Goal: Task Accomplishment & Management: Complete application form

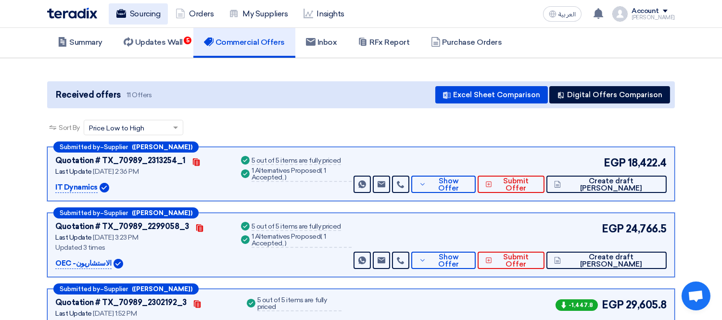
click at [130, 20] on link "Sourcing" at bounding box center [138, 13] width 59 height 21
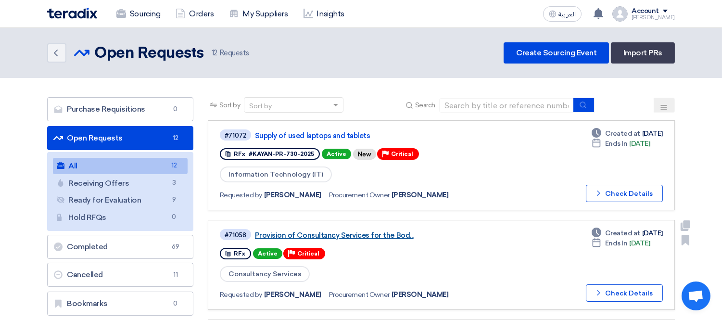
click at [324, 231] on link "Provision of Consultancy Services for the Bod..." at bounding box center [375, 235] width 241 height 9
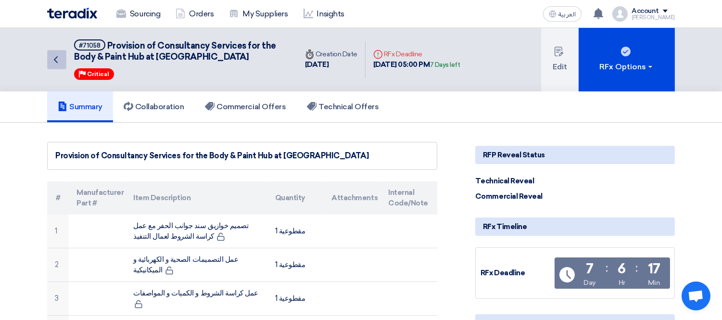
click at [55, 61] on icon "Back" at bounding box center [56, 60] width 12 height 12
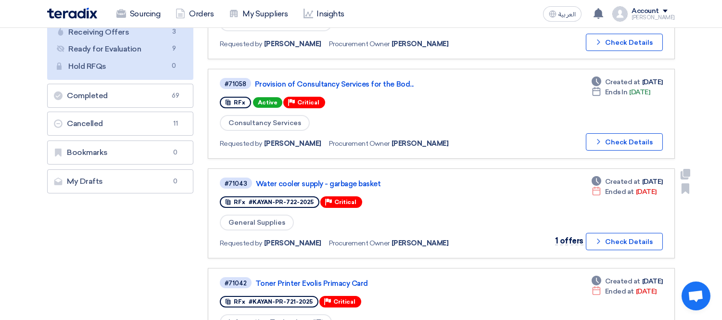
scroll to position [160, 0]
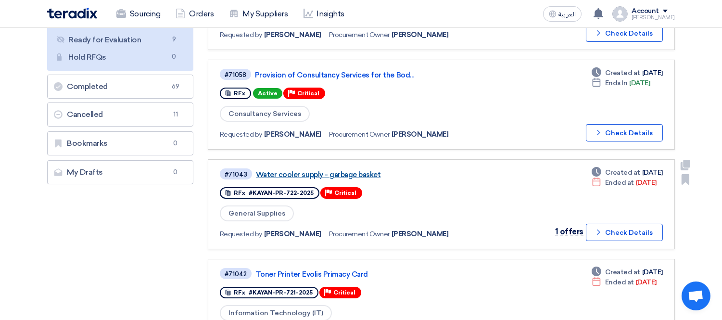
click at [338, 172] on link "Water cooler supply - garbage basket" at bounding box center [376, 174] width 241 height 9
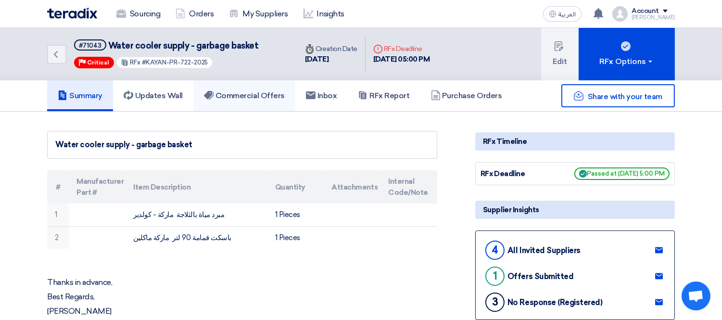
click at [233, 92] on h5 "Commercial Offers" at bounding box center [244, 96] width 81 height 10
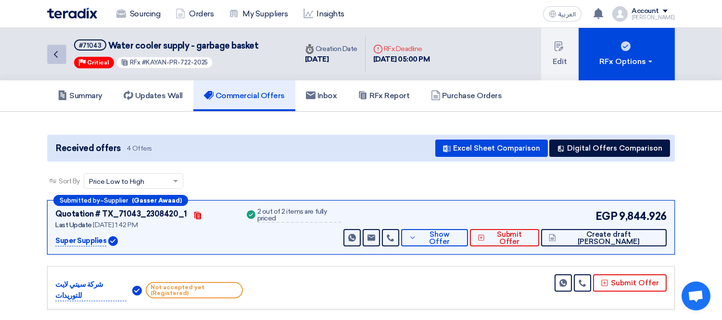
click at [54, 53] on use at bounding box center [56, 54] width 4 height 7
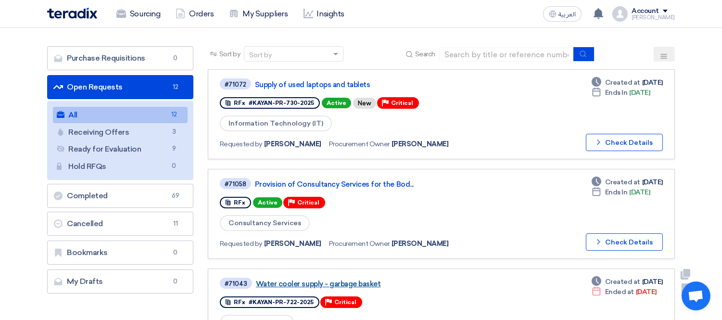
scroll to position [107, 0]
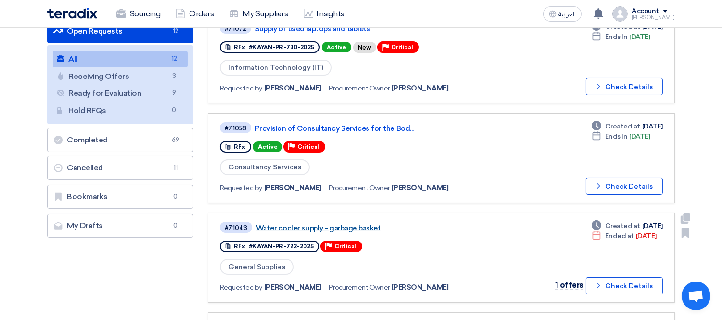
click at [343, 227] on link "Water cooler supply - garbage basket" at bounding box center [376, 228] width 241 height 9
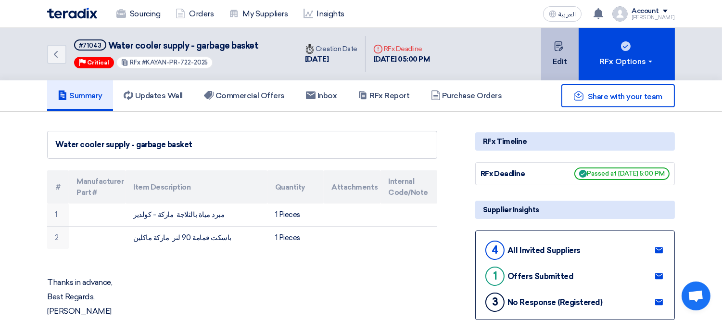
click at [570, 58] on button "Edit" at bounding box center [560, 54] width 38 height 52
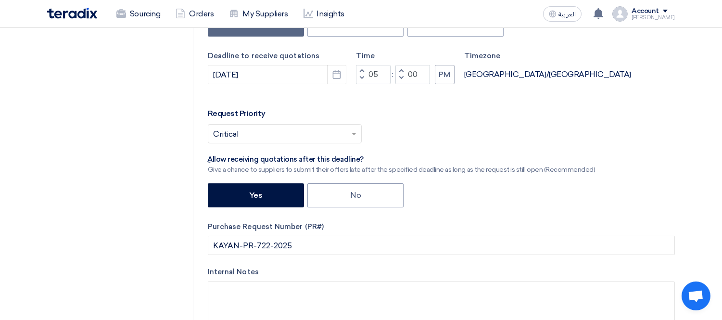
scroll to position [214, 0]
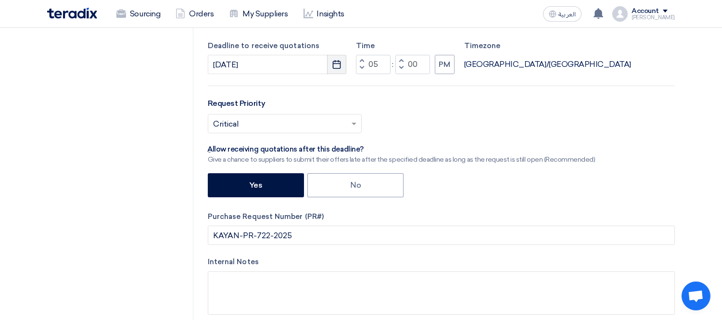
click at [334, 64] on icon "Pick a date" at bounding box center [337, 65] width 10 height 10
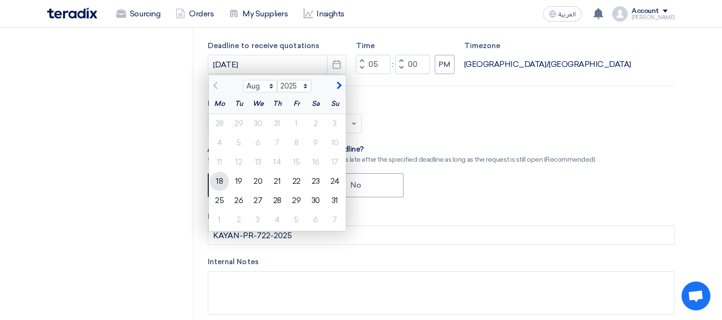
click at [224, 184] on div "18" at bounding box center [219, 181] width 19 height 19
type input "8/18/2025"
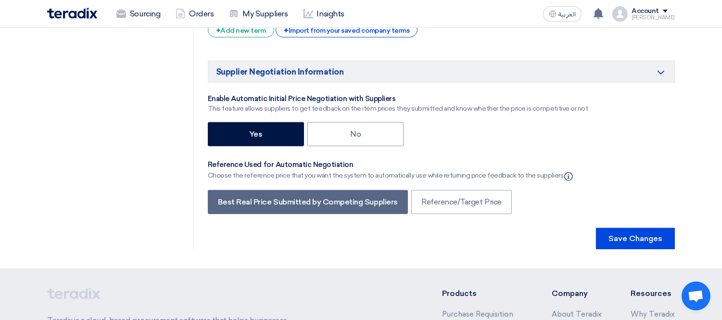
scroll to position [1827, 0]
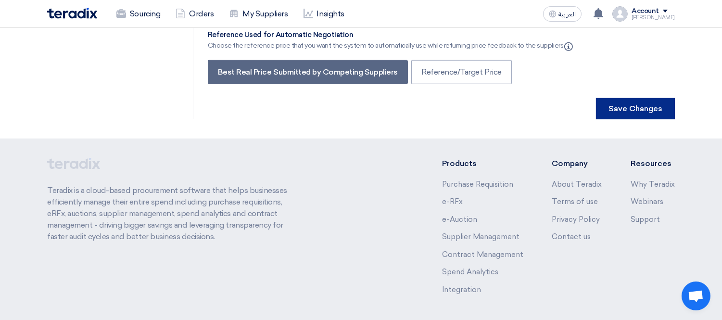
click at [616, 98] on button "Save Changes" at bounding box center [635, 108] width 79 height 21
click at [638, 98] on button "Save Changes" at bounding box center [635, 108] width 79 height 21
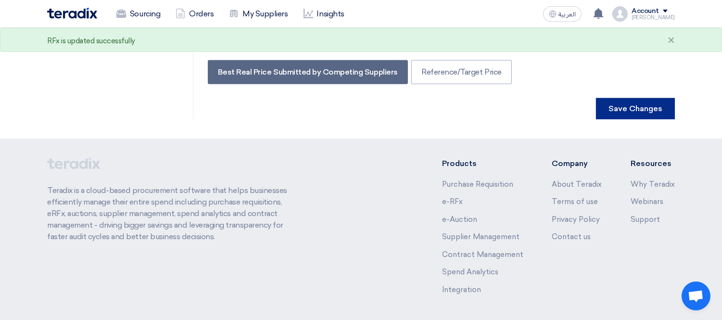
scroll to position [0, 0]
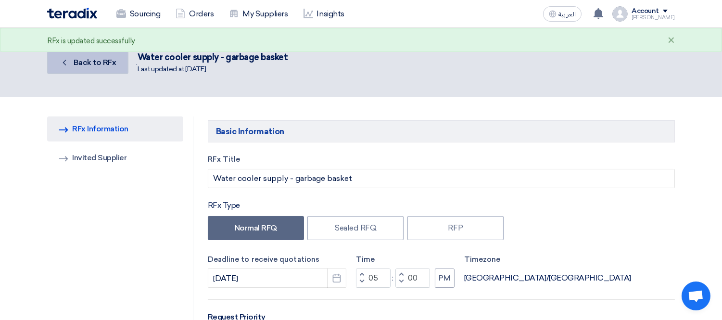
click at [99, 67] on link "Back Back to RFx" at bounding box center [87, 62] width 81 height 23
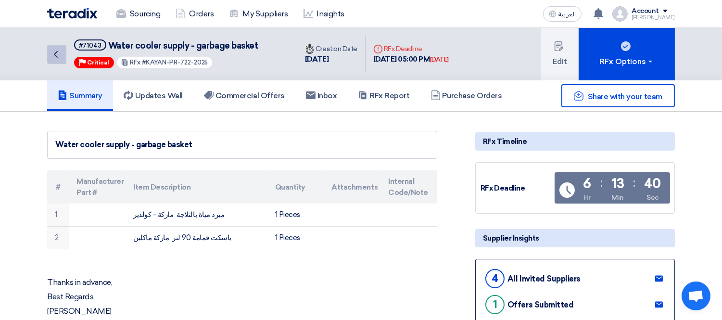
click at [58, 58] on icon "Back" at bounding box center [56, 55] width 12 height 12
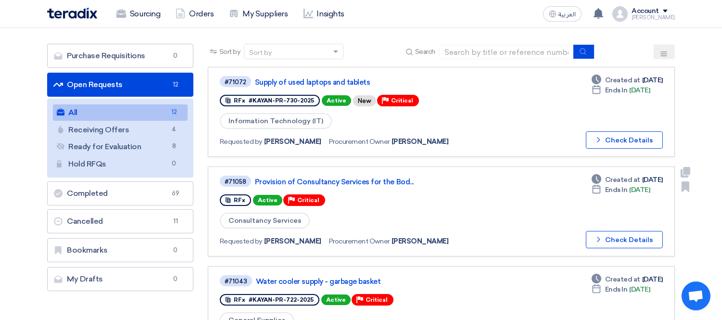
scroll to position [107, 0]
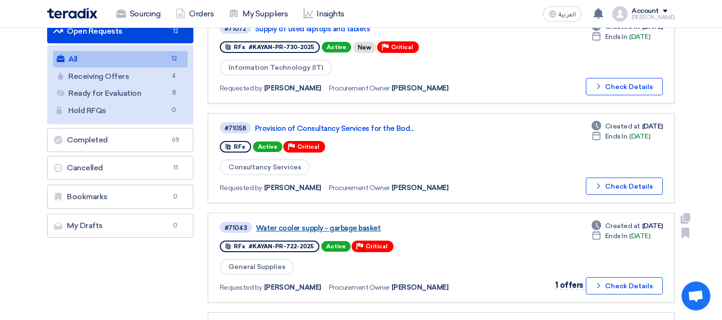
click at [358, 224] on link "Water cooler supply - garbage basket" at bounding box center [376, 228] width 241 height 9
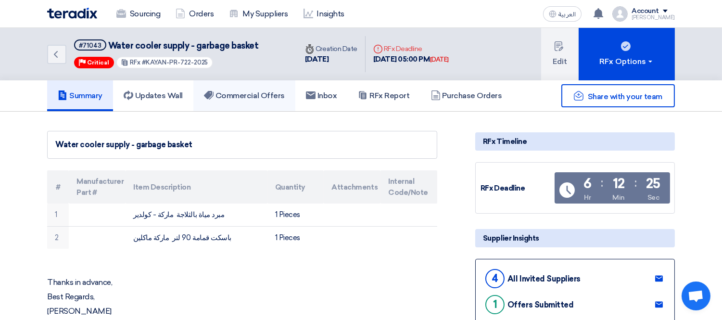
click at [262, 96] on h5 "Commercial Offers" at bounding box center [244, 96] width 81 height 10
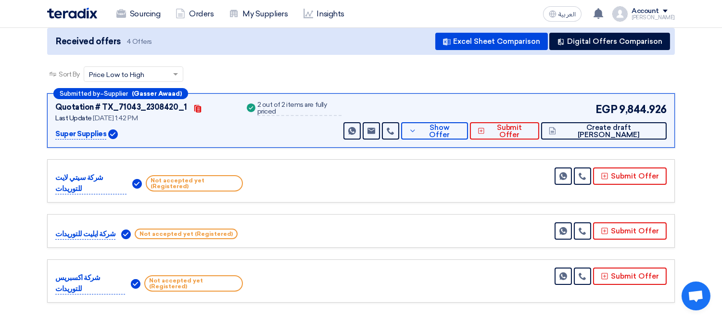
scroll to position [53, 0]
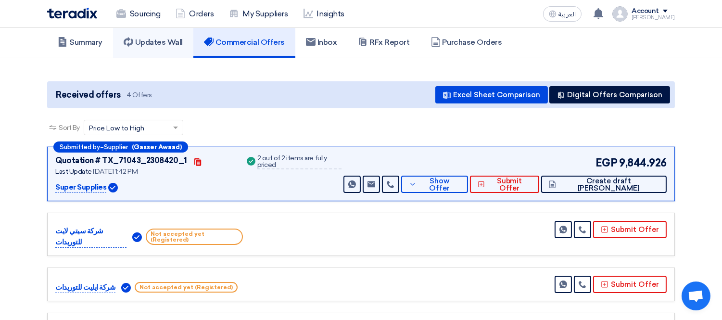
click at [159, 48] on link "Updates Wall" at bounding box center [153, 42] width 80 height 31
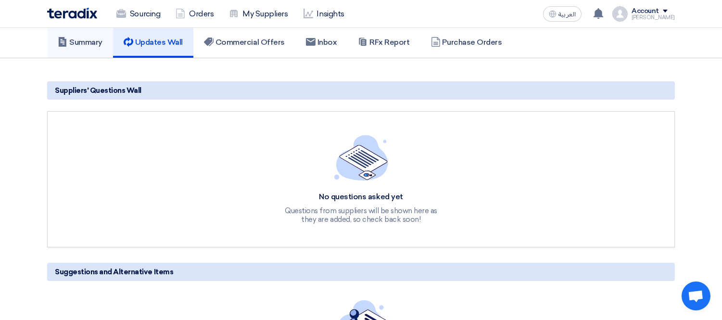
click at [91, 40] on h5 "Summary" at bounding box center [80, 43] width 45 height 10
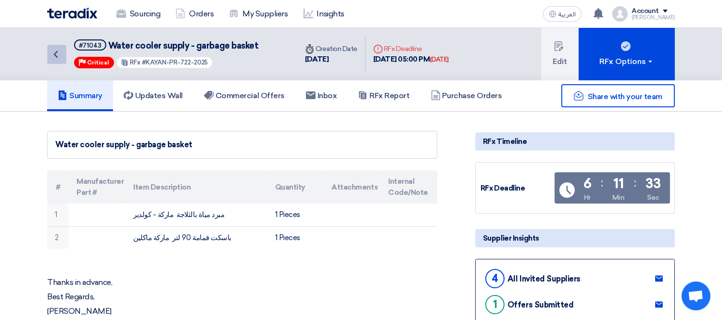
click at [56, 61] on link "Back" at bounding box center [56, 54] width 19 height 19
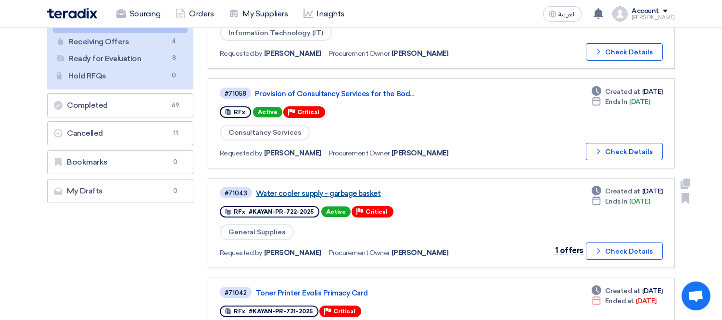
scroll to position [160, 0]
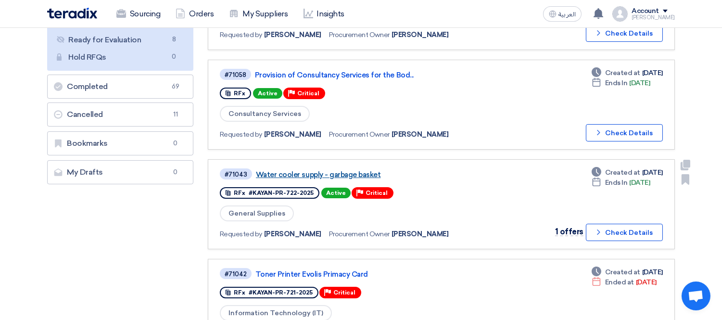
click at [324, 171] on link "Water cooler supply - garbage basket" at bounding box center [376, 174] width 241 height 9
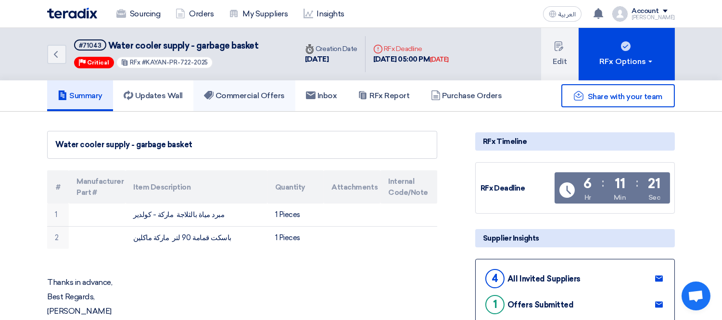
click at [243, 94] on h5 "Commercial Offers" at bounding box center [244, 96] width 81 height 10
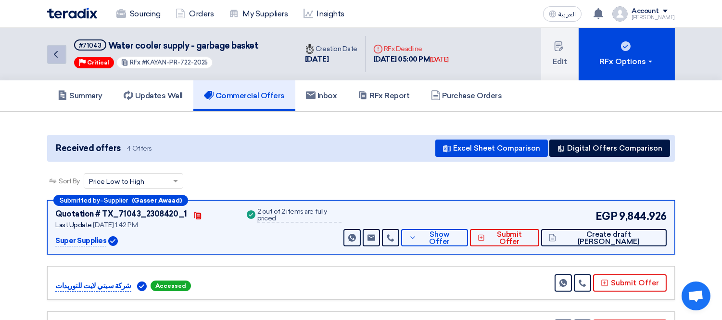
click at [59, 62] on link "Back" at bounding box center [56, 54] width 19 height 19
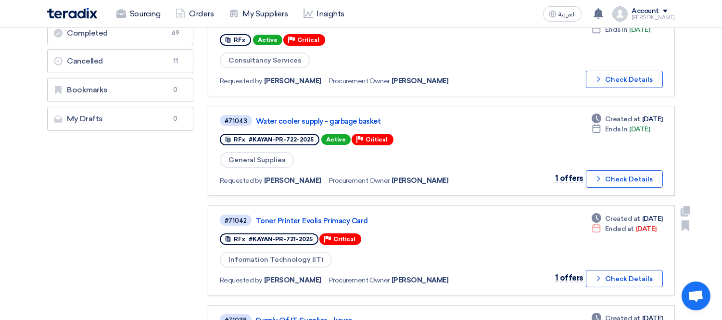
scroll to position [267, 0]
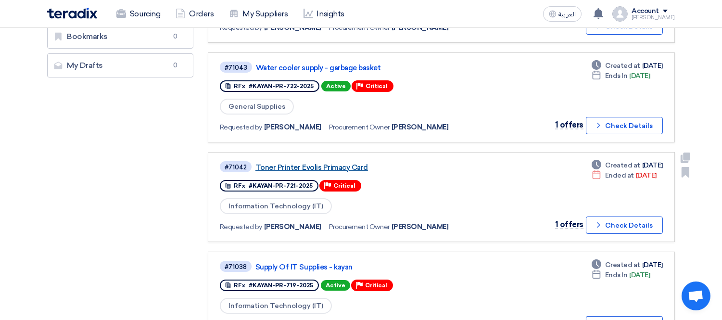
click at [324, 163] on link "Toner Printer Evolis Primacy Card" at bounding box center [375, 167] width 241 height 9
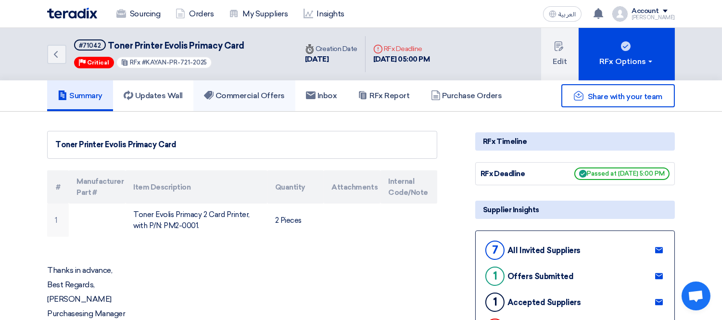
click at [244, 95] on h5 "Commercial Offers" at bounding box center [244, 96] width 81 height 10
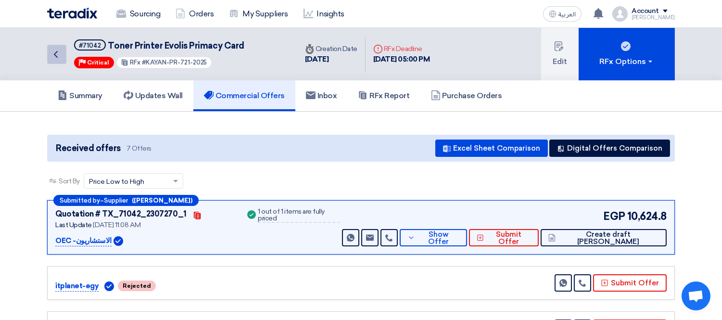
click at [51, 53] on icon "Back" at bounding box center [56, 55] width 12 height 12
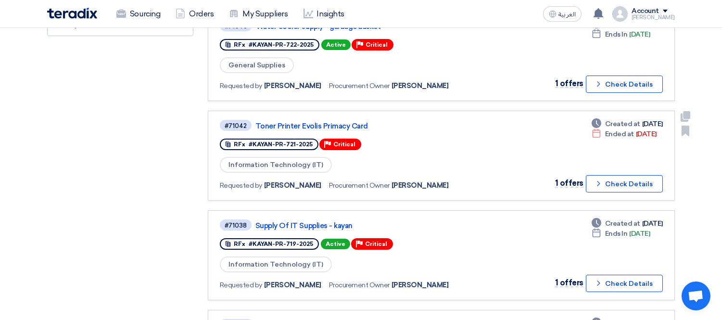
scroll to position [320, 0]
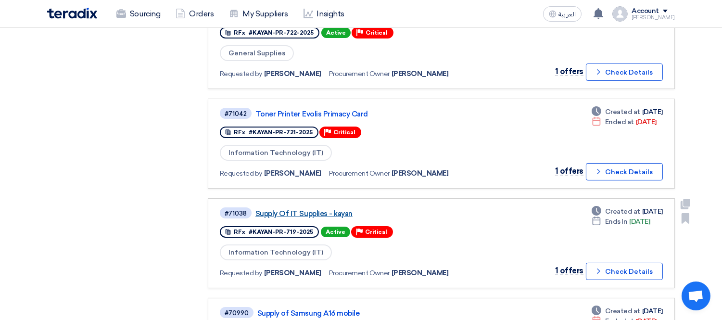
click at [314, 209] on link "Supply Of IT Supplies - kayan" at bounding box center [375, 213] width 241 height 9
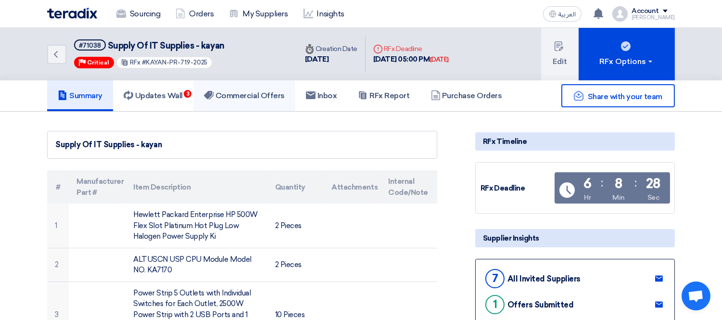
click at [275, 97] on h5 "Commercial Offers" at bounding box center [244, 96] width 81 height 10
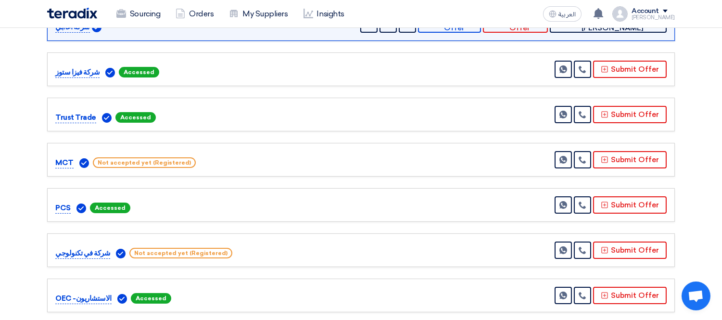
scroll to position [267, 0]
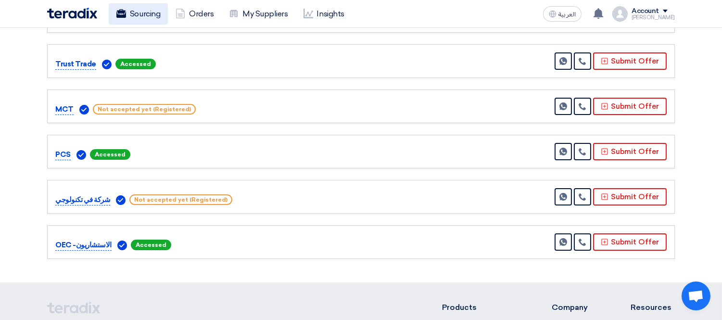
click at [145, 11] on link "Sourcing" at bounding box center [138, 13] width 59 height 21
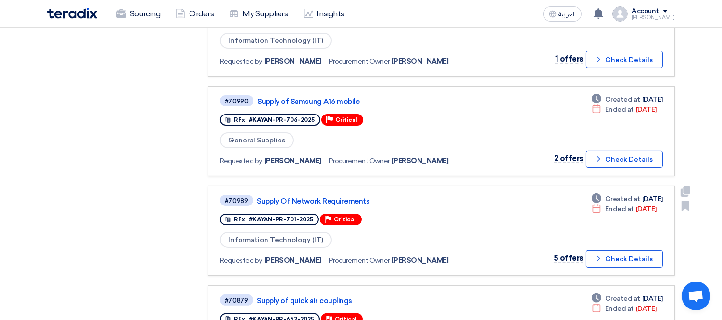
scroll to position [535, 0]
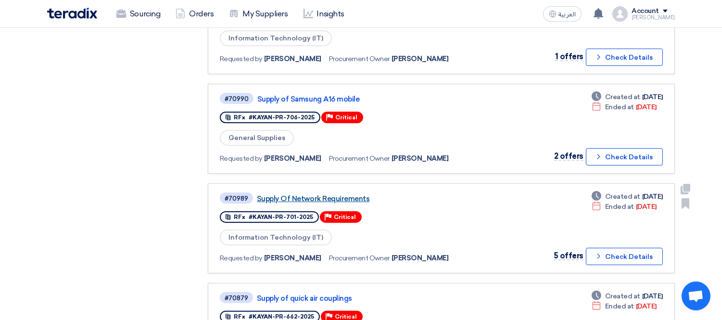
click at [314, 194] on link "Supply Of Network Requirements" at bounding box center [377, 198] width 241 height 9
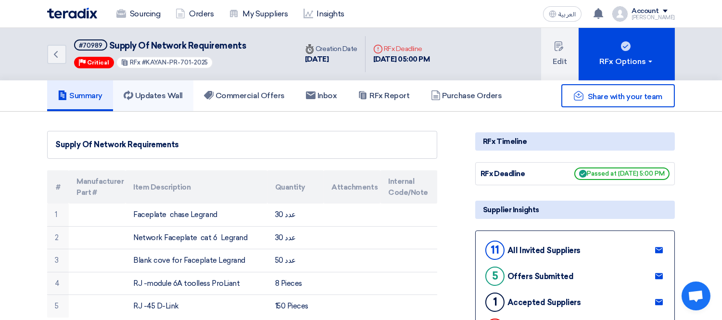
click at [174, 93] on h5 "Updates Wall" at bounding box center [153, 96] width 59 height 10
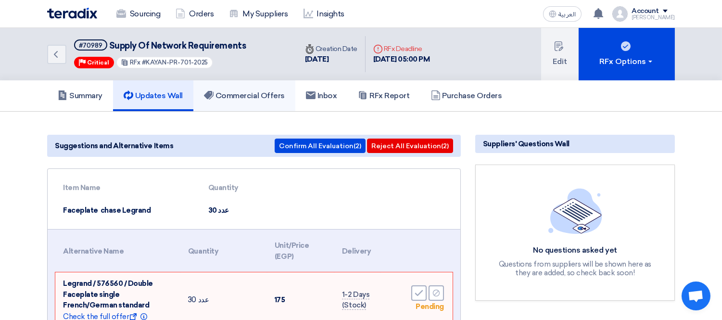
click at [248, 93] on h5 "Commercial Offers" at bounding box center [244, 96] width 81 height 10
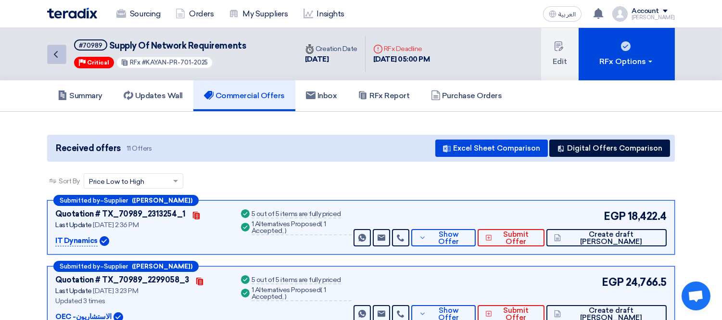
click at [54, 56] on icon "Back" at bounding box center [56, 55] width 12 height 12
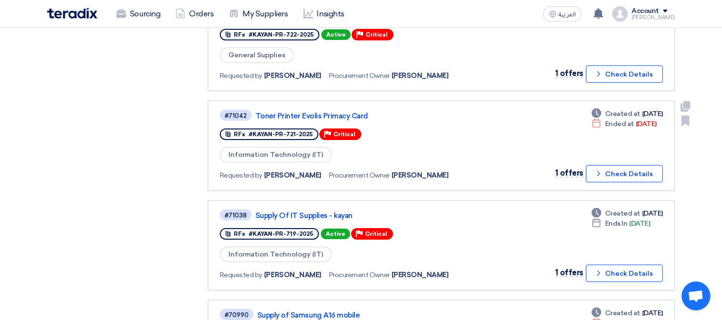
scroll to position [320, 0]
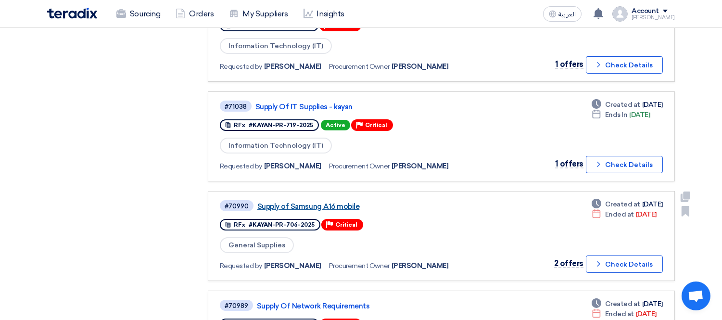
click at [322, 202] on link "Supply of Samsung A16 mobile" at bounding box center [377, 206] width 241 height 9
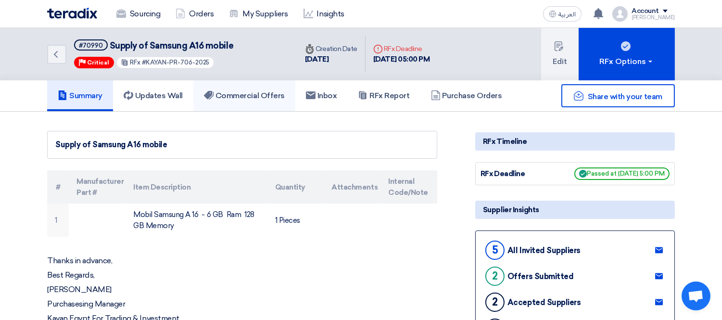
click at [267, 94] on h5 "Commercial Offers" at bounding box center [244, 96] width 81 height 10
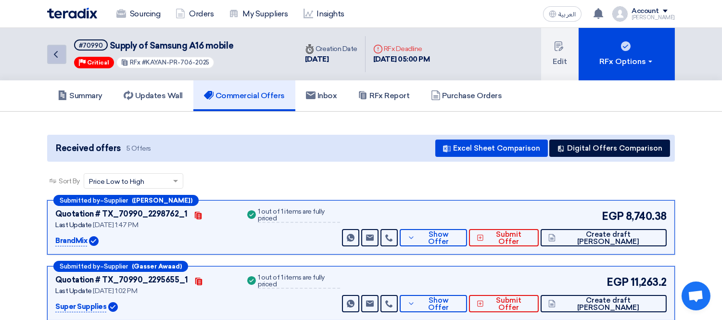
click at [63, 60] on link "Back" at bounding box center [56, 54] width 19 height 19
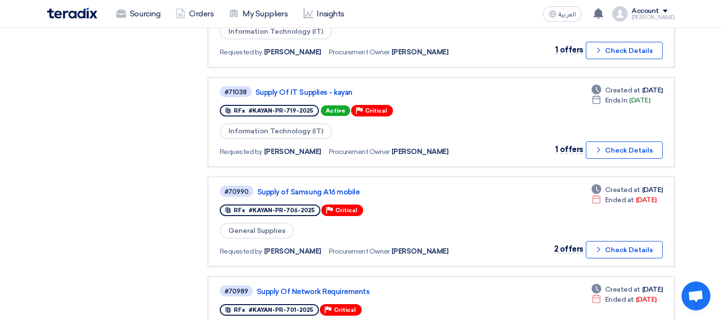
scroll to position [588, 0]
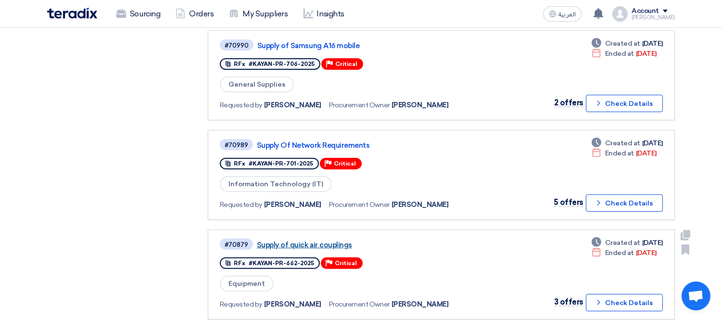
click at [333, 241] on link "Supply of quick air couplings" at bounding box center [377, 245] width 241 height 9
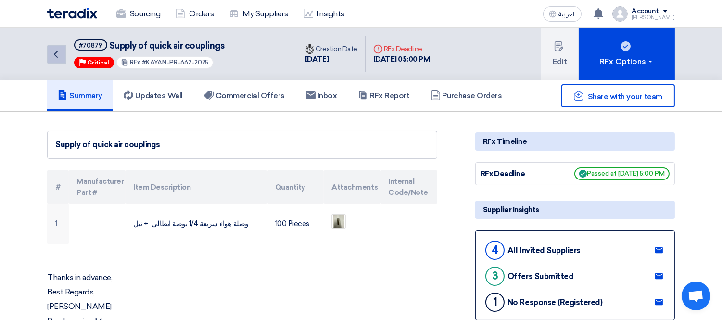
click at [54, 57] on icon "Back" at bounding box center [56, 55] width 12 height 12
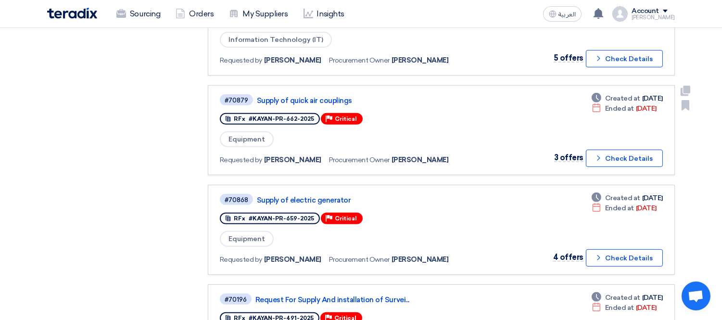
scroll to position [802, 0]
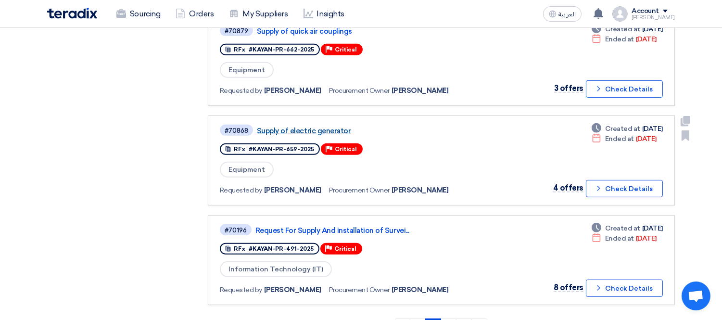
click at [301, 127] on link "Supply of electric generator" at bounding box center [377, 131] width 241 height 9
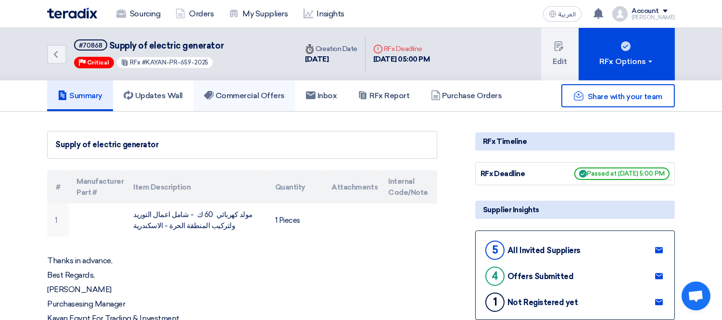
click at [265, 100] on link "Commercial Offers" at bounding box center [244, 95] width 102 height 31
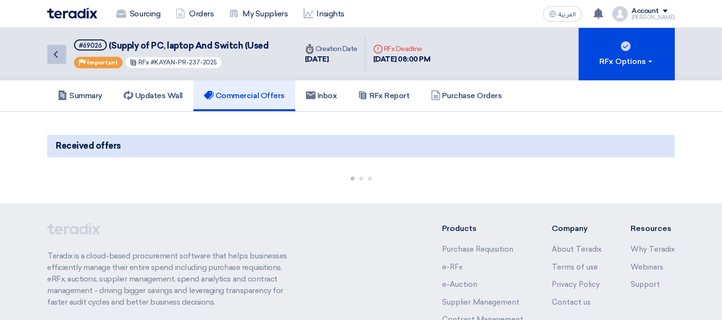
click at [54, 54] on icon "Back" at bounding box center [56, 55] width 12 height 12
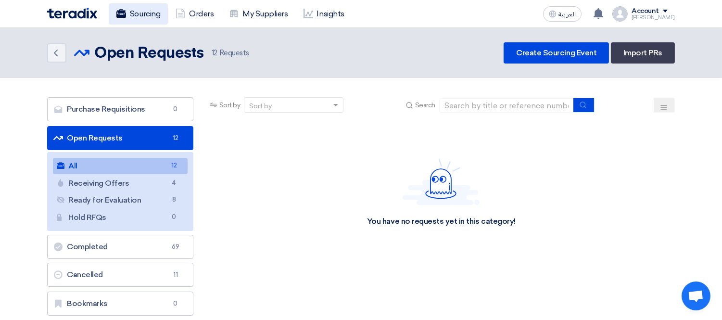
click at [126, 13] on link "Sourcing" at bounding box center [138, 13] width 59 height 21
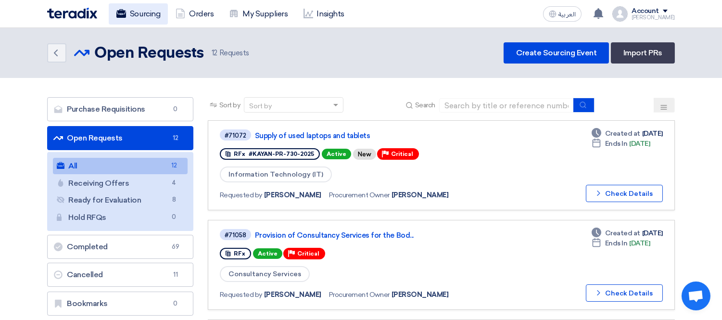
click at [146, 13] on link "Sourcing" at bounding box center [138, 13] width 59 height 21
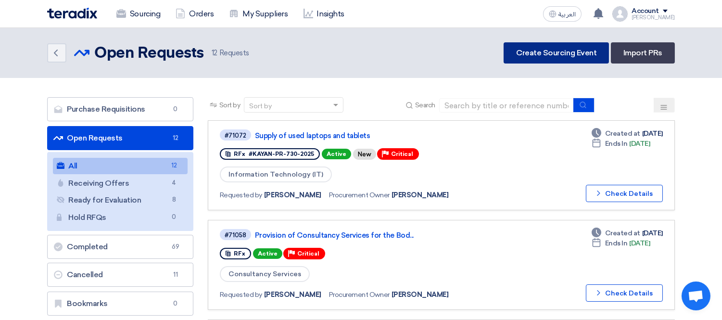
click at [542, 51] on link "Create Sourcing Event" at bounding box center [556, 52] width 105 height 21
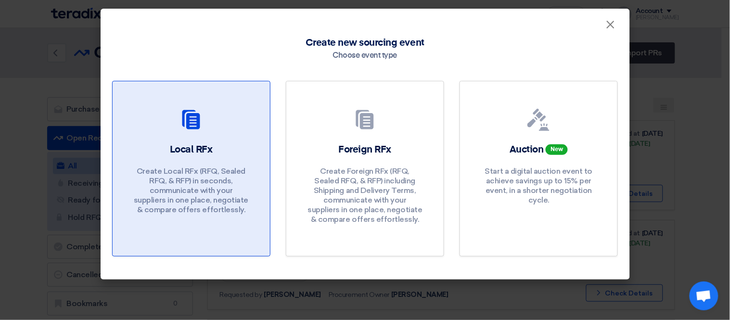
click at [175, 193] on p "Create Local RFx (RFQ, Sealed RFQ, & RFP) in seconds, communicate with your sup…" at bounding box center [190, 190] width 115 height 48
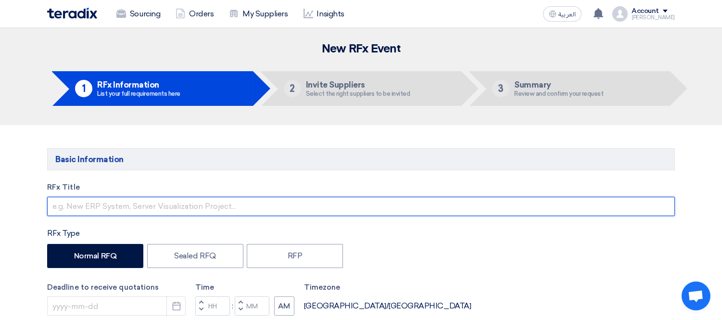
click at [205, 205] on input "text" at bounding box center [361, 206] width 628 height 19
paste input "Furniture List for Skoda Kattameya"
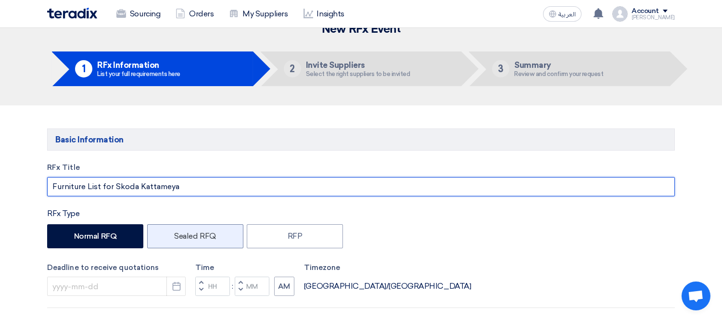
scroll to position [53, 0]
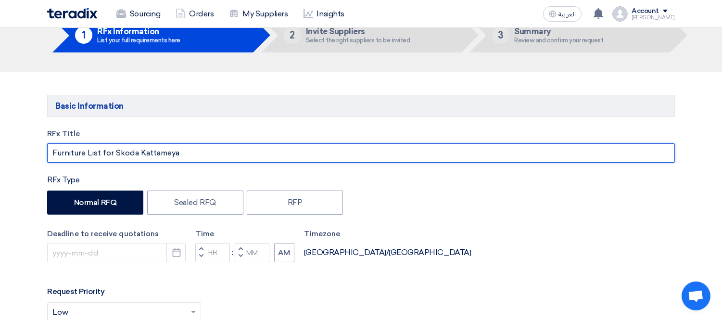
click at [156, 154] on input "Furniture List for Skoda Kattameya" at bounding box center [361, 152] width 628 height 19
type input "Furniture List for Skoda Katama"
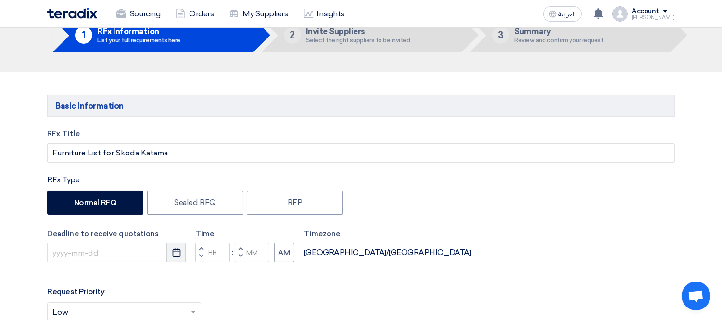
click at [181, 253] on button "Pick a date" at bounding box center [175, 252] width 19 height 19
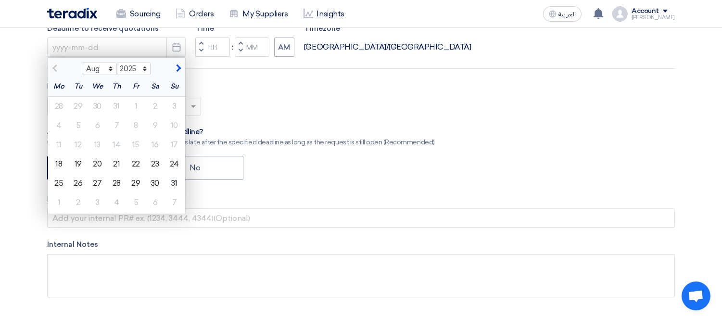
scroll to position [267, 0]
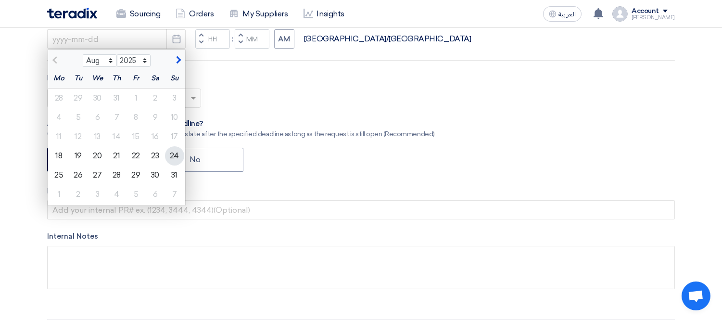
click at [176, 153] on div "24" at bounding box center [174, 155] width 19 height 19
type input "[DATE]"
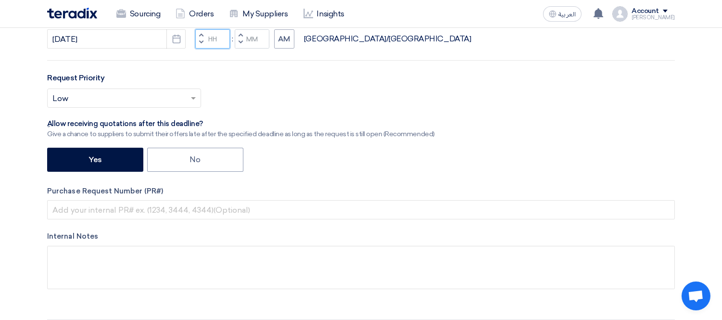
click at [222, 39] on input "Hours" at bounding box center [212, 38] width 35 height 19
type input "05"
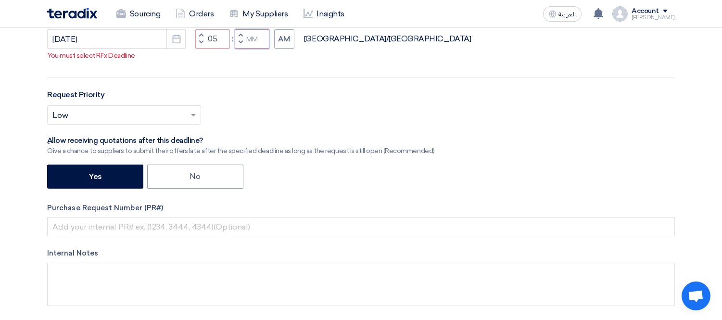
click at [251, 33] on input "Minutes" at bounding box center [252, 38] width 35 height 19
type input "00"
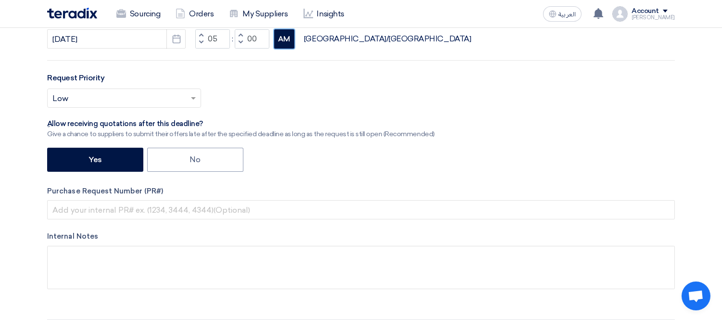
drag, startPoint x: 292, startPoint y: 40, endPoint x: 201, endPoint y: 35, distance: 90.6
click at [292, 39] on button "AM" at bounding box center [284, 38] width 20 height 19
click at [179, 36] on icon "Pick a date" at bounding box center [177, 39] width 10 height 10
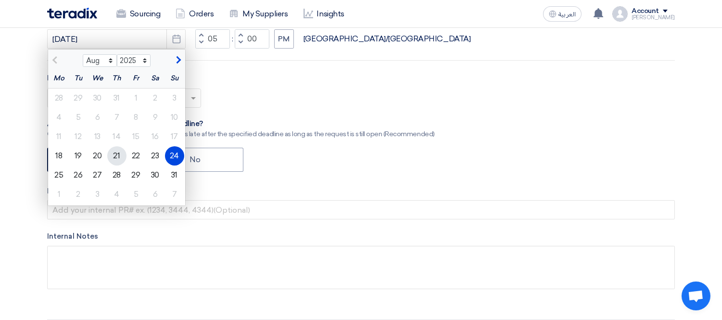
click at [121, 160] on div "21" at bounding box center [116, 155] width 19 height 19
type input "[DATE]"
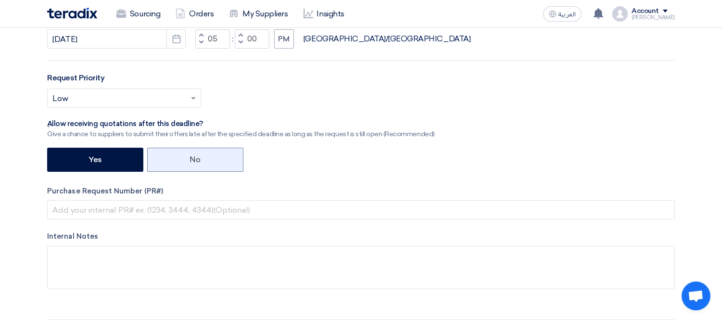
click at [179, 154] on label "No" at bounding box center [195, 160] width 96 height 24
click at [190, 156] on input "No" at bounding box center [193, 159] width 6 height 6
radio input "true"
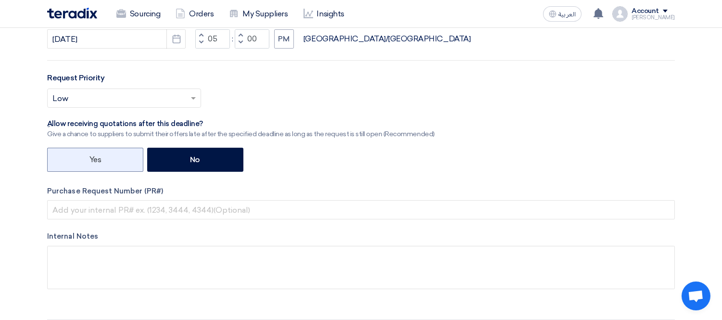
click at [111, 158] on label "Yes" at bounding box center [95, 160] width 96 height 24
click at [96, 158] on input "Yes" at bounding box center [92, 159] width 6 height 6
radio input "true"
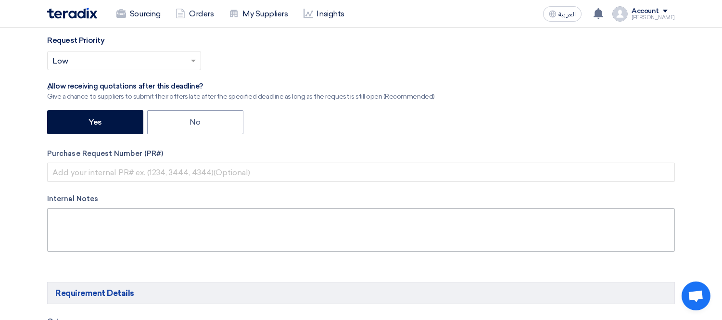
scroll to position [374, 0]
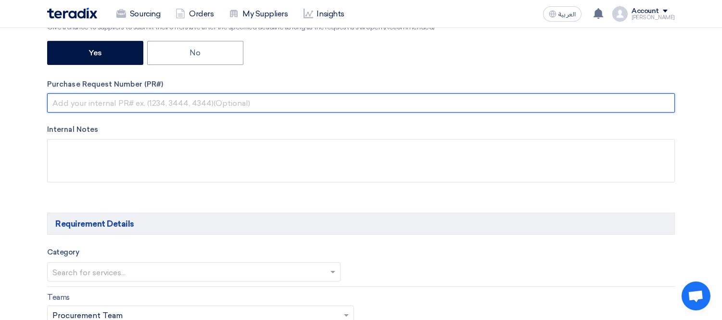
click at [102, 102] on input "text" at bounding box center [361, 102] width 628 height 19
paste input "KAYAY-PR-732-2025"
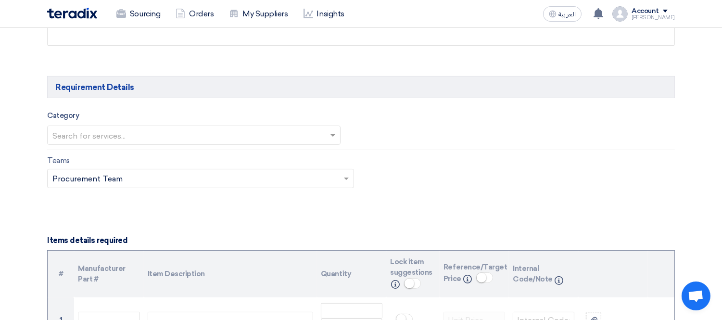
scroll to position [535, 0]
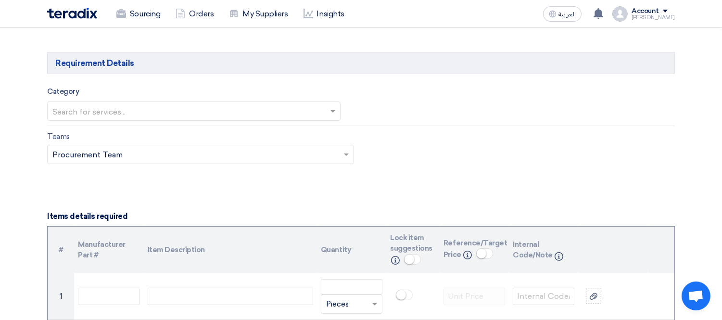
type input "KAYAY-PR-732-2025"
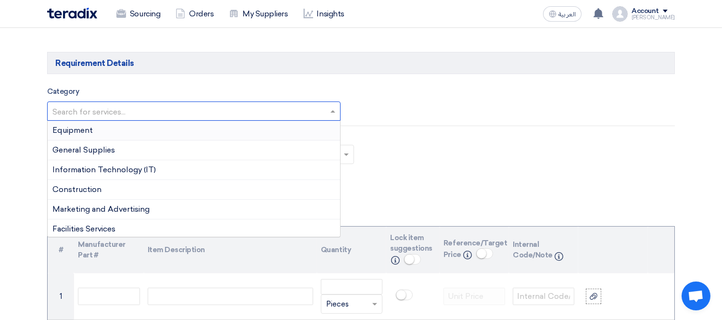
click at [176, 110] on input "text" at bounding box center [188, 112] width 273 height 16
click at [121, 150] on div "General Supplies" at bounding box center [194, 151] width 293 height 20
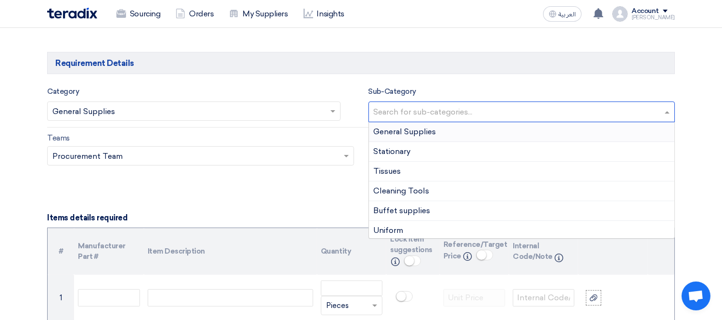
click at [433, 112] on input "text" at bounding box center [523, 113] width 299 height 16
click at [251, 112] on input "text" at bounding box center [188, 112] width 273 height 16
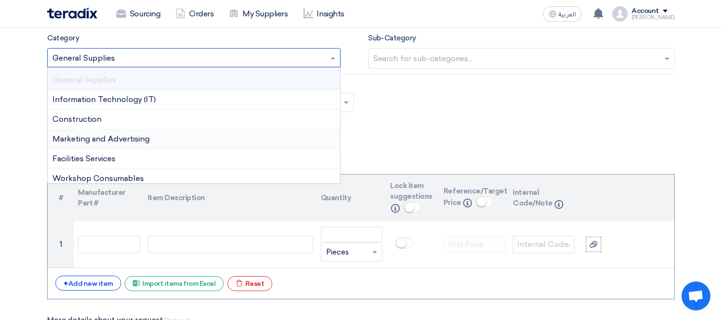
scroll to position [0, 0]
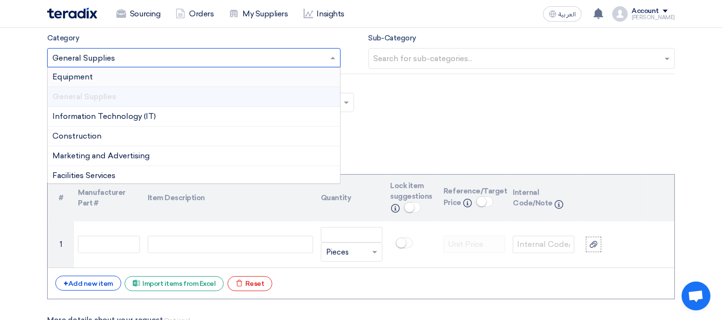
click at [115, 97] on span "General Supplies" at bounding box center [84, 96] width 64 height 9
click at [469, 60] on input "text" at bounding box center [523, 59] width 299 height 16
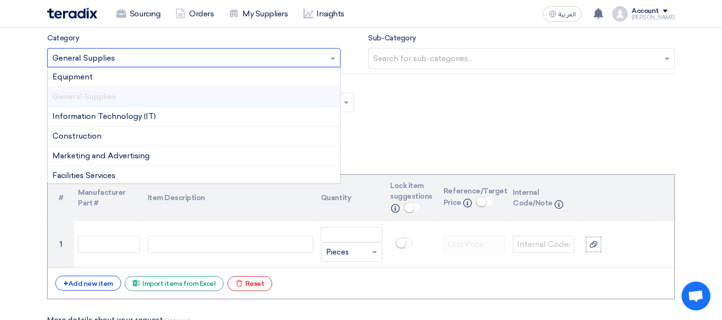
click at [239, 60] on input "text" at bounding box center [188, 59] width 273 height 16
click at [130, 73] on div "Equipment" at bounding box center [194, 77] width 293 height 20
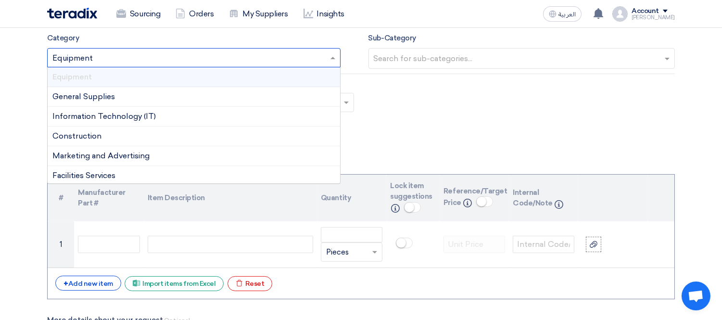
click at [132, 57] on input "text" at bounding box center [188, 59] width 273 height 16
click at [166, 99] on div "General Supplies" at bounding box center [194, 97] width 293 height 20
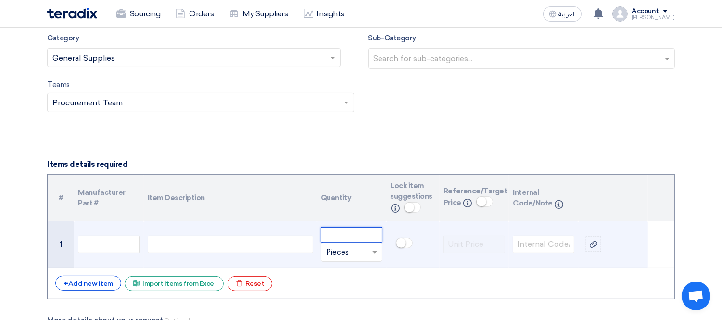
click at [345, 237] on input "number" at bounding box center [352, 234] width 62 height 15
click at [190, 239] on div at bounding box center [231, 244] width 166 height 17
click at [181, 242] on div at bounding box center [231, 244] width 166 height 17
paste div
click at [351, 235] on input "number" at bounding box center [352, 234] width 62 height 15
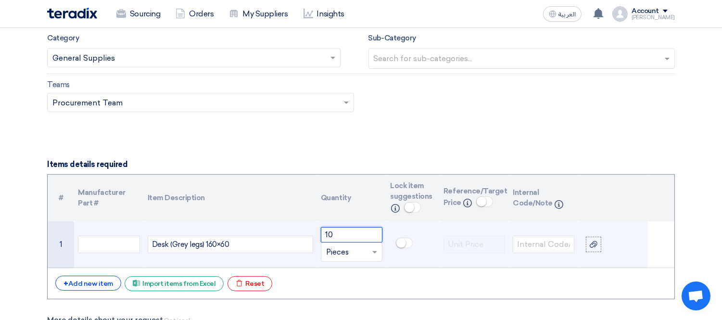
type input "10"
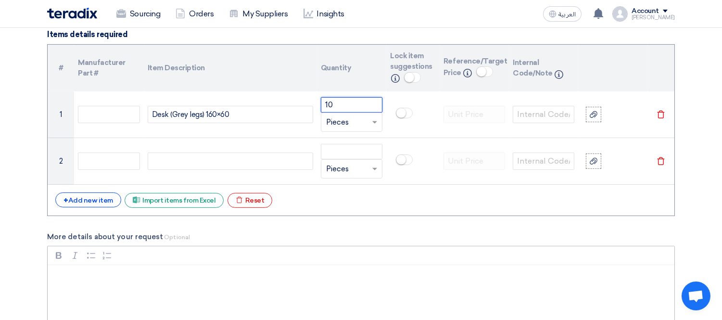
scroll to position [802, 0]
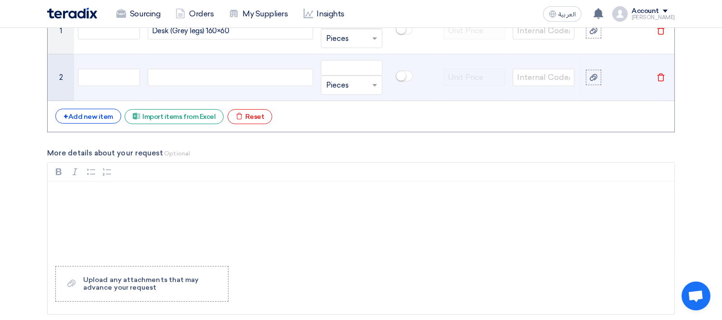
click at [184, 80] on div at bounding box center [231, 77] width 166 height 17
paste div
click at [358, 67] on input "number" at bounding box center [352, 67] width 62 height 15
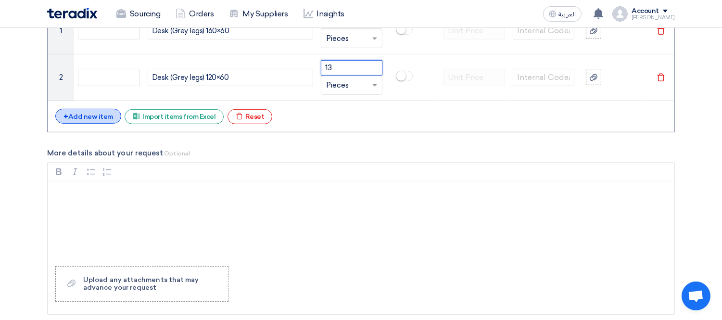
type input "13"
click at [77, 117] on div "+ Add new item" at bounding box center [88, 116] width 66 height 15
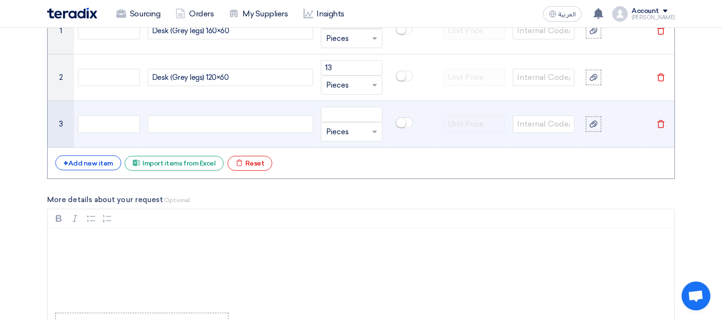
click at [188, 124] on div at bounding box center [231, 123] width 166 height 17
paste div
click at [330, 115] on input "number" at bounding box center [352, 114] width 62 height 15
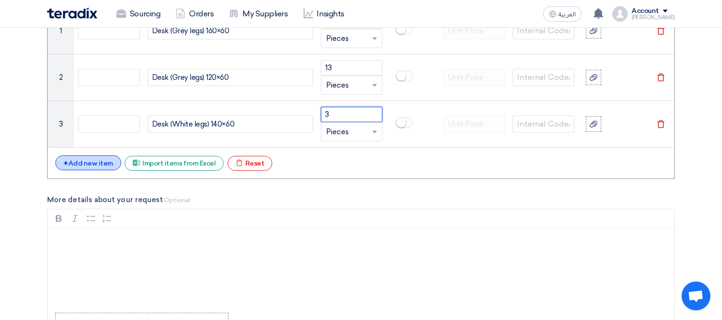
type input "3"
click at [77, 161] on div "+ Add new item" at bounding box center [88, 162] width 66 height 15
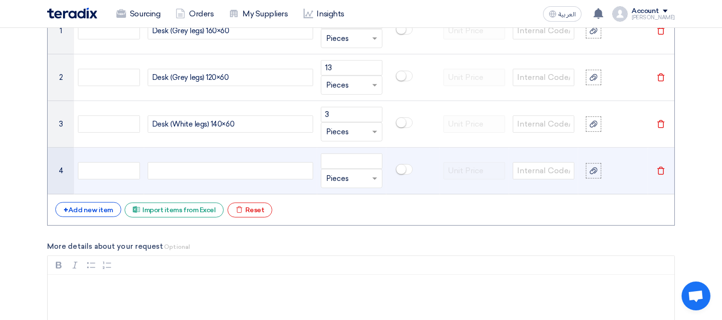
click at [174, 169] on div at bounding box center [231, 170] width 166 height 17
paste div
click at [357, 161] on input "number" at bounding box center [352, 160] width 62 height 15
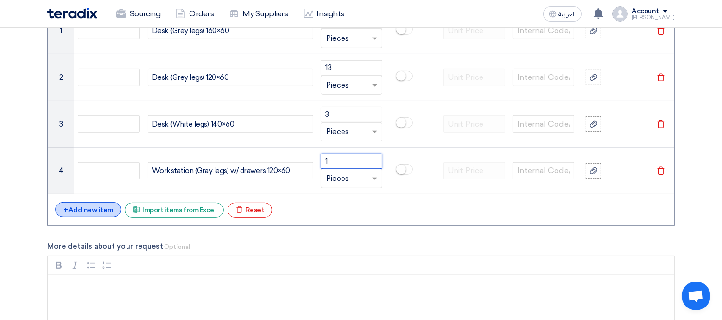
type input "1"
click at [77, 213] on div "+ Add new item" at bounding box center [88, 209] width 66 height 15
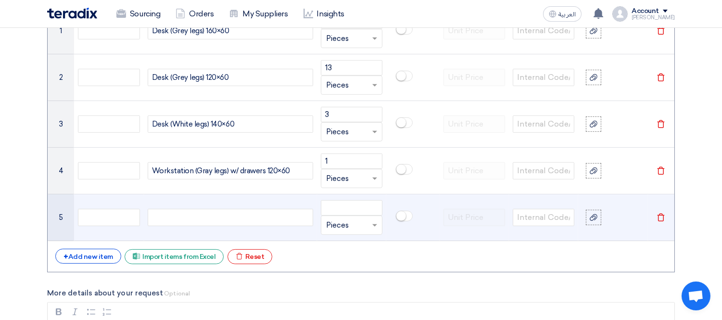
click at [191, 220] on div at bounding box center [231, 217] width 166 height 17
paste div
click at [340, 206] on input "number" at bounding box center [352, 207] width 62 height 15
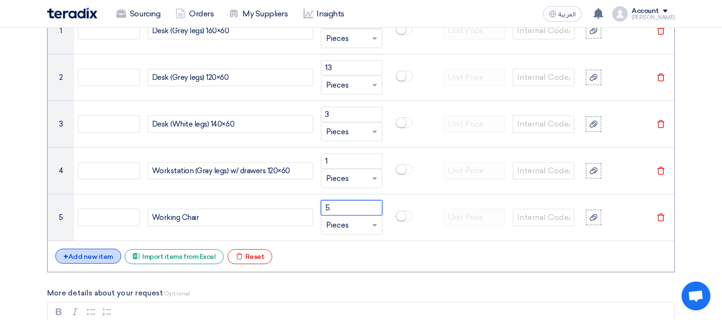
type input "5"
click at [85, 256] on div "+ Add new item" at bounding box center [88, 256] width 66 height 15
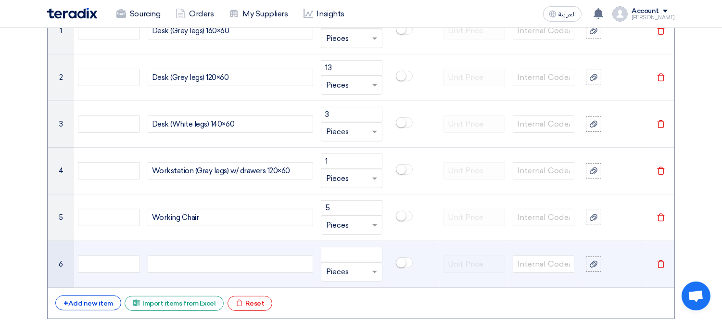
click at [251, 262] on div at bounding box center [231, 263] width 166 height 17
paste div
click at [345, 248] on input "number" at bounding box center [352, 254] width 62 height 15
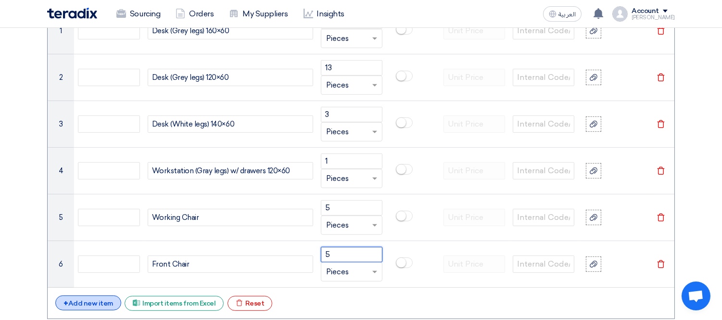
type input "5"
click at [67, 299] on span "+" at bounding box center [66, 303] width 5 height 9
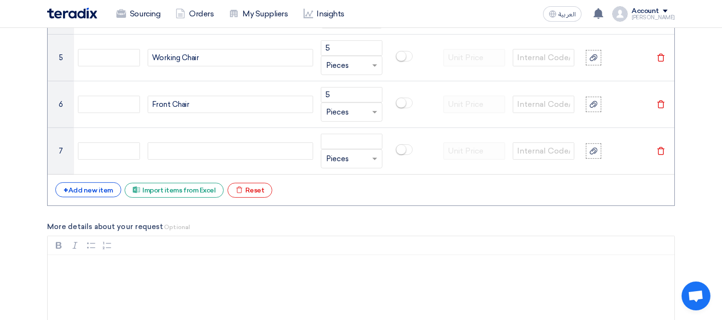
scroll to position [962, 0]
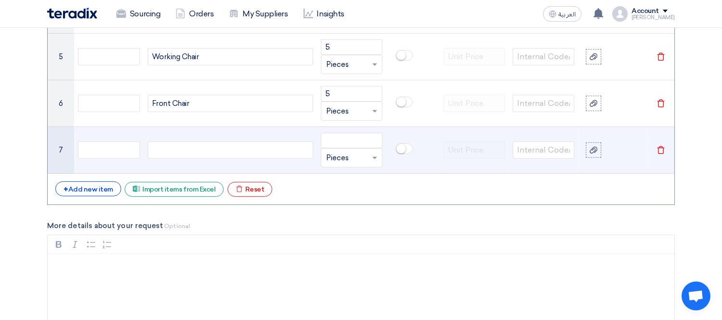
click at [220, 149] on div at bounding box center [231, 149] width 166 height 17
paste div
click at [349, 143] on input "number" at bounding box center [352, 140] width 62 height 15
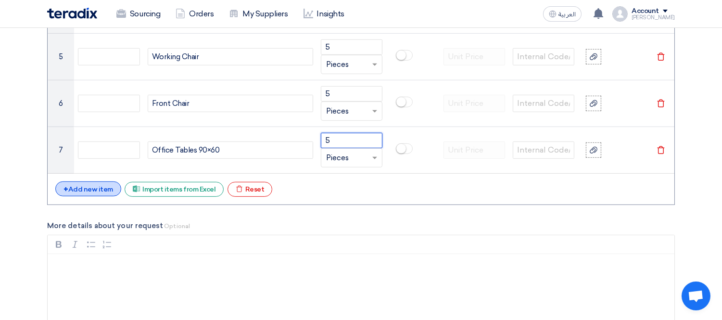
type input "5"
click at [93, 189] on div "+ Add new item" at bounding box center [88, 188] width 66 height 15
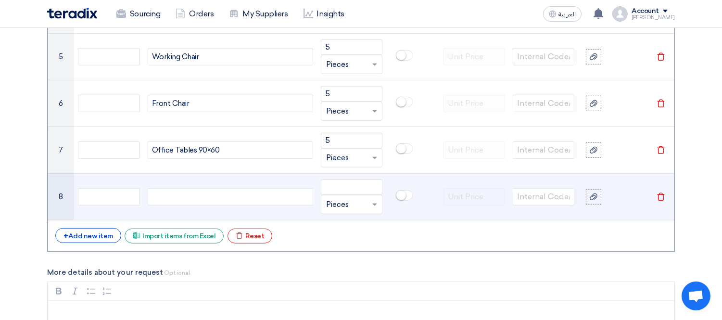
click at [194, 193] on div at bounding box center [231, 196] width 166 height 17
paste div
click at [339, 189] on input "number" at bounding box center [352, 186] width 62 height 15
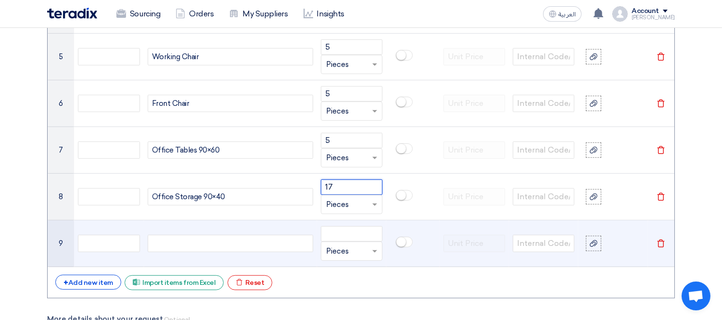
type input "17"
click at [169, 241] on div at bounding box center [231, 243] width 166 height 17
click at [183, 244] on div at bounding box center [231, 243] width 166 height 17
paste div
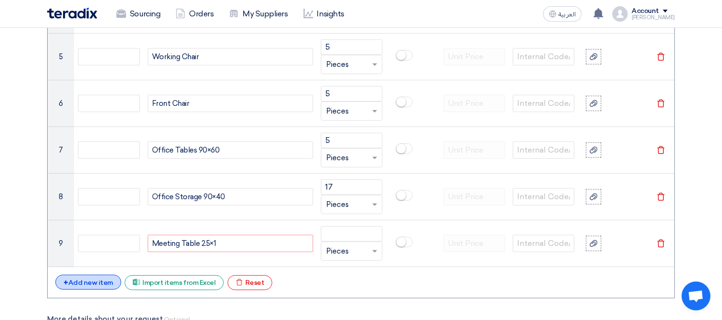
click at [97, 281] on div "+ Add new item" at bounding box center [88, 282] width 66 height 15
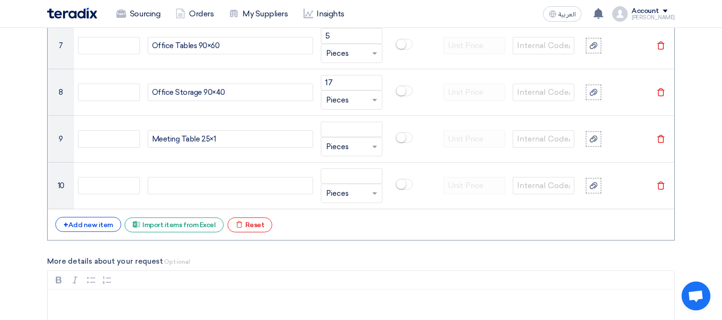
scroll to position [1069, 0]
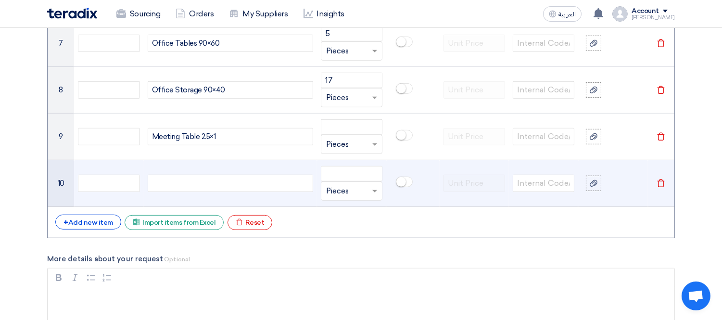
click at [189, 185] on div at bounding box center [231, 183] width 166 height 17
paste div
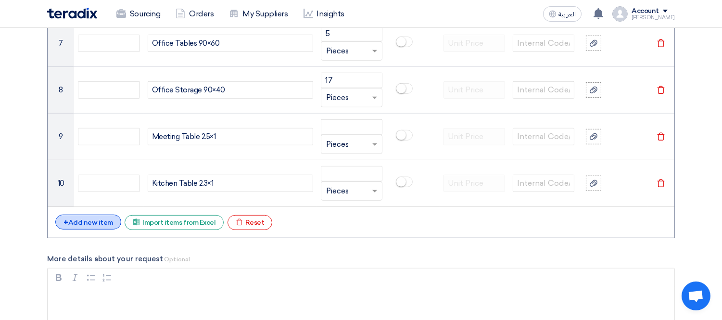
click at [89, 217] on div "+ Add new item" at bounding box center [88, 222] width 66 height 15
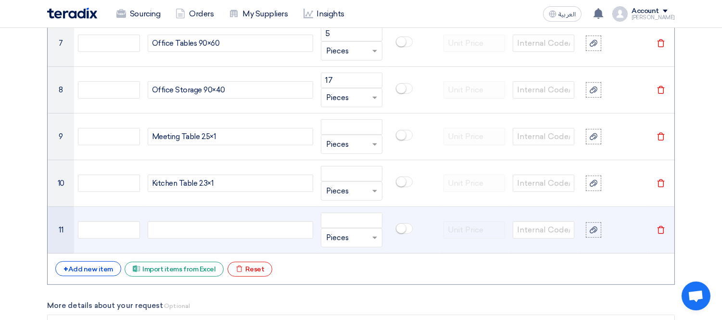
click at [181, 230] on div at bounding box center [231, 229] width 166 height 17
paste div
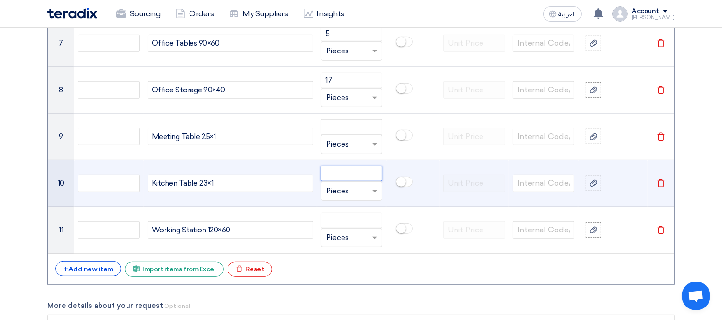
click at [369, 175] on input "number" at bounding box center [352, 173] width 62 height 15
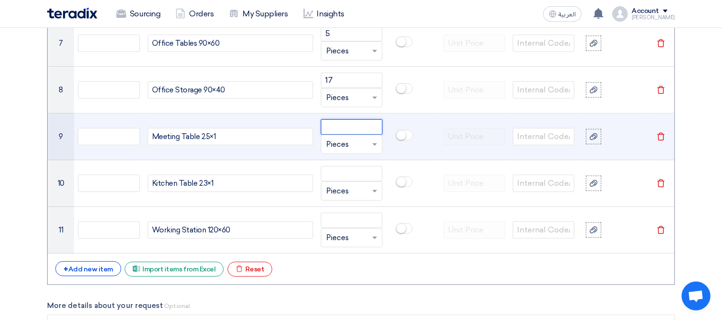
click at [340, 123] on input "number" at bounding box center [352, 126] width 62 height 15
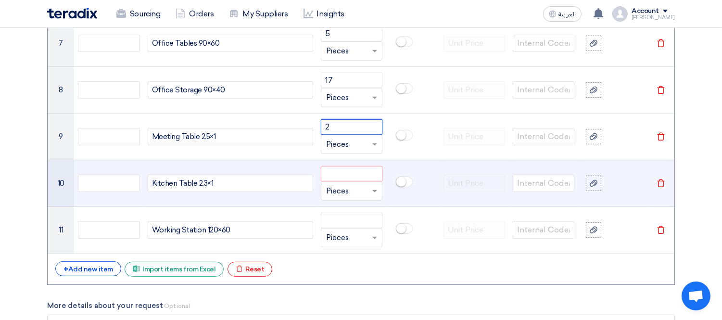
type input "2"
click at [356, 169] on input "number" at bounding box center [352, 173] width 62 height 15
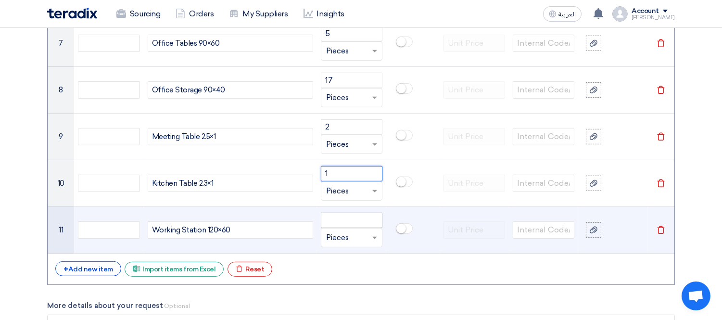
type input "1"
click at [340, 217] on input "number" at bounding box center [352, 220] width 62 height 15
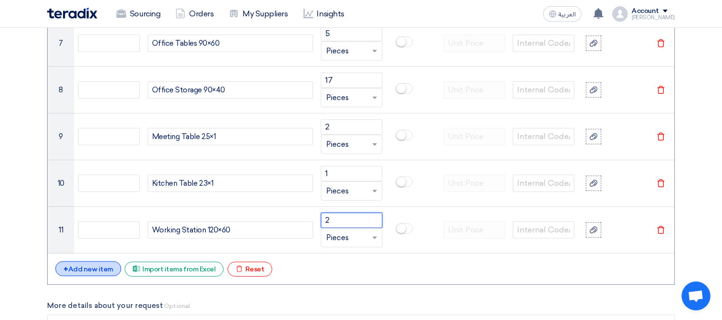
type input "2"
click at [103, 268] on div "+ Add new item" at bounding box center [88, 268] width 66 height 15
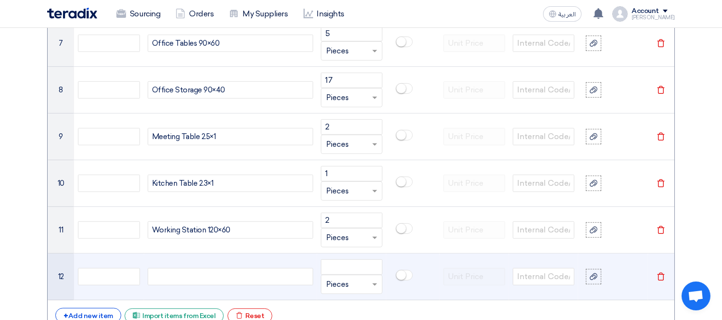
click at [236, 273] on div at bounding box center [231, 276] width 166 height 17
paste div
click at [328, 266] on input "number" at bounding box center [352, 266] width 62 height 15
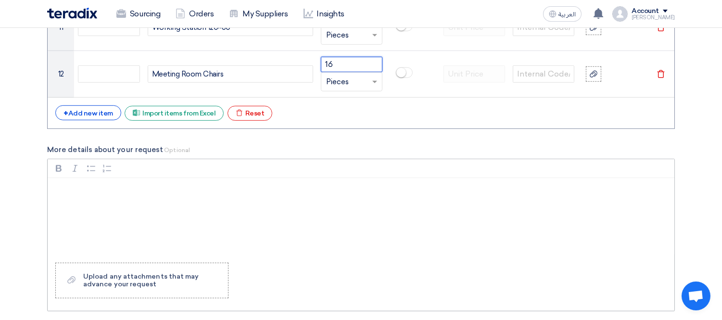
scroll to position [1283, 0]
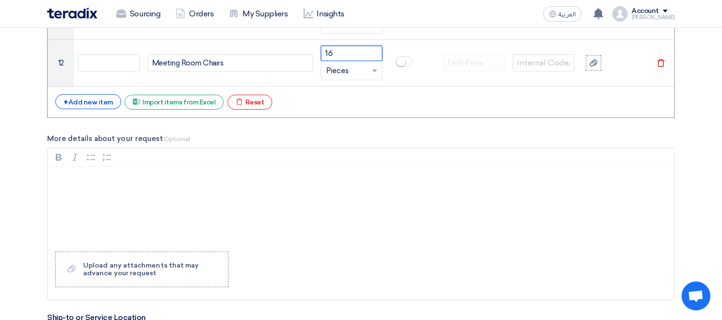
type input "16"
click at [115, 206] on div "Rich Text Editor, main" at bounding box center [361, 205] width 627 height 77
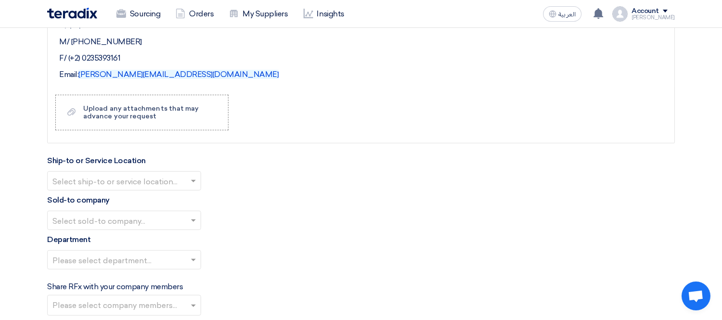
scroll to position [1444, 0]
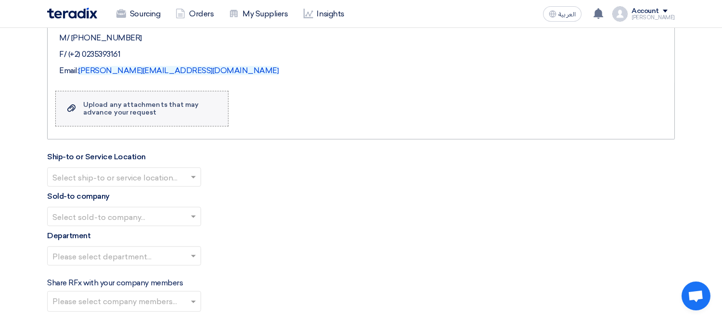
click at [176, 116] on div "Upload any attachments that may advance your request" at bounding box center [150, 108] width 135 height 15
click at [0, 0] on input "Upload a file Upload any attachments that may advance your request" at bounding box center [0, 0] width 0 height 0
click at [88, 102] on div "Upload any attachments that may advance your request" at bounding box center [150, 108] width 135 height 15
click at [0, 0] on input "Upload a file Upload any attachments that may advance your request" at bounding box center [0, 0] width 0 height 0
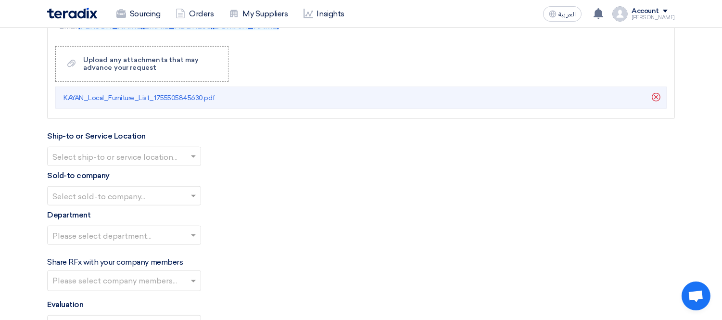
scroll to position [1497, 0]
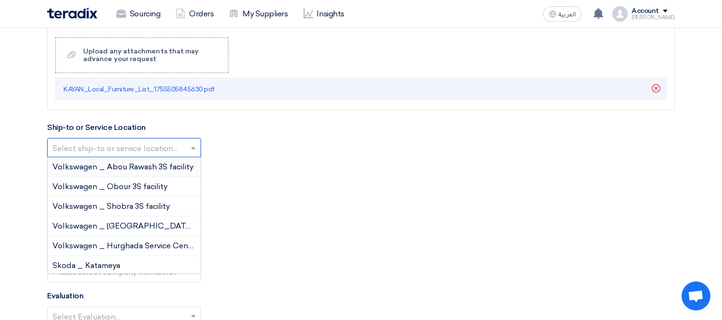
click at [190, 153] on span at bounding box center [195, 148] width 12 height 12
click at [113, 265] on span "Skoda _ Katameya" at bounding box center [86, 265] width 68 height 9
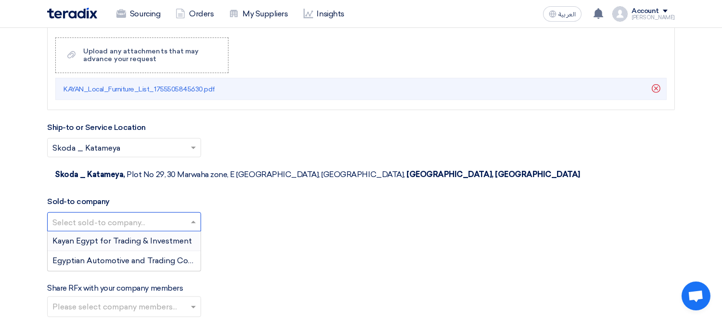
click at [113, 215] on input "text" at bounding box center [119, 223] width 134 height 16
click at [115, 236] on span "Kayan Egypt for Trading & Investment" at bounding box center [122, 240] width 140 height 9
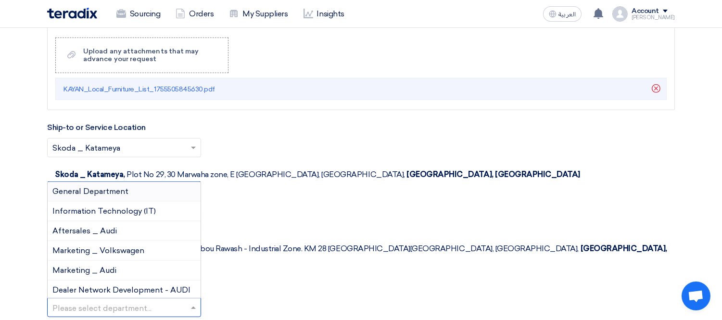
click at [113, 301] on input "text" at bounding box center [119, 309] width 134 height 16
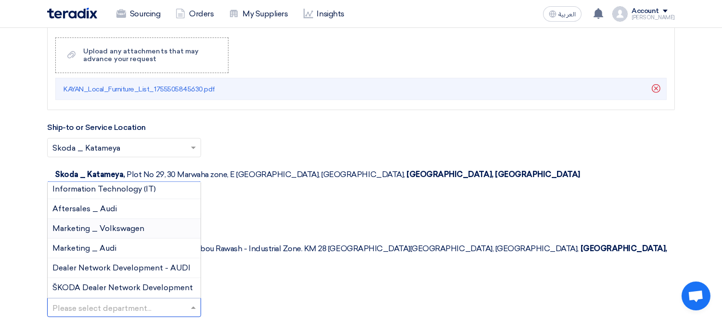
scroll to position [0, 0]
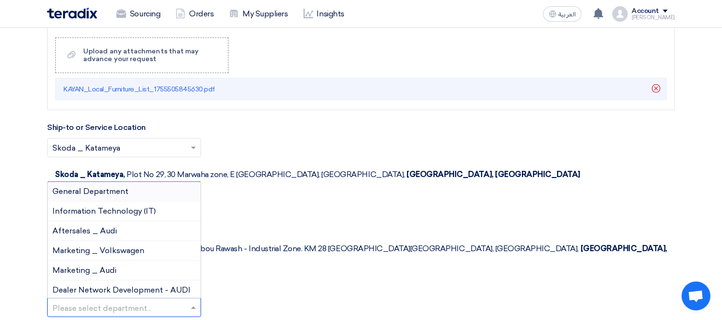
click at [152, 182] on div "General Department" at bounding box center [124, 192] width 153 height 20
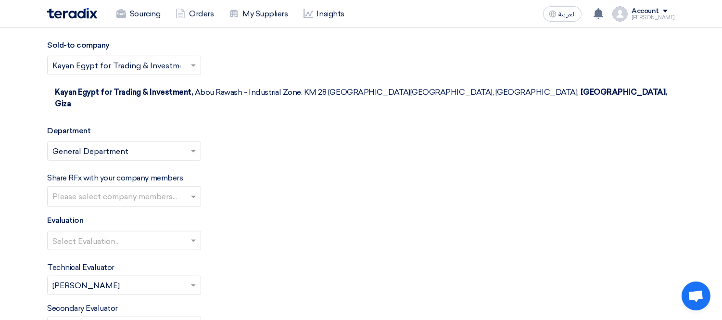
scroll to position [1657, 0]
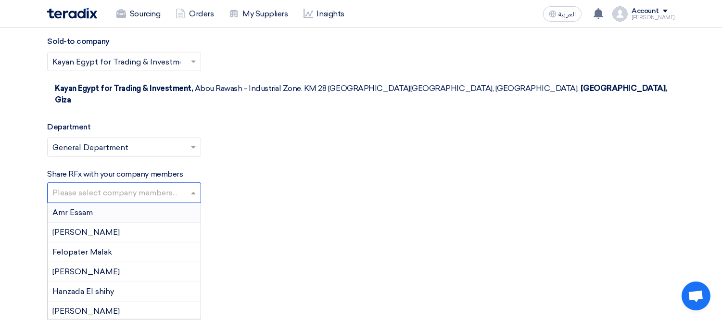
click at [135, 186] on input "text" at bounding box center [125, 194] width 146 height 16
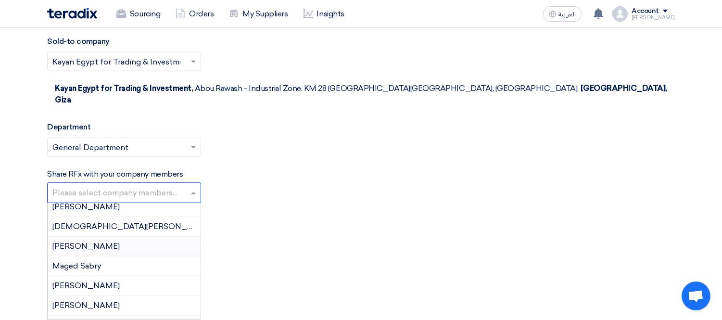
scroll to position [107, 0]
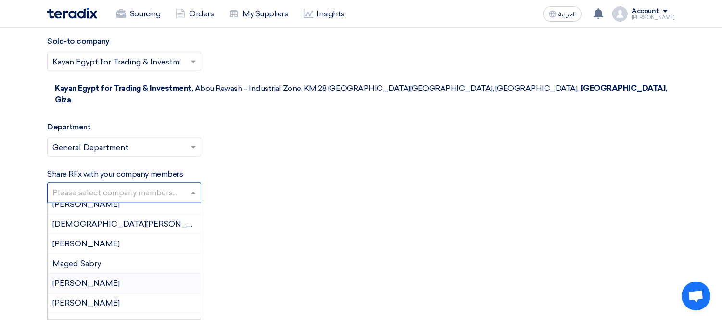
click at [116, 274] on div "[PERSON_NAME]" at bounding box center [124, 284] width 153 height 20
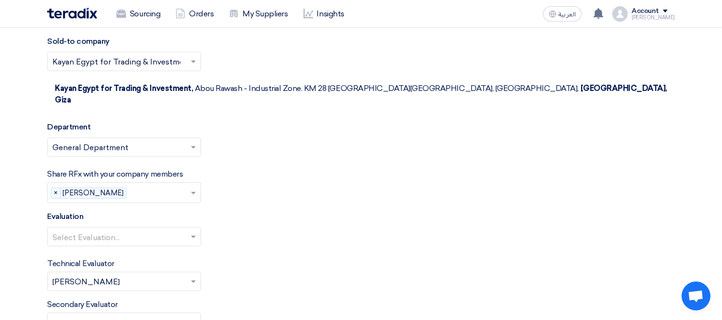
click at [119, 230] on input "text" at bounding box center [119, 238] width 134 height 16
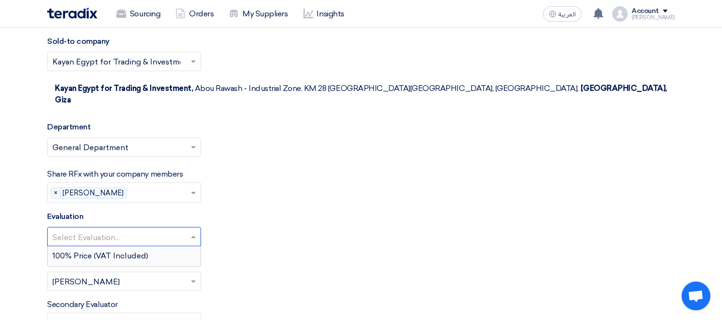
click at [106, 251] on span "100% Price (VAT Included)" at bounding box center [100, 255] width 96 height 9
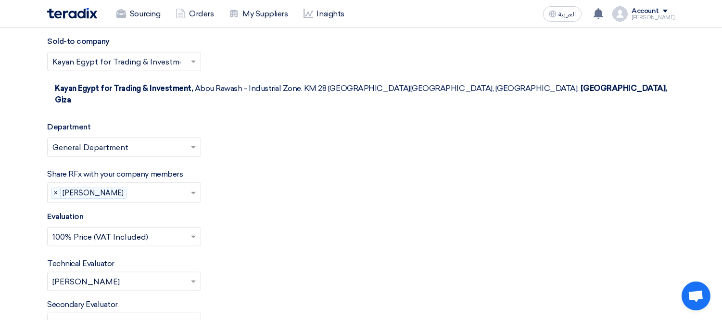
click at [107, 275] on input "text" at bounding box center [119, 283] width 134 height 16
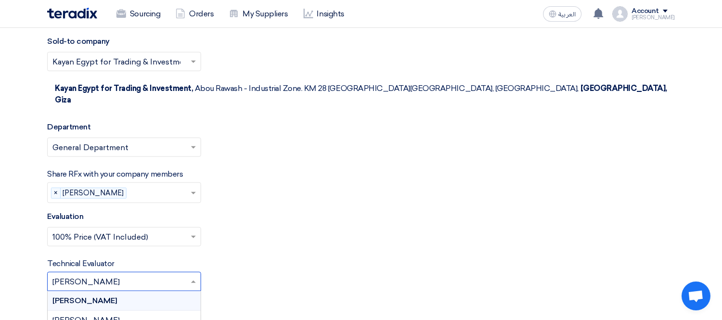
click at [108, 296] on span "[PERSON_NAME]" at bounding box center [84, 300] width 65 height 9
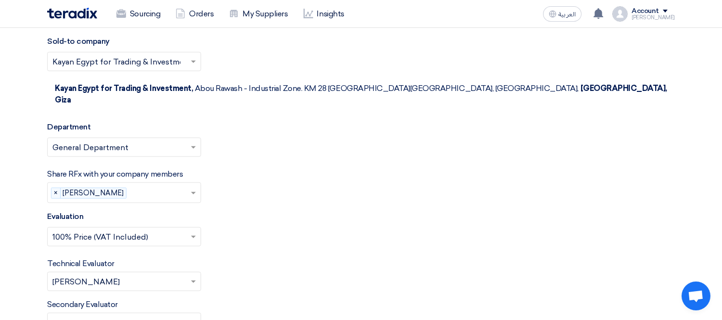
click at [114, 316] on input "text" at bounding box center [119, 324] width 134 height 16
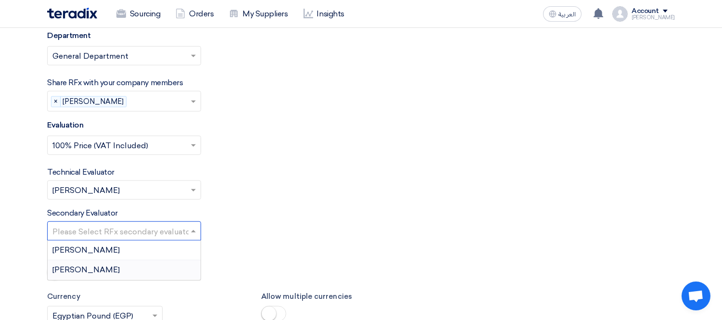
scroll to position [1764, 0]
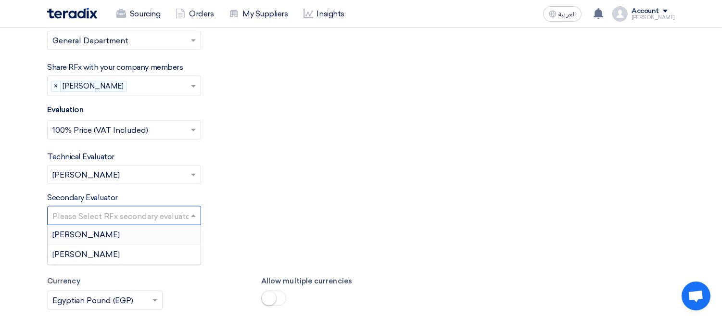
click at [107, 230] on span "[PERSON_NAME]" at bounding box center [85, 234] width 67 height 9
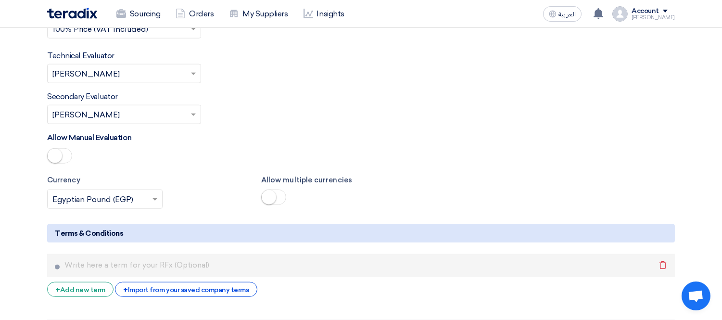
scroll to position [1871, 0]
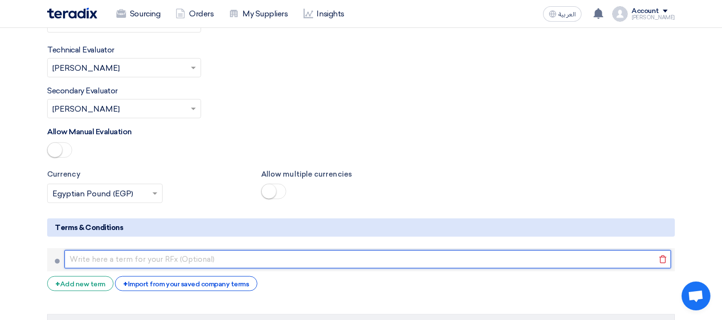
click at [226, 250] on input "text" at bounding box center [367, 259] width 607 height 18
paste input "طريقة الدفع: [ تحويل بنكي خلال 30 يومًا من تاريخ الفاتورة/[DEMOGRAPHIC_DATA]]"
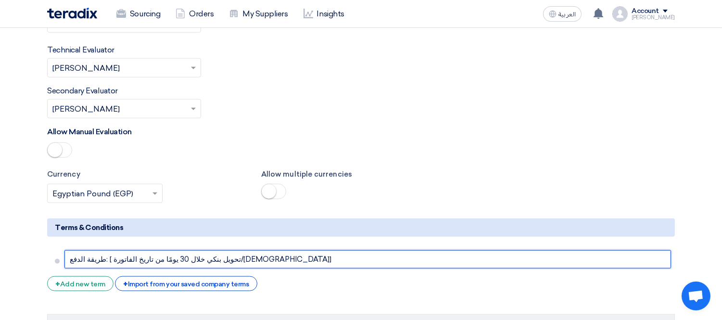
drag, startPoint x: 155, startPoint y: 202, endPoint x: 161, endPoint y: 242, distance: 40.3
click at [156, 250] on input "طريقة الدفع: [ تحويل بنكي خلال 30 يومًا من تاريخ الفاتورة/[DEMOGRAPHIC_DATA]]" at bounding box center [367, 259] width 607 height 18
drag, startPoint x: 132, startPoint y: 203, endPoint x: 145, endPoint y: 203, distance: 13.0
click at [145, 250] on input "طريقة الدفع: [ تحويل بنكي بدفع مقدمة 50 % 30 يومًا من تاريخ الفاتورة/[DEMOGRAPH…" at bounding box center [367, 259] width 607 height 18
type input "طريقة الدفع: [ تحويل بنكي بدفع مقدمة 50 % ودفع بعد لاستلام من تاريخ الفاتورة/ال…"
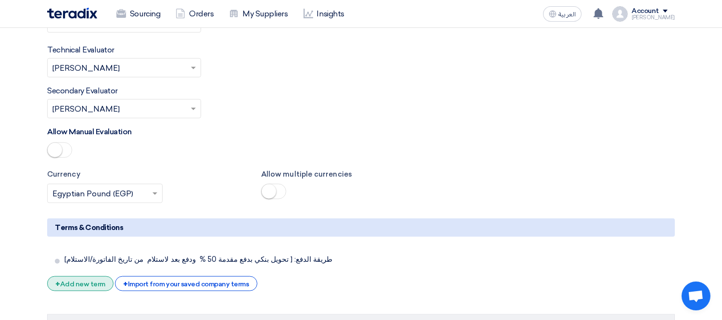
click at [83, 276] on div "+ Add new term" at bounding box center [80, 283] width 66 height 15
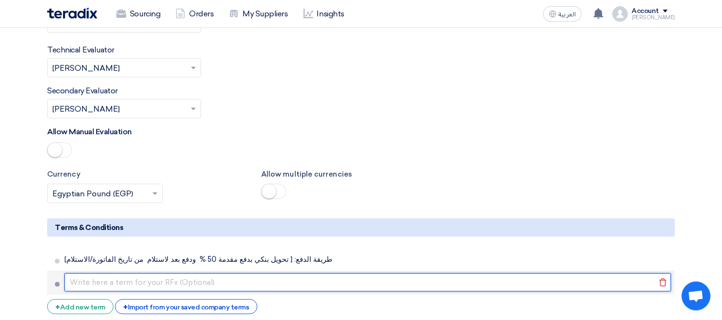
click at [136, 273] on input "text" at bounding box center [367, 282] width 607 height 18
paste input "مدة التوريد: [ خلال 7 أيام من تاريخ أمر الشراء]"
drag, startPoint x: 128, startPoint y: 226, endPoint x: 136, endPoint y: 226, distance: 7.7
click at [136, 273] on input "مدة التوريد: [ خلال 7 أيام من تاريخ أمر الشراء]" at bounding box center [367, 282] width 607 height 18
click at [131, 273] on input "مدة التوريد: [ خلال 7 أيام من تاريخ أمر الشراء]" at bounding box center [367, 282] width 607 height 18
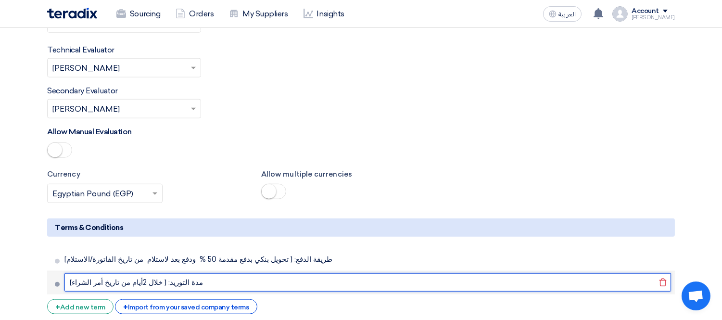
drag, startPoint x: 121, startPoint y: 225, endPoint x: 131, endPoint y: 224, distance: 10.6
click at [132, 273] on input "مدة التوريد: [ خلال 2أيام من تاريخ أمر الشراء]" at bounding box center [367, 282] width 607 height 18
click at [140, 273] on input "مدة التوريد: [ خلالشهرين من تاريخ أمر الشراء]" at bounding box center [367, 282] width 607 height 18
click at [138, 273] on input "مدة التوريد: [ خلالشهرين من تاريخ أمر الشراء]" at bounding box center [367, 282] width 607 height 18
type input "مدة التوريد: [ خلال شهرين من تاريخ أمر الشراء]"
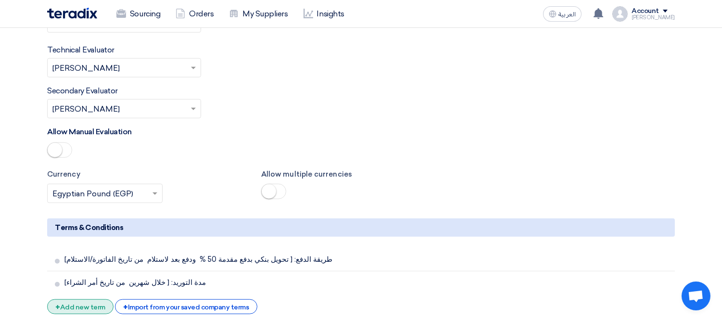
click at [70, 299] on div "+ Add new term" at bounding box center [80, 306] width 66 height 15
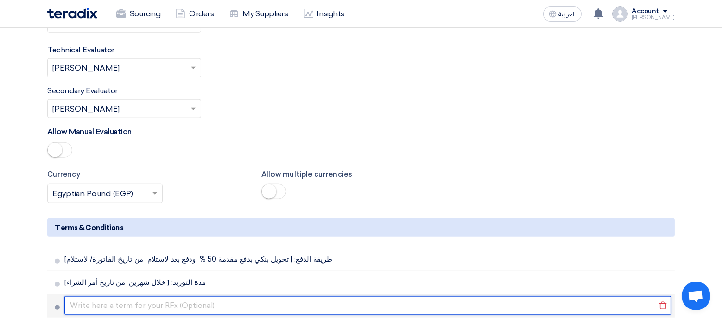
click at [155, 296] on input "text" at bounding box center [367, 305] width 607 height 18
paste input "مكان التوريد: [مثلاً: مخازن الشركة – فرع ابورواش]"
drag, startPoint x: 72, startPoint y: 249, endPoint x: 96, endPoint y: 257, distance: 25.4
click at [73, 296] on input "مكان التوريد: [مثلاً: مخازن الشركة – فرع ابورواش]" at bounding box center [367, 305] width 607 height 18
type input "مكان التوريد: [مثلاً: مخازن الشركة – فرع القطامية ]"
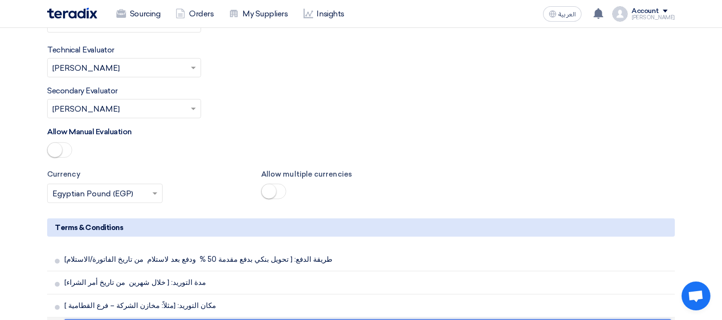
paste input "العرض غير شامل لضريبة القيمة المضافة، ويُرجى توضيح قيمة الضريبة بشكل منفصل في ا…"
type input "العرض غير شامل لضريبة القيمة المضافة، ويُرجى توضيح قيمة الضريبة بشكل منفصل في ا…"
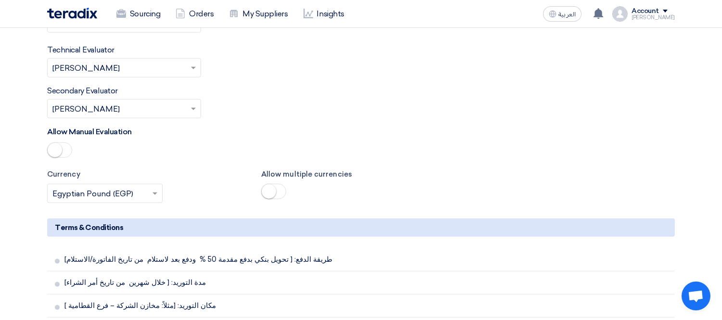
paste input "صلاحية العرض: لا تقل عن [ 15 يومًا] من تاريخ استلامه."
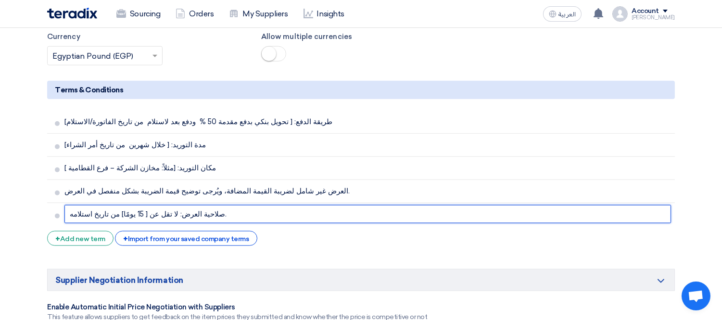
scroll to position [2031, 0]
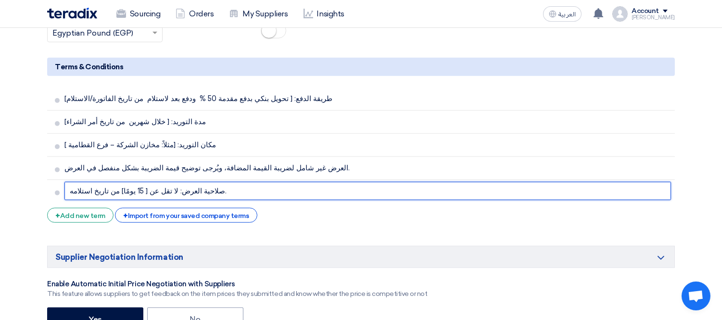
type input "صلاحية العرض: لا تقل عن [ 15 يومًا] من تاريخ استلامه."
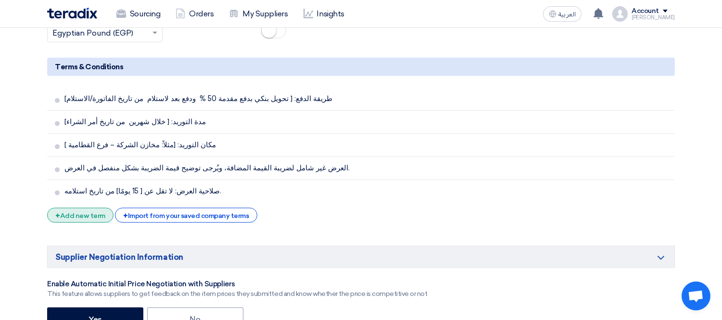
click at [85, 208] on div "+ Add new term" at bounding box center [80, 215] width 66 height 15
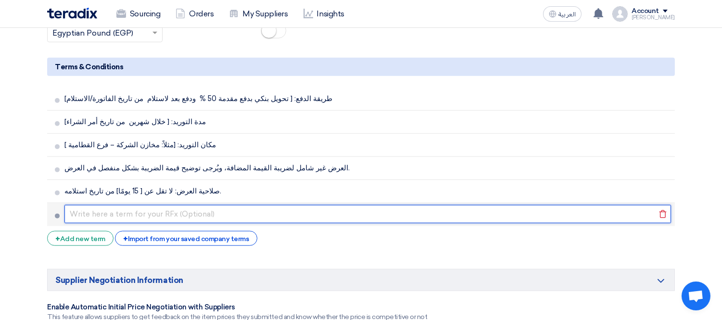
click at [111, 205] on input "text" at bounding box center [367, 214] width 607 height 18
paste input "الالتزام بالمواصفات المطلوبة دون أي تغيير أو بدائل إلا بموافقة مسبقة من الشركة."
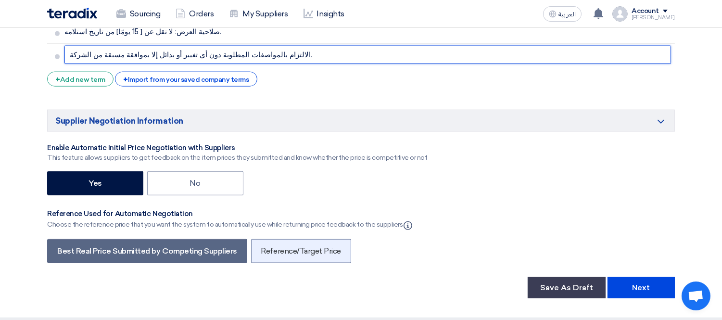
scroll to position [2192, 0]
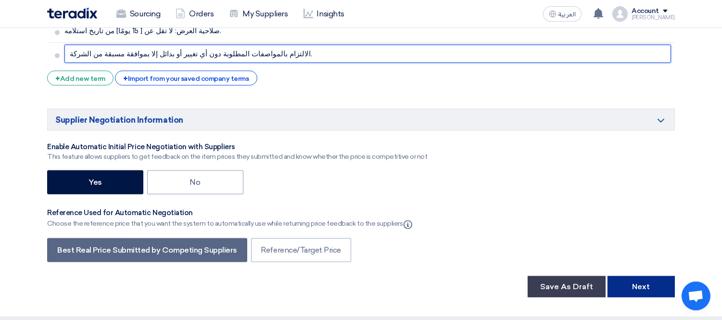
type input "الالتزام بالمواصفات المطلوبة دون أي تغيير أو بدائل إلا بموافقة مسبقة من الشركة."
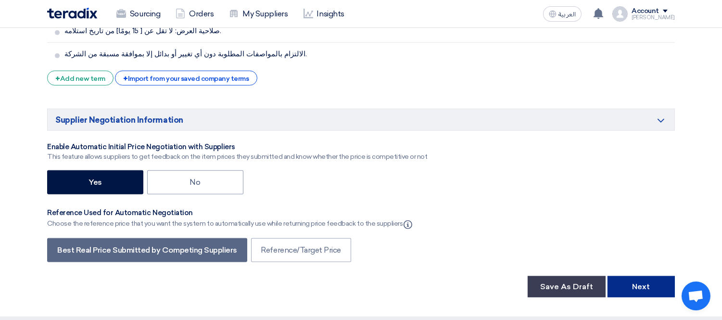
click at [628, 276] on button "Next" at bounding box center [641, 286] width 67 height 21
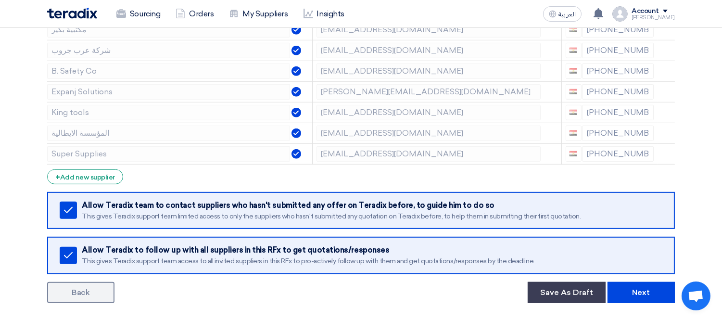
scroll to position [1396, 0]
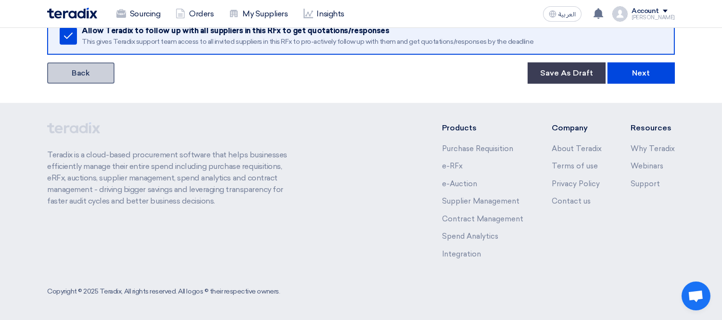
click at [83, 70] on link "Back" at bounding box center [80, 73] width 67 height 21
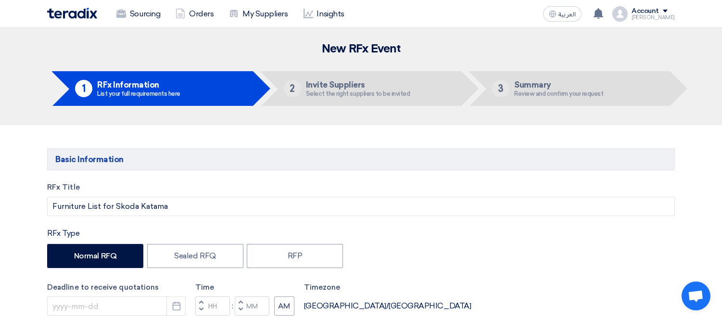
type input "[DATE]"
type input "05"
type input "00"
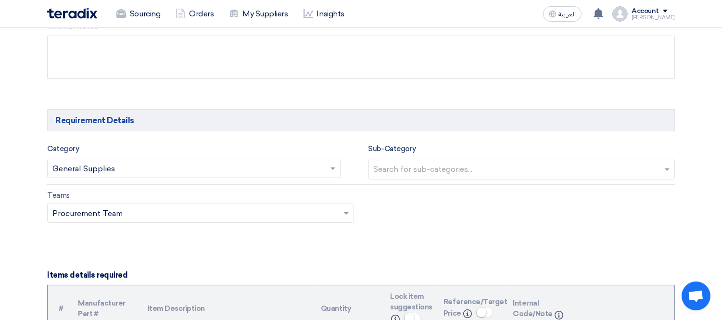
scroll to position [481, 0]
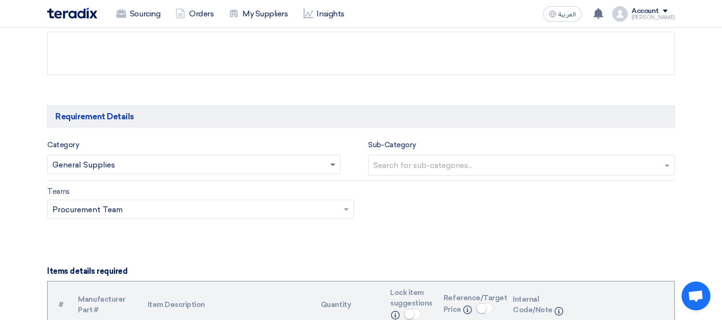
click at [331, 166] on span at bounding box center [333, 165] width 5 height 3
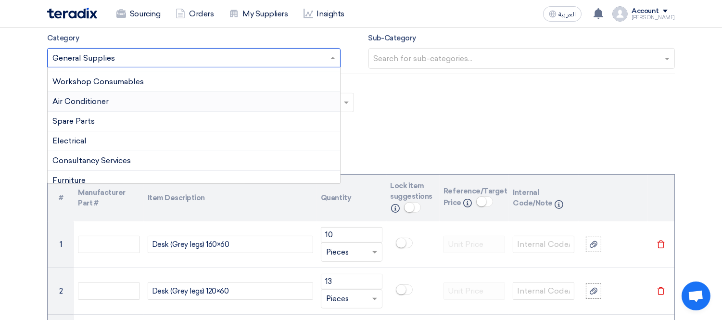
scroll to position [121, 0]
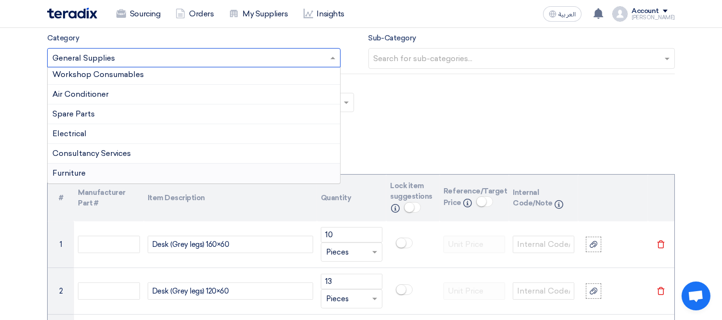
drag, startPoint x: 93, startPoint y: 181, endPoint x: 94, endPoint y: 175, distance: 6.3
click at [93, 176] on div "Furniture" at bounding box center [194, 173] width 293 height 19
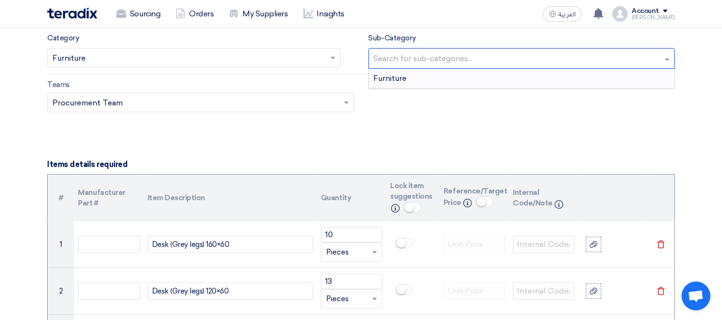
click at [417, 58] on input "text" at bounding box center [523, 59] width 299 height 16
click at [415, 71] on div "Furniture" at bounding box center [522, 78] width 306 height 19
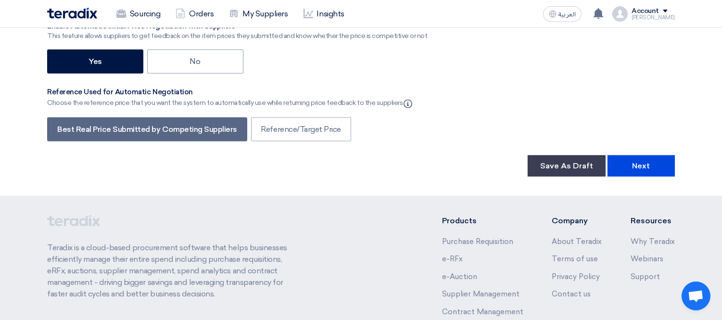
scroll to position [2349, 0]
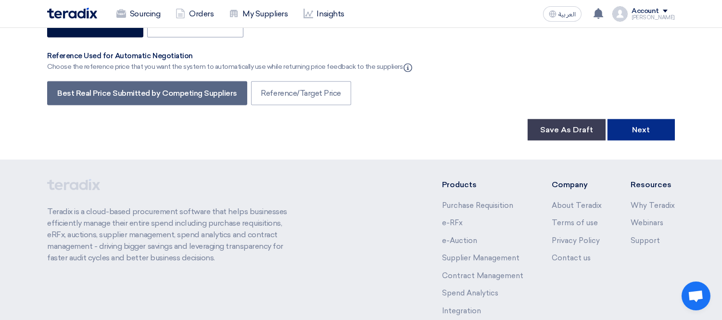
click at [638, 119] on button "Next" at bounding box center [641, 129] width 67 height 21
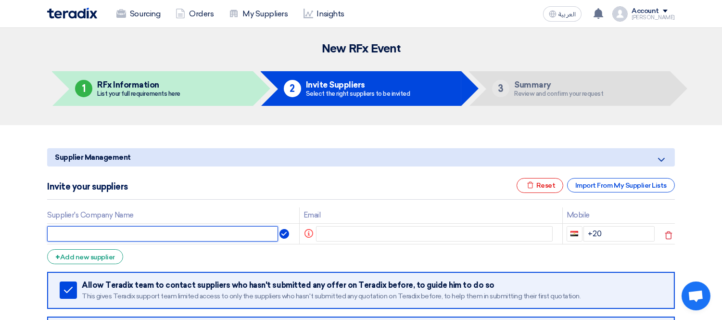
click at [108, 236] on input "text" at bounding box center [162, 233] width 231 height 15
paste input "موبيكا"
type input "موبيكا"
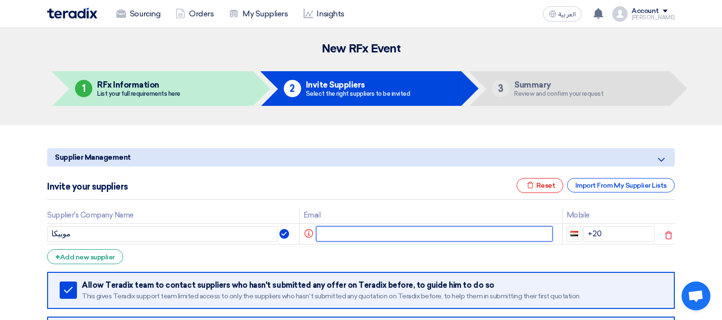
click at [366, 236] on input "text" at bounding box center [434, 233] width 237 height 15
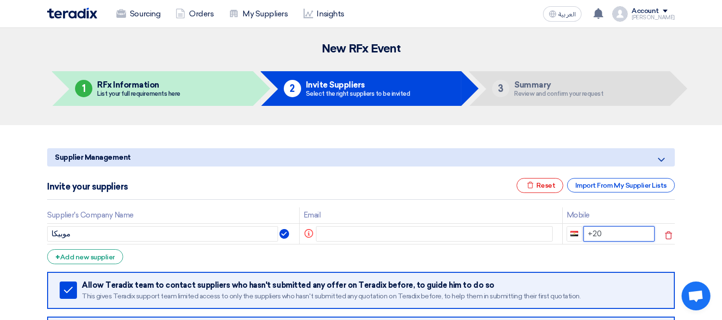
click at [618, 231] on input "+20" at bounding box center [620, 233] width 72 height 15
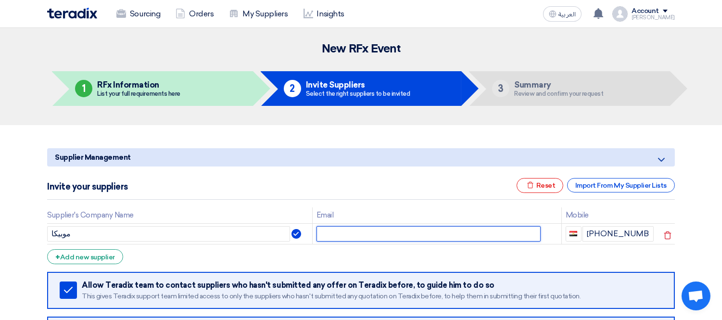
click at [397, 228] on input "text" at bounding box center [429, 233] width 224 height 15
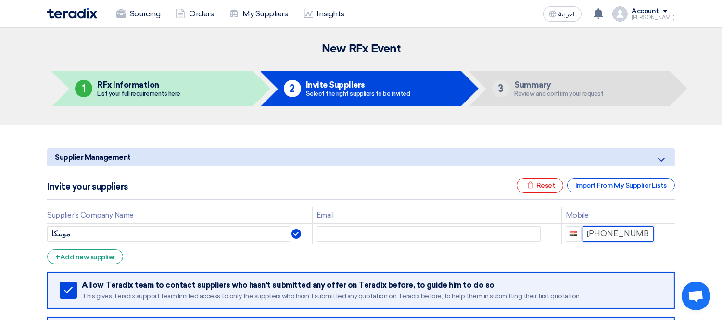
drag, startPoint x: 646, startPoint y: 234, endPoint x: 600, endPoint y: 231, distance: 46.7
click at [600, 231] on input "[PHONE_NUMBER]" at bounding box center [619, 233] width 72 height 15
paste input
type input "[PHONE_NUMBER]"
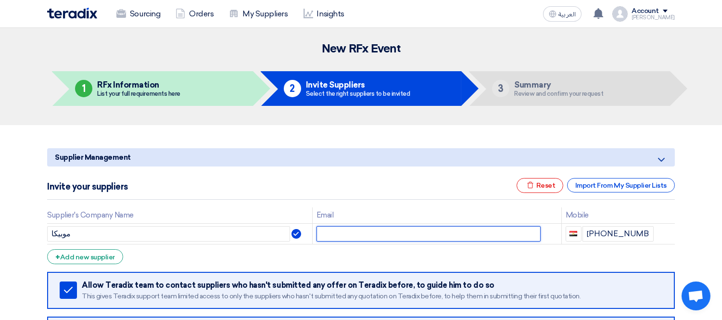
click at [463, 233] on input "text" at bounding box center [429, 233] width 224 height 15
click at [390, 231] on input "text" at bounding box center [429, 233] width 224 height 15
paste input "[PERSON_NAME][EMAIL_ADDRESS][DOMAIN_NAME]"
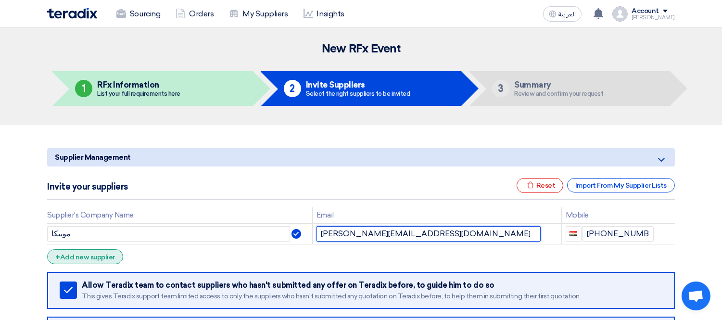
type input "[PERSON_NAME][EMAIL_ADDRESS][DOMAIN_NAME]"
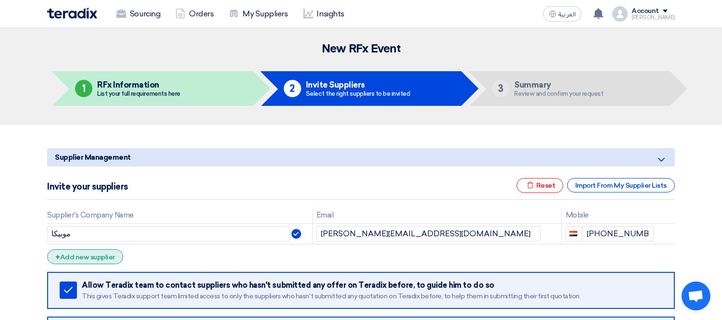
click at [86, 257] on div "+ Add new supplier" at bounding box center [85, 256] width 76 height 15
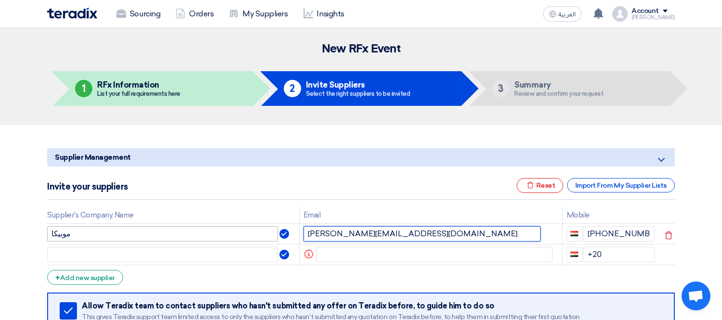
drag, startPoint x: 431, startPoint y: 230, endPoint x: 272, endPoint y: 232, distance: 159.3
click at [272, 232] on tr "موبيكا [PERSON_NAME][EMAIL_ADDRESS][DOMAIN_NAME] [PHONE_NUMBER]" at bounding box center [361, 233] width 628 height 21
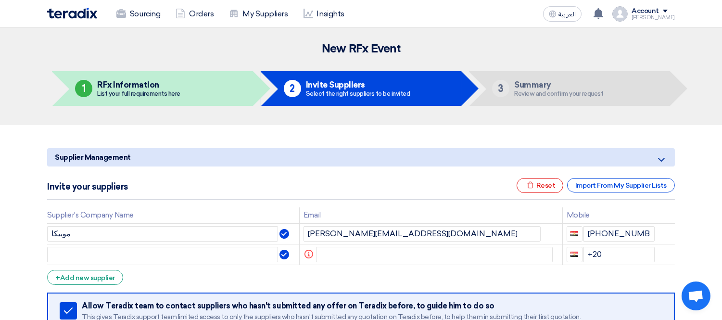
click at [434, 271] on form "Supplier Management Minimize/Maximize Category Invite your suppliers Excel file…" at bounding box center [361, 275] width 628 height 255
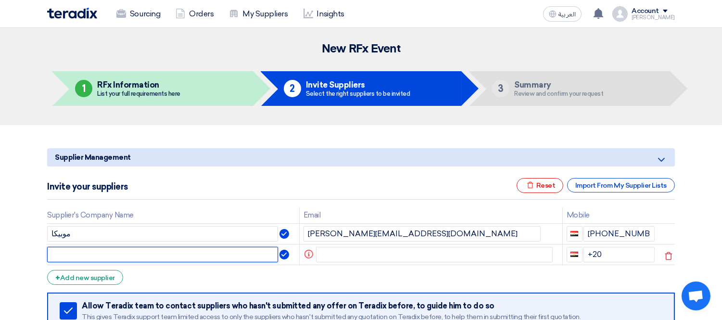
click at [145, 248] on input "text" at bounding box center [162, 254] width 231 height 15
paste input "archi toush"
type input "archi toush"
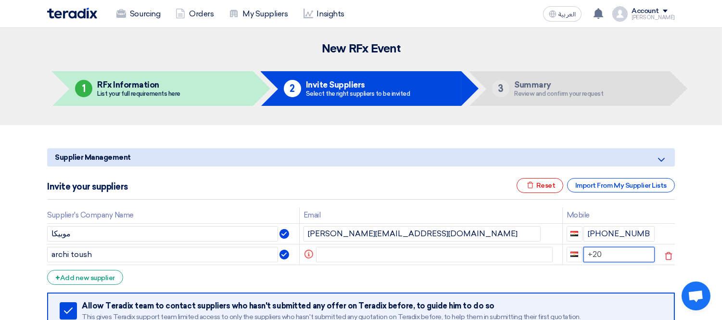
click at [628, 256] on input "+20" at bounding box center [620, 254] width 72 height 15
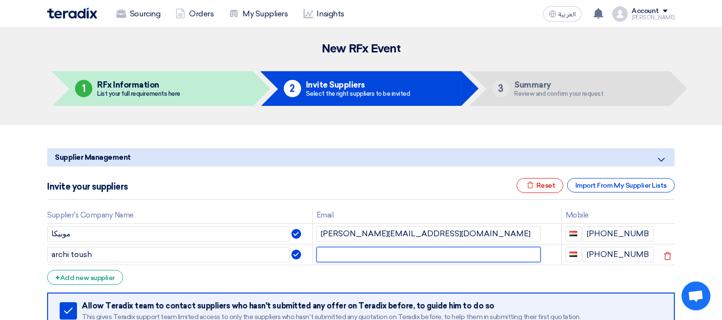
click at [345, 254] on input "text" at bounding box center [429, 254] width 224 height 15
paste input "[EMAIL_ADDRESS][PERSON_NAME][DOMAIN_NAME]"
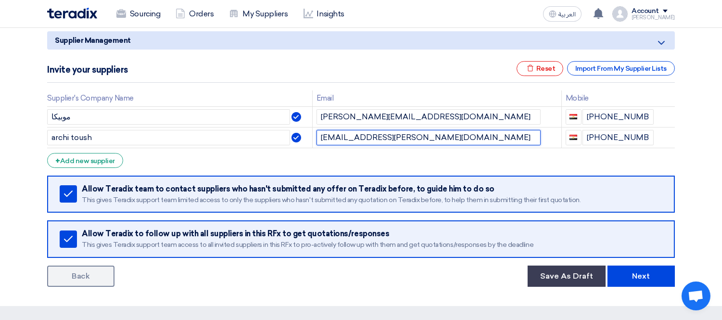
scroll to position [160, 0]
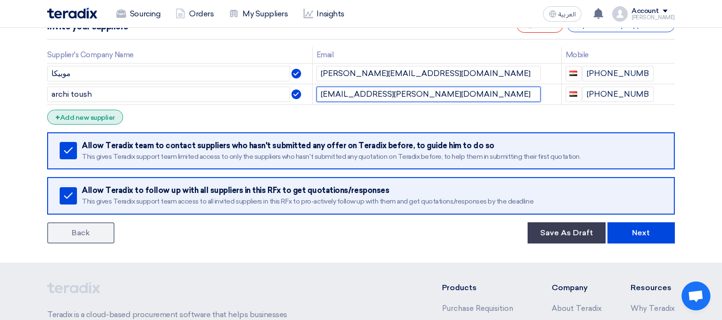
type input "[EMAIL_ADDRESS][PERSON_NAME][DOMAIN_NAME]"
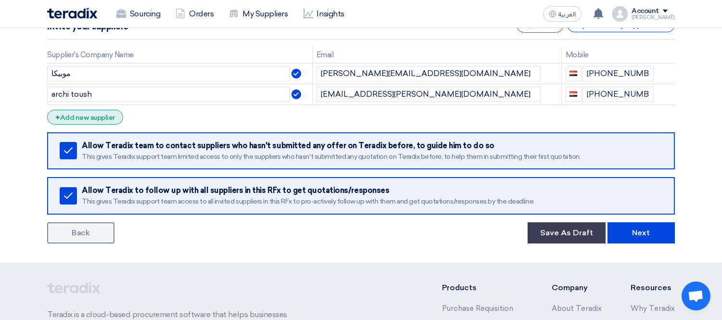
click at [93, 117] on div "+ Add new supplier" at bounding box center [85, 117] width 76 height 15
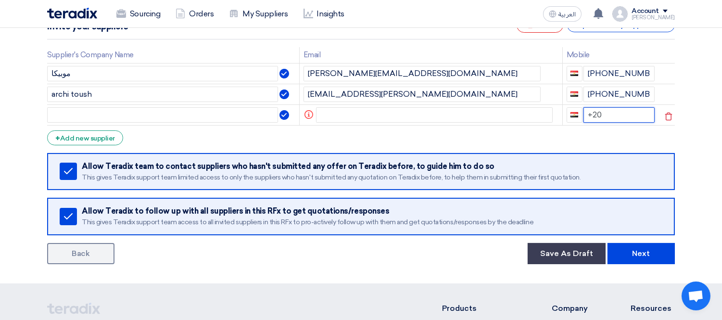
click at [631, 118] on input "+20" at bounding box center [620, 114] width 72 height 15
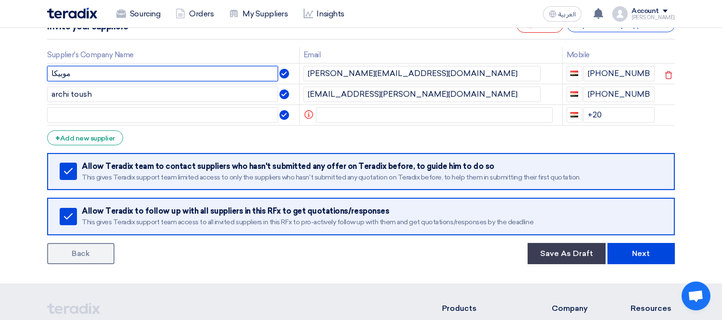
drag, startPoint x: 82, startPoint y: 69, endPoint x: 53, endPoint y: 70, distance: 28.9
click at [53, 70] on input "موبيكا" at bounding box center [162, 73] width 231 height 15
type input "م"
type input "’"
click at [59, 70] on input "Mobica" at bounding box center [162, 73] width 231 height 15
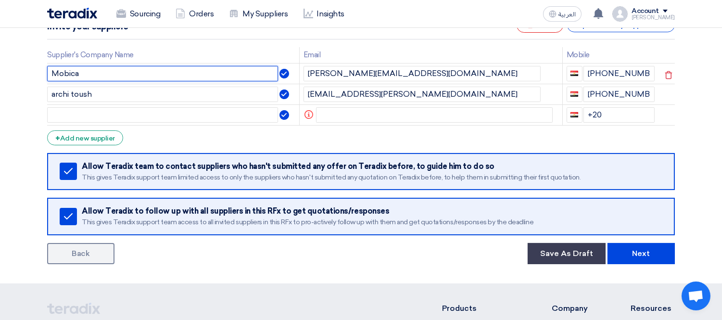
click at [63, 75] on input "Mobica" at bounding box center [162, 73] width 231 height 15
type input "[MEDICAL_DATA]"
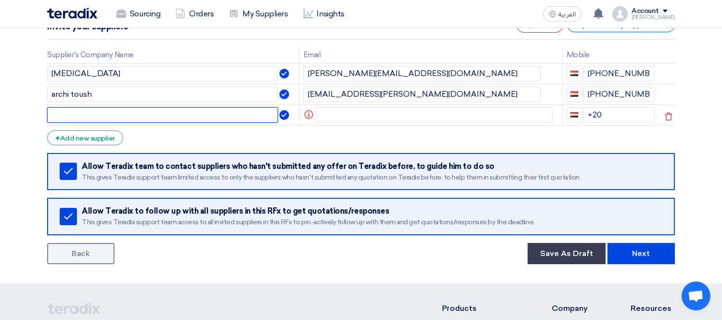
click at [136, 116] on input "text" at bounding box center [162, 114] width 231 height 15
click at [65, 116] on input "MOhm Furniture" at bounding box center [162, 114] width 231 height 15
click at [64, 117] on input "Mom Furniture" at bounding box center [162, 114] width 231 height 15
type input "Mohm Furniture"
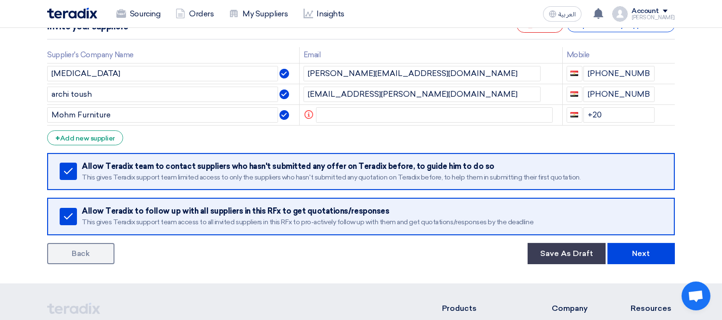
click at [250, 142] on form "Supplier Management Minimize/Maximize Category Invite your suppliers Excel file…" at bounding box center [361, 126] width 628 height 276
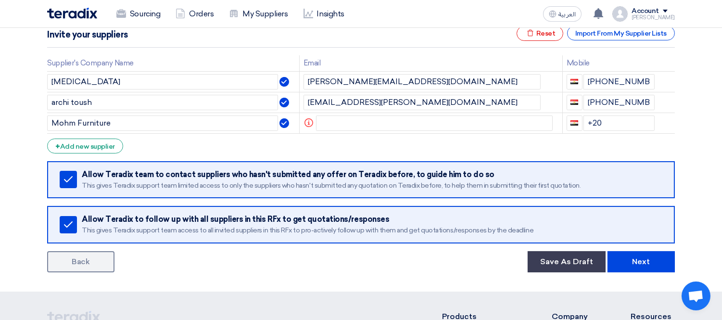
scroll to position [338, 0]
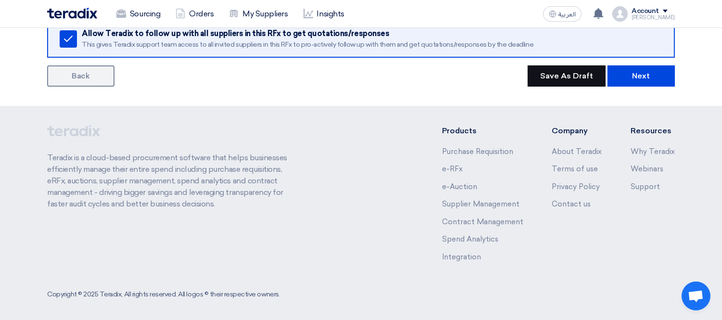
click at [574, 75] on button "Save As Draft" at bounding box center [567, 75] width 78 height 21
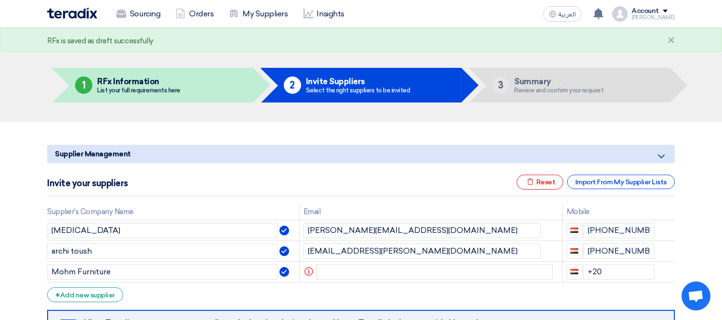
scroll to position [0, 0]
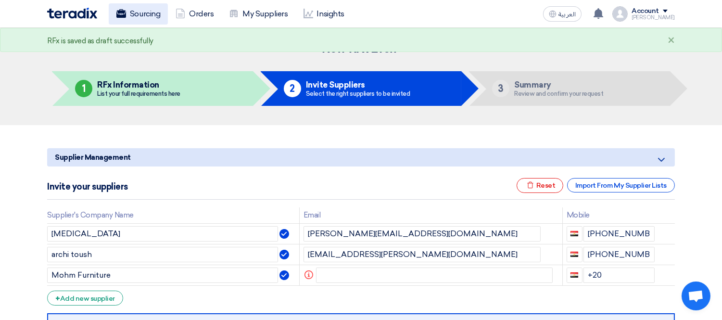
click at [143, 10] on link "Sourcing" at bounding box center [138, 13] width 59 height 21
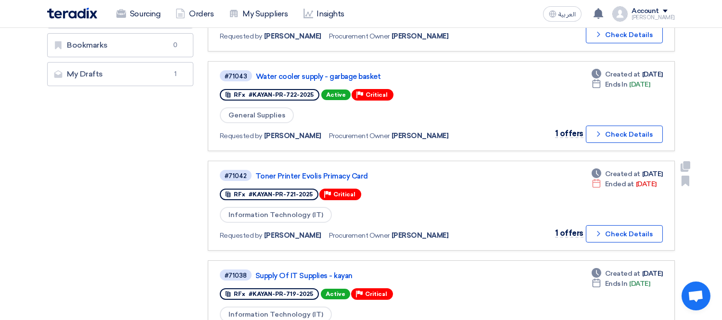
scroll to position [267, 0]
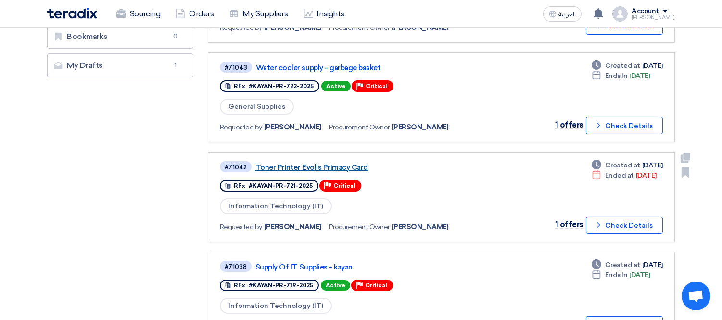
click at [332, 164] on link "Toner Printer Evolis Primacy Card" at bounding box center [375, 167] width 241 height 9
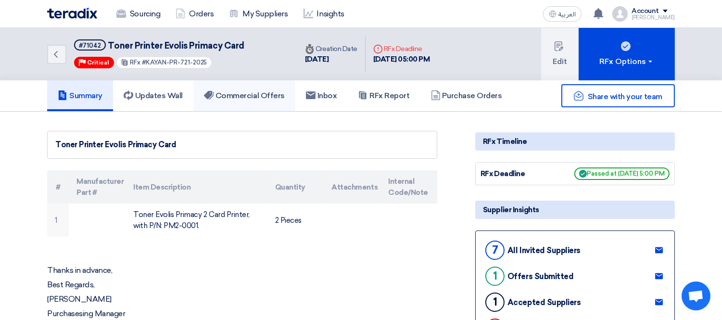
click at [236, 93] on h5 "Commercial Offers" at bounding box center [244, 96] width 81 height 10
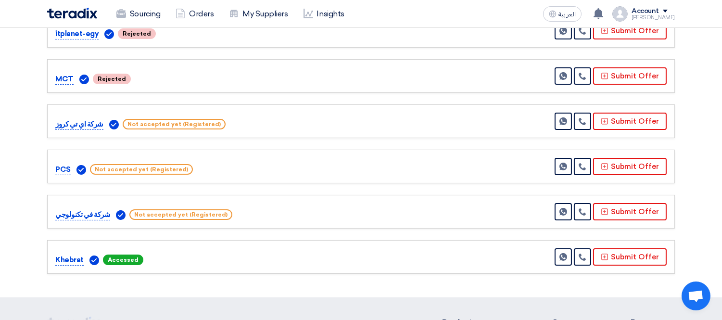
scroll to position [267, 0]
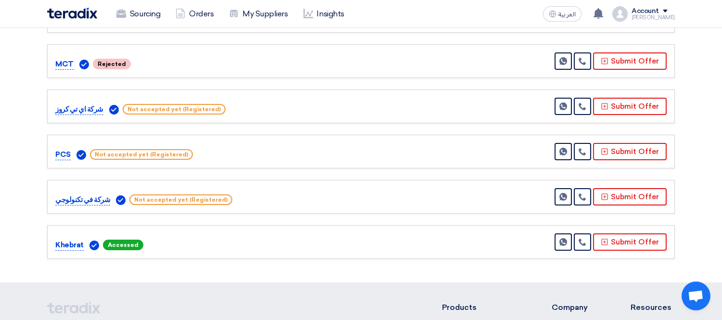
drag, startPoint x: 82, startPoint y: 244, endPoint x: 47, endPoint y: 246, distance: 35.2
click at [47, 246] on div "Khebrat Accessed Send Message" at bounding box center [361, 242] width 628 height 34
drag, startPoint x: 102, startPoint y: 197, endPoint x: 47, endPoint y: 197, distance: 54.9
click at [47, 197] on div "شركة في تكنولوجي Not accepted yet (Registered) Send Message" at bounding box center [361, 197] width 628 height 34
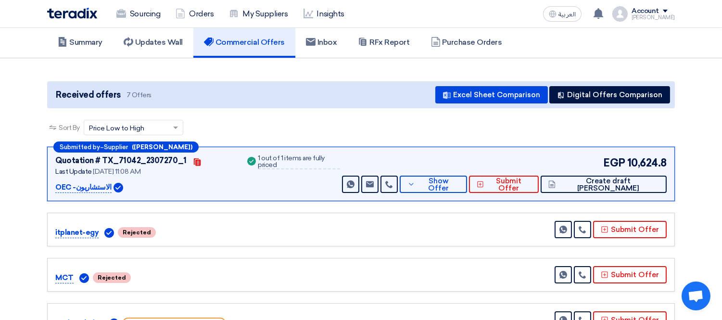
scroll to position [0, 0]
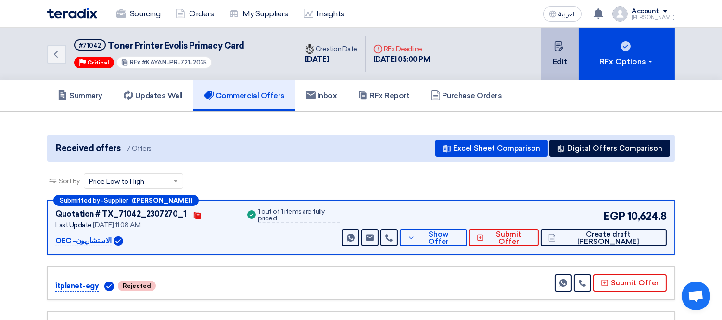
click at [557, 51] on button "Edit" at bounding box center [560, 54] width 38 height 52
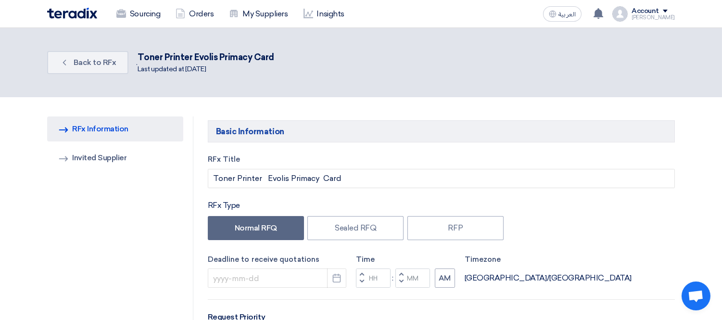
type input "[DATE]"
type input "05"
type input "00"
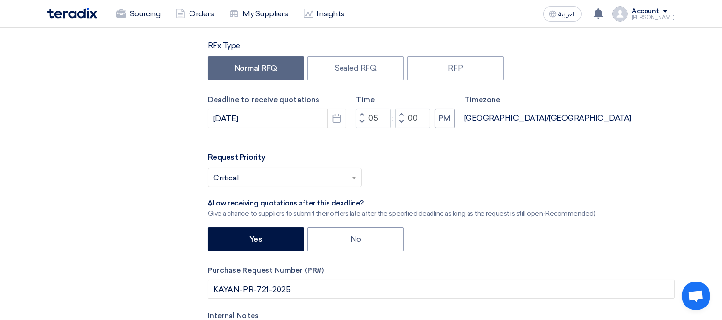
scroll to position [160, 0]
click at [339, 121] on use "button" at bounding box center [337, 118] width 8 height 9
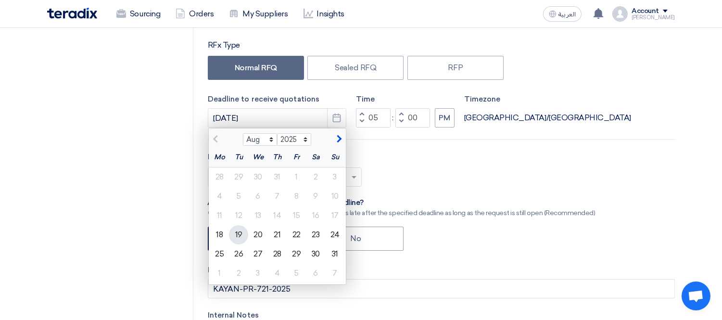
click at [232, 236] on div "19" at bounding box center [238, 234] width 19 height 19
type input "[DATE]"
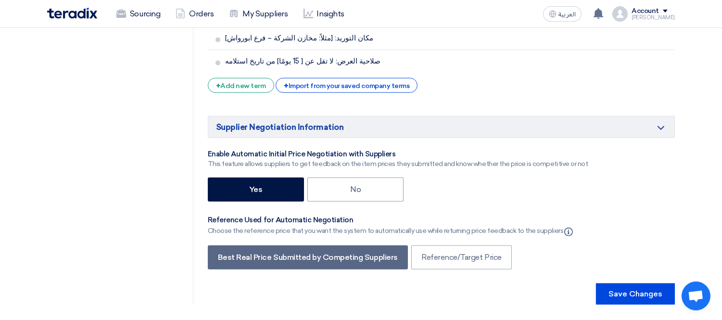
scroll to position [1764, 0]
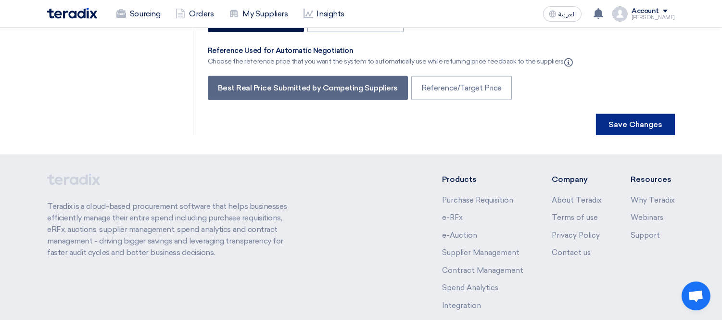
click at [622, 114] on button "Save Changes" at bounding box center [635, 124] width 79 height 21
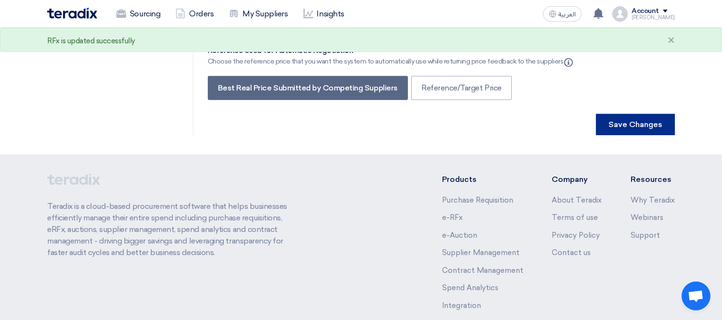
scroll to position [0, 0]
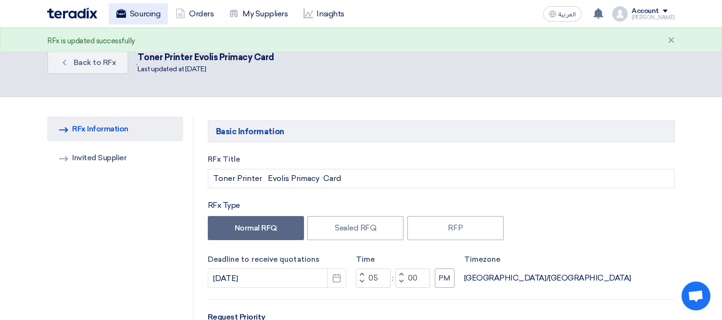
click at [144, 13] on link "Sourcing" at bounding box center [138, 13] width 59 height 21
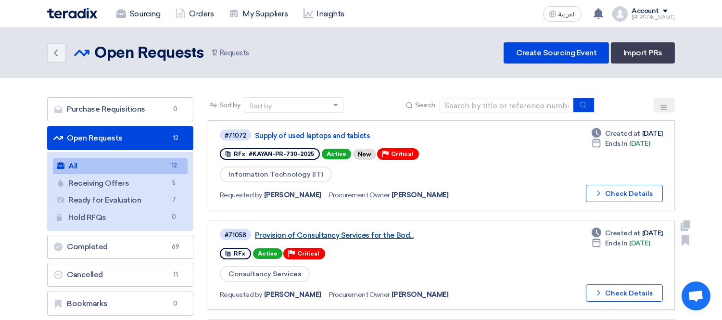
scroll to position [107, 0]
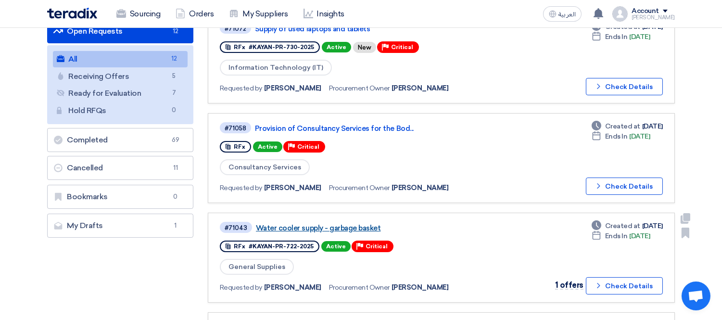
click at [333, 227] on link "Water cooler supply - garbage basket" at bounding box center [376, 228] width 241 height 9
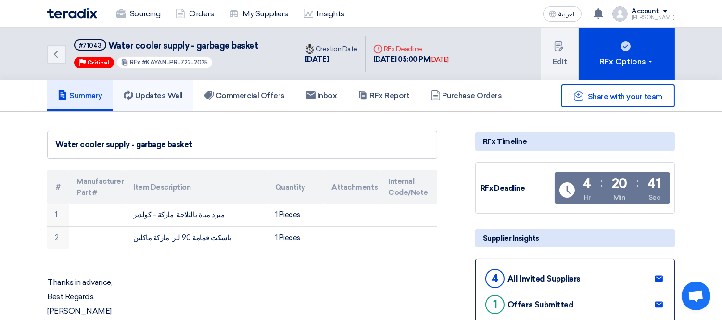
click at [171, 100] on link "Updates Wall" at bounding box center [153, 95] width 80 height 31
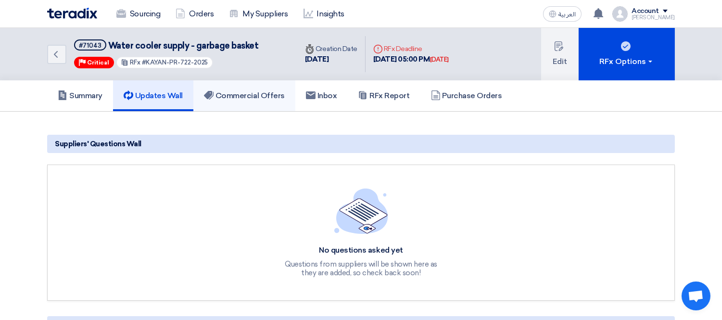
click at [241, 97] on h5 "Commercial Offers" at bounding box center [244, 96] width 81 height 10
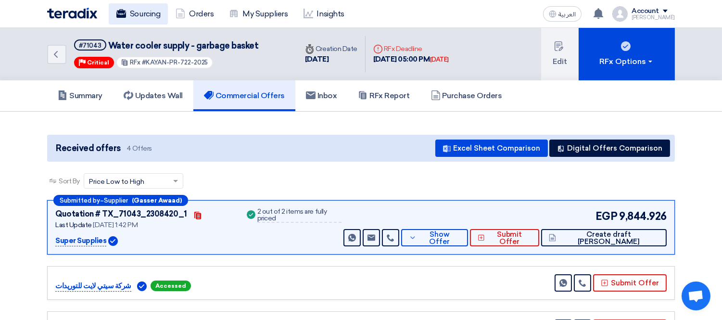
click at [141, 11] on link "Sourcing" at bounding box center [138, 13] width 59 height 21
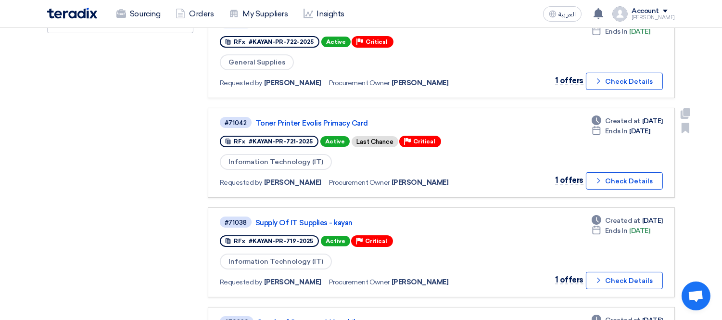
scroll to position [320, 0]
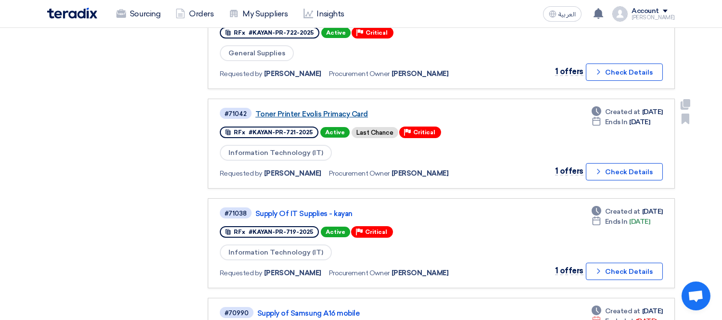
click at [304, 110] on link "Toner Printer Evolis Primacy Card" at bounding box center [375, 114] width 241 height 9
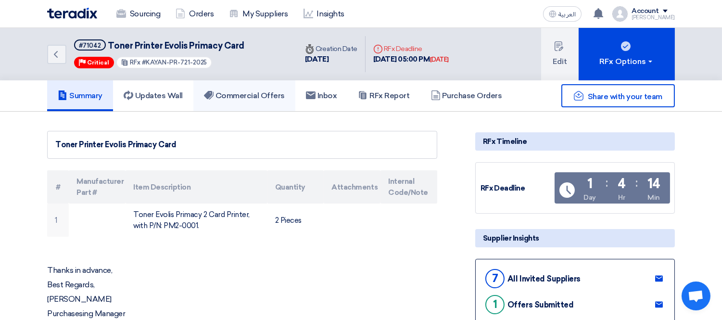
drag, startPoint x: 254, startPoint y: 94, endPoint x: 261, endPoint y: 116, distance: 23.7
click at [254, 93] on h5 "Commercial Offers" at bounding box center [244, 96] width 81 height 10
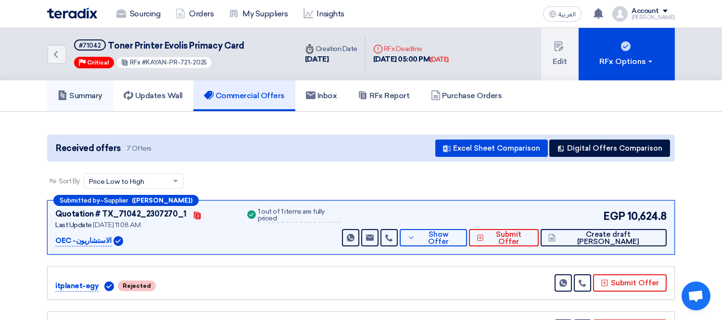
click at [79, 98] on h5 "Summary" at bounding box center [80, 96] width 45 height 10
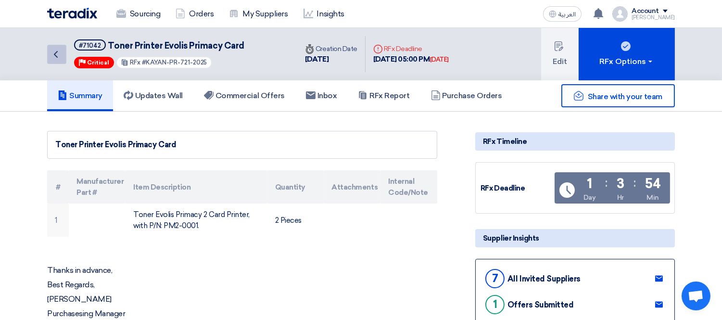
click at [53, 51] on icon "Back" at bounding box center [56, 55] width 12 height 12
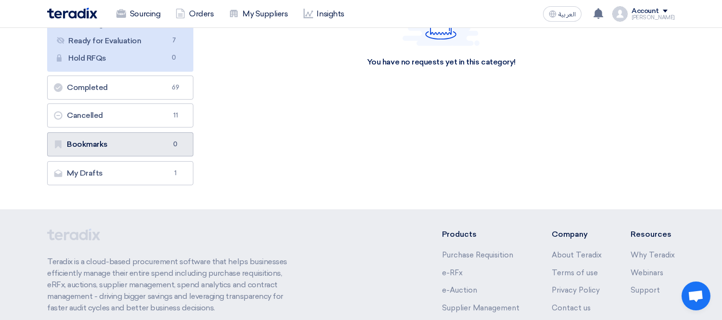
scroll to position [160, 0]
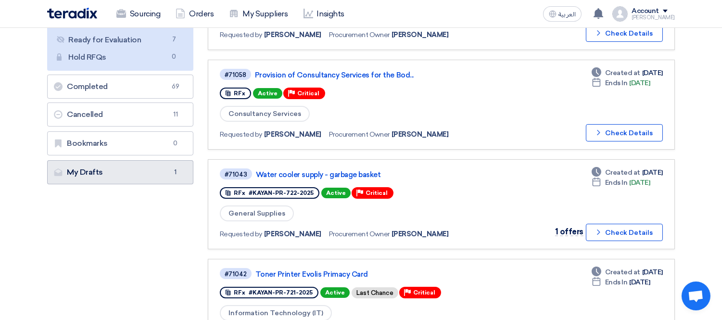
click at [103, 175] on link "My Drafts My Drafts 1" at bounding box center [120, 172] width 146 height 24
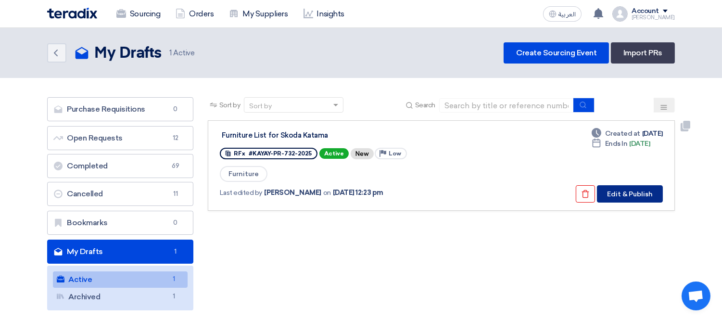
click at [638, 190] on button "Edit & Publish" at bounding box center [630, 193] width 66 height 17
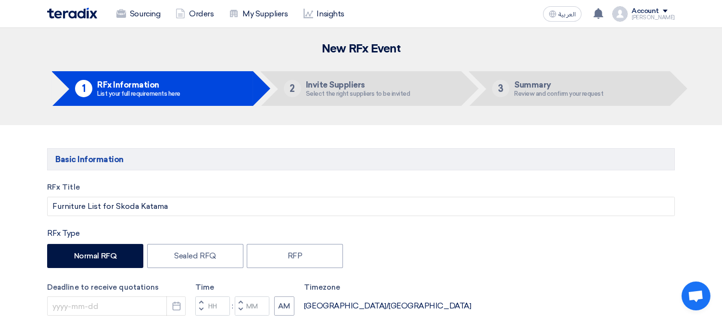
type input "[DATE]"
type input "05"
type input "00"
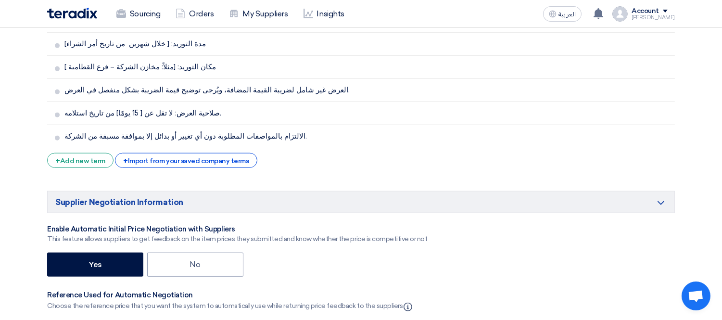
scroll to position [2192, 0]
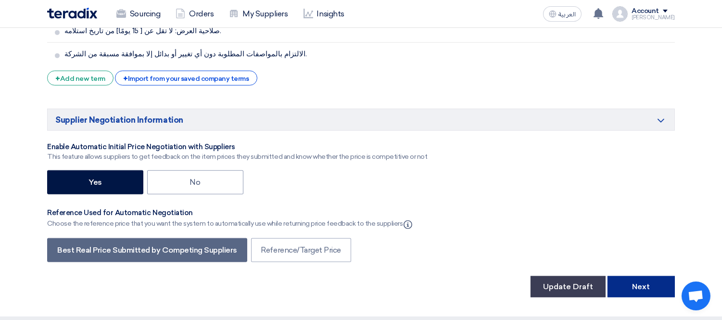
click at [649, 276] on button "Next" at bounding box center [641, 286] width 67 height 21
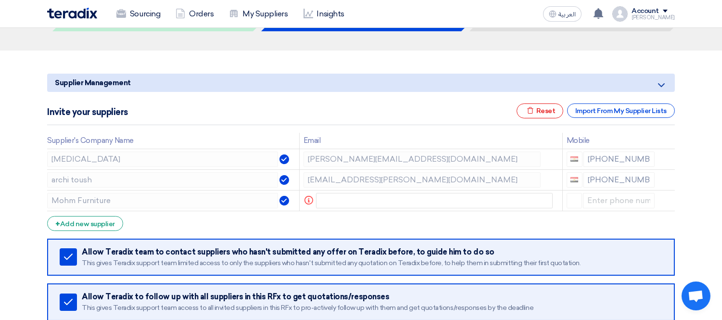
scroll to position [107, 0]
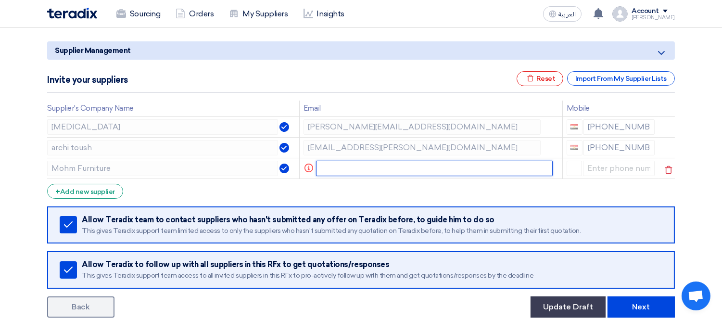
click at [361, 166] on input "text" at bounding box center [434, 168] width 237 height 15
paste input "[PERSON_NAME][EMAIL_ADDRESS][DOMAIN_NAME]"
type input "[PERSON_NAME][EMAIL_ADDRESS][DOMAIN_NAME]"
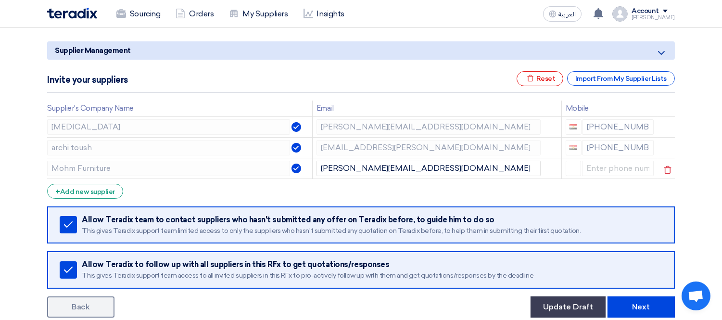
click at [614, 168] on div at bounding box center [610, 168] width 89 height 15
click at [614, 170] on div at bounding box center [610, 168] width 89 height 15
click at [594, 163] on div at bounding box center [610, 168] width 89 height 15
click at [614, 169] on div at bounding box center [610, 168] width 89 height 15
click at [574, 169] on div at bounding box center [574, 168] width 16 height 15
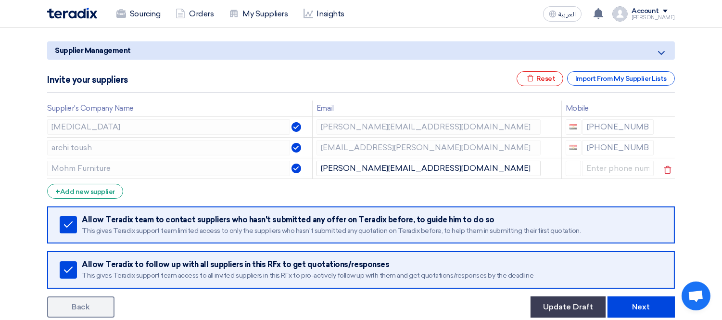
click at [574, 167] on div at bounding box center [574, 168] width 16 height 15
drag, startPoint x: 574, startPoint y: 167, endPoint x: 580, endPoint y: 166, distance: 6.3
click at [577, 166] on div at bounding box center [574, 168] width 16 height 15
click at [204, 185] on form "Supplier Management Minimize/Maximize Category Invite your suppliers Excel file…" at bounding box center [361, 179] width 628 height 276
click at [84, 186] on div "+ Add new supplier" at bounding box center [85, 191] width 76 height 15
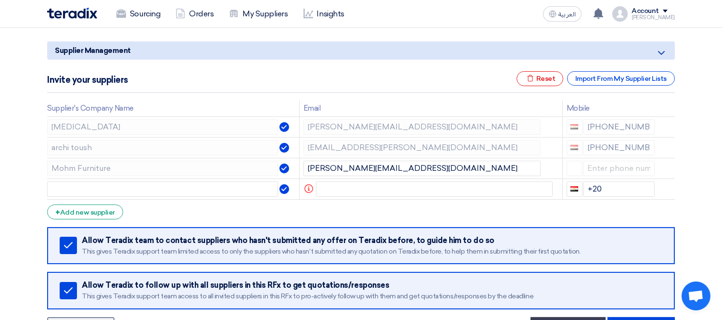
click at [29, 167] on section "Supplier Management Minimize/Maximize Category Invite your suppliers Excel file…" at bounding box center [361, 187] width 722 height 339
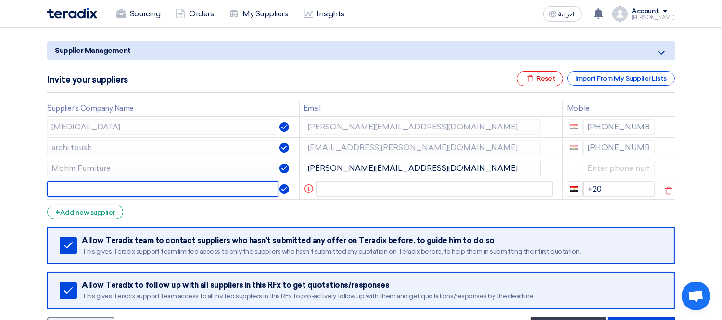
click at [117, 193] on input "text" at bounding box center [162, 188] width 231 height 15
paste input "Mohm Furniture"
type input "Mohm Furniture"
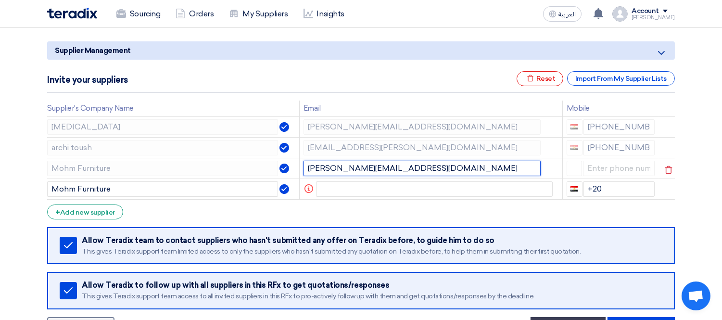
drag, startPoint x: 444, startPoint y: 168, endPoint x: 286, endPoint y: 175, distance: 158.4
click at [286, 175] on tr "Mohm Furniture [PERSON_NAME][EMAIL_ADDRESS][DOMAIN_NAME]" at bounding box center [361, 168] width 628 height 21
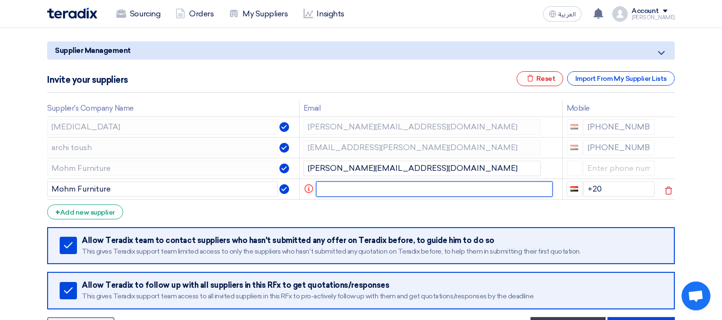
click at [350, 192] on input "text" at bounding box center [434, 188] width 237 height 15
paste input "[PERSON_NAME][EMAIL_ADDRESS][DOMAIN_NAME]"
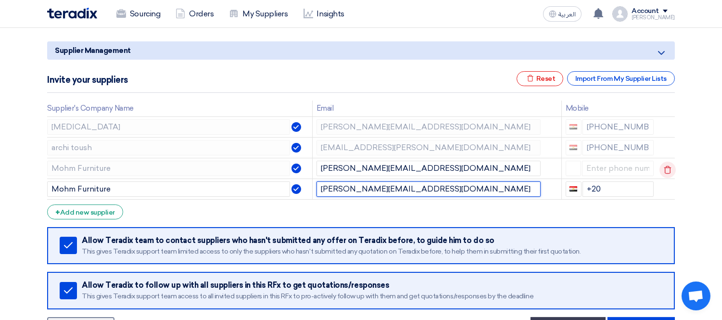
type input "[PERSON_NAME][EMAIL_ADDRESS][DOMAIN_NAME]"
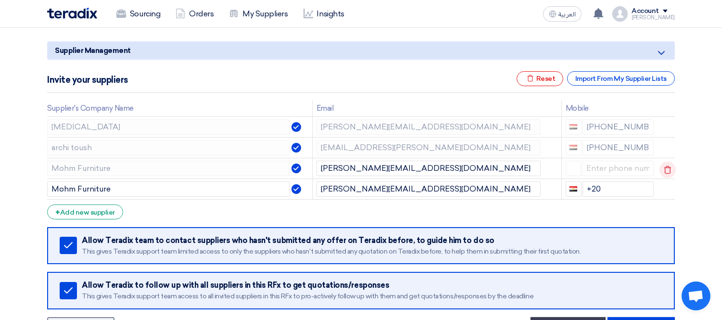
click at [669, 168] on icon at bounding box center [668, 170] width 16 height 16
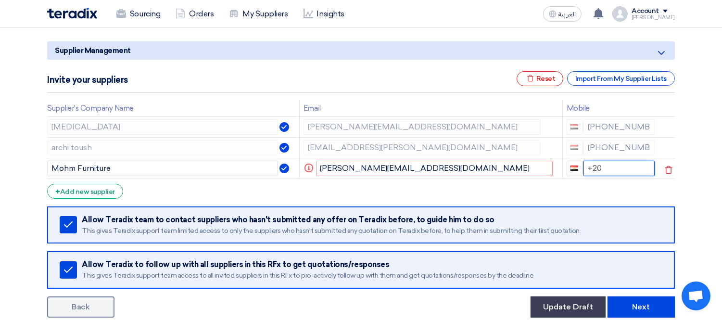
click at [621, 172] on input "+20" at bounding box center [620, 168] width 72 height 15
type input "[PHONE_NUMBER]"
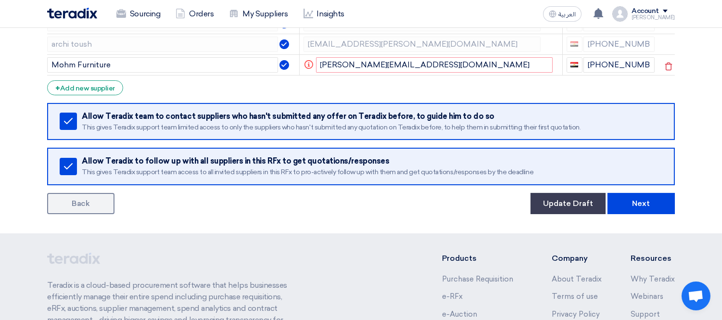
scroll to position [214, 0]
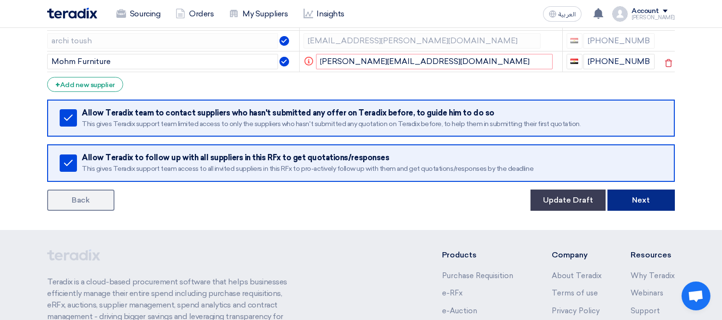
click at [663, 200] on button "Next" at bounding box center [641, 200] width 67 height 21
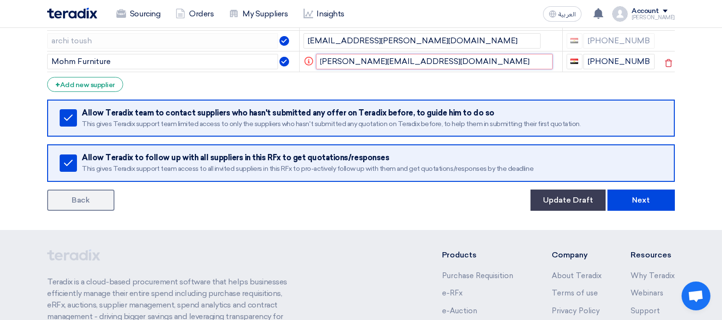
drag, startPoint x: 460, startPoint y: 64, endPoint x: 315, endPoint y: 60, distance: 145.4
click at [316, 60] on input "[PERSON_NAME][EMAIL_ADDRESS][DOMAIN_NAME]" at bounding box center [434, 61] width 237 height 15
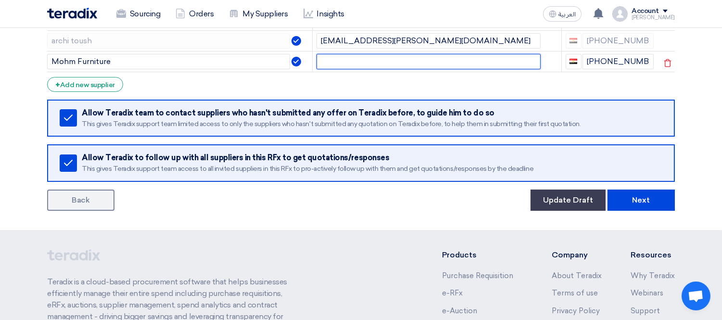
paste input "[PERSON_NAME][EMAIL_ADDRESS][DOMAIN_NAME]"
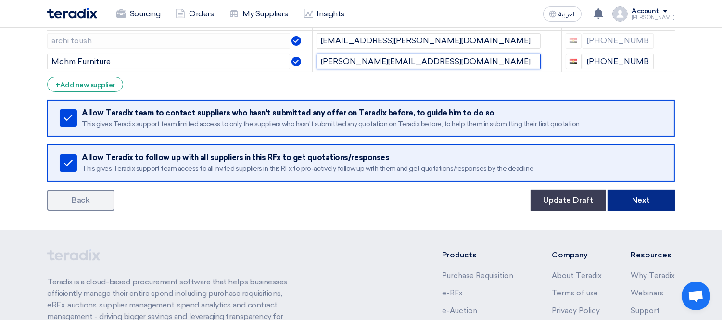
type input "[PERSON_NAME][EMAIL_ADDRESS][DOMAIN_NAME]"
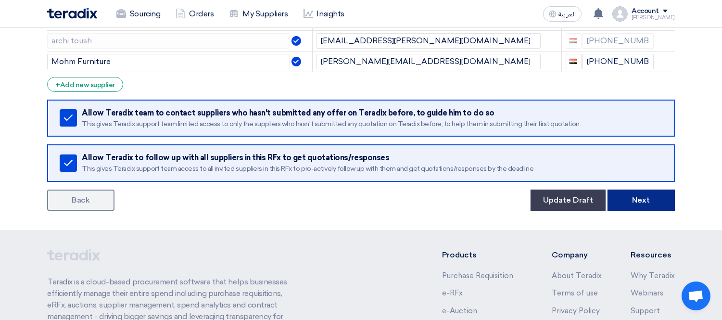
click at [649, 199] on button "Next" at bounding box center [641, 200] width 67 height 21
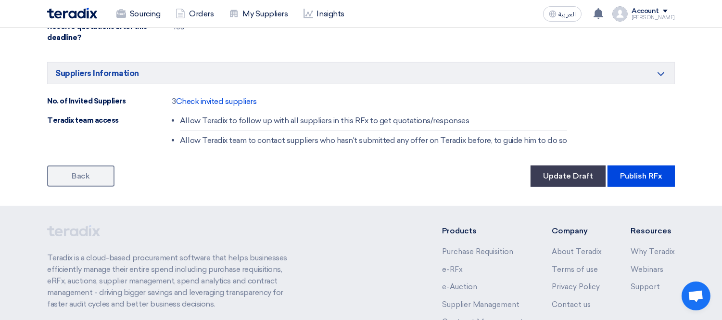
scroll to position [1069, 0]
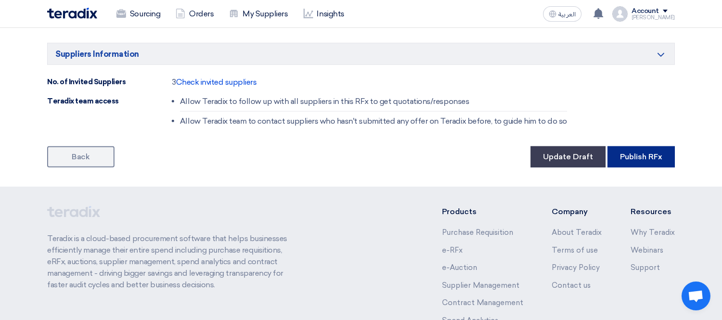
click at [645, 159] on button "Publish RFx" at bounding box center [641, 156] width 67 height 21
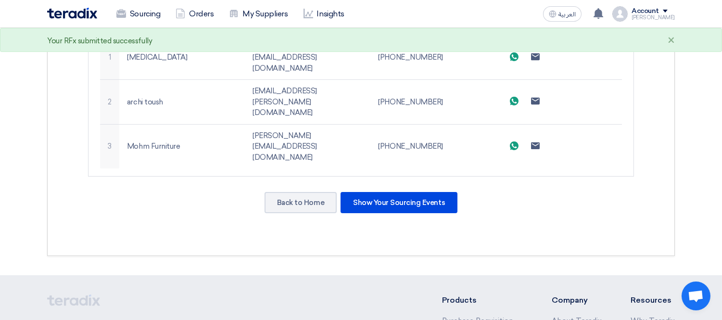
scroll to position [374, 0]
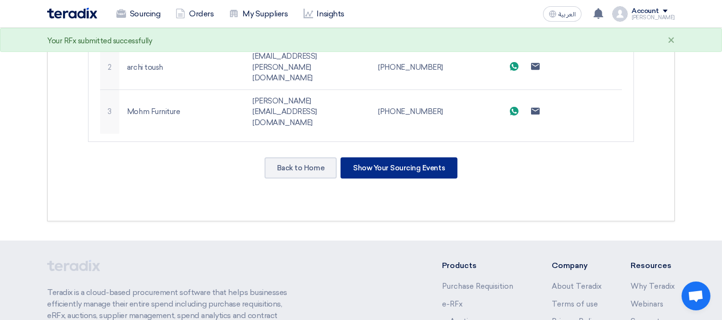
click at [424, 157] on div "Show Your Sourcing Events" at bounding box center [399, 167] width 117 height 21
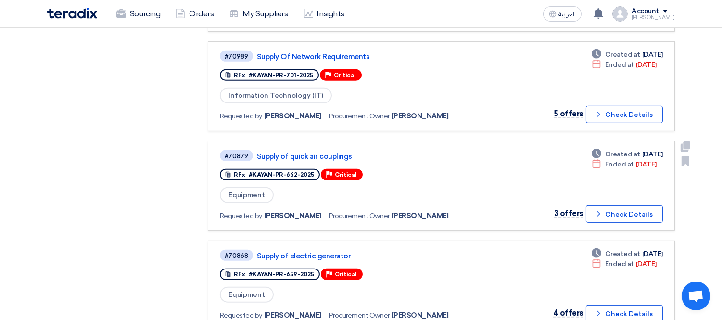
scroll to position [802, 0]
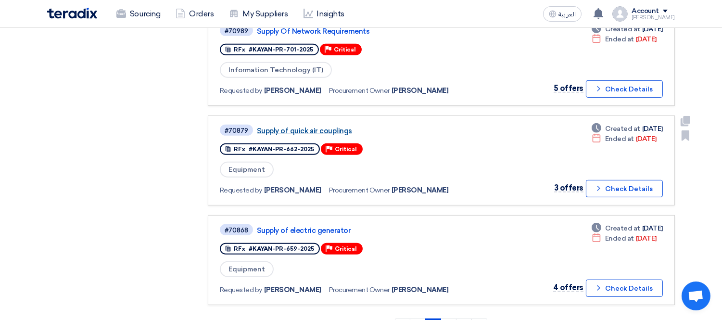
click at [333, 127] on link "Supply of quick air couplings" at bounding box center [377, 131] width 241 height 9
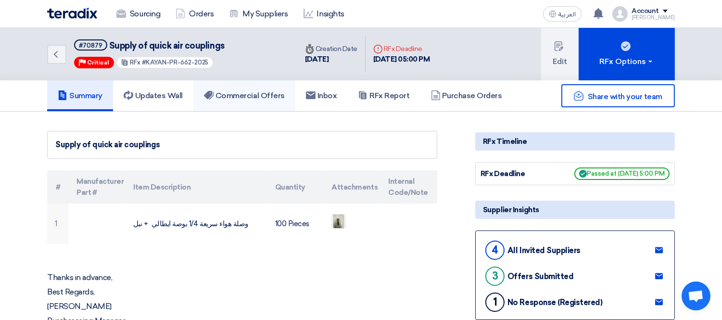
click at [245, 93] on h5 "Commercial Offers" at bounding box center [244, 96] width 81 height 10
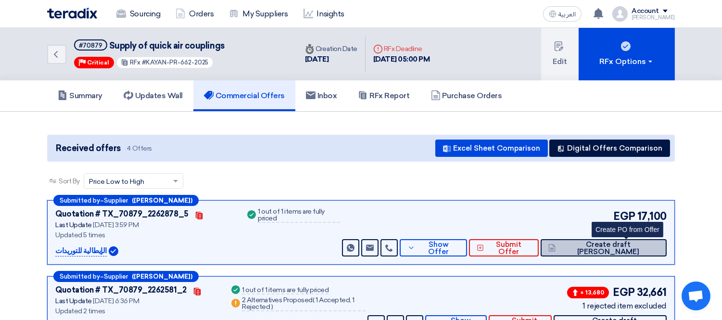
click at [640, 245] on span "Create draft [PERSON_NAME]" at bounding box center [608, 248] width 101 height 14
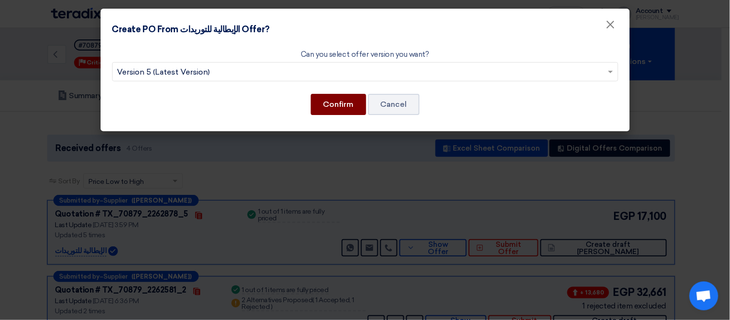
click at [335, 98] on button "Confirm" at bounding box center [338, 104] width 55 height 21
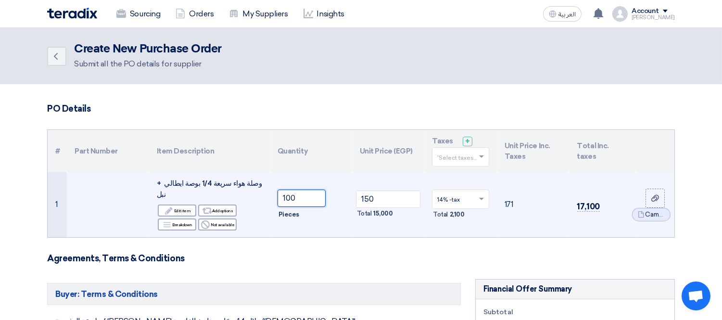
drag, startPoint x: 301, startPoint y: 194, endPoint x: 273, endPoint y: 194, distance: 27.9
click at [273, 194] on td "100 Pieces" at bounding box center [311, 204] width 82 height 65
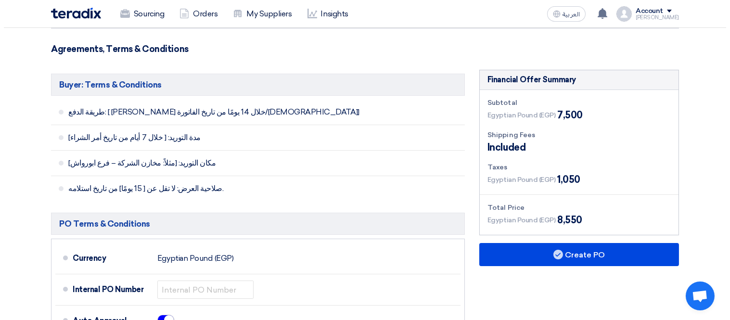
scroll to position [267, 0]
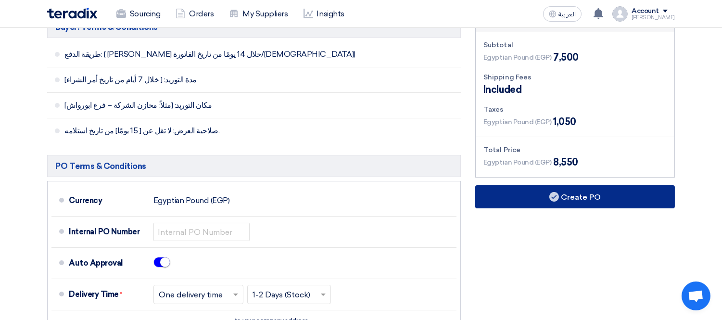
type input "50"
click at [593, 189] on button "Create PO" at bounding box center [575, 196] width 200 height 23
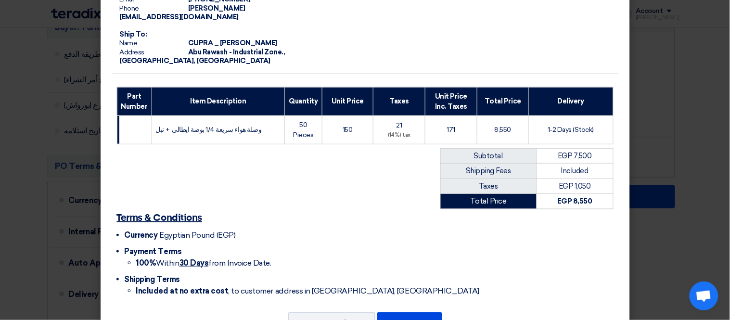
scroll to position [115, 0]
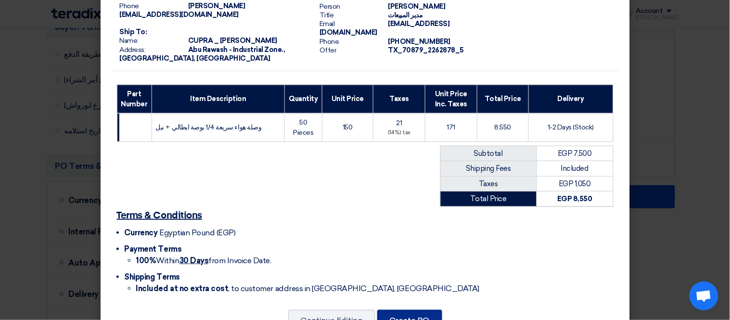
click at [415, 288] on div "From: Name: Kayan Egypt for Trading & Investment Address: [GEOGRAPHIC_DATA] - I…" at bounding box center [365, 120] width 529 height 454
click at [400, 310] on button "Create PO" at bounding box center [409, 320] width 65 height 21
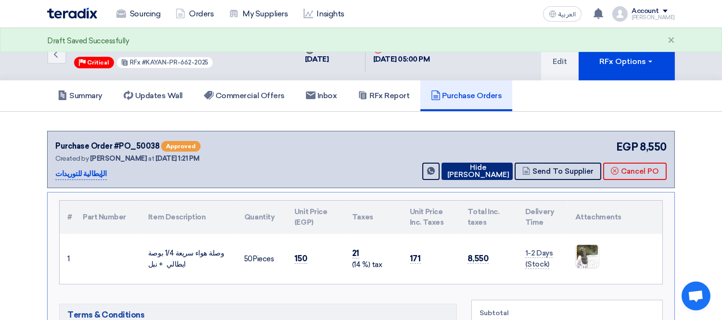
click at [488, 167] on button "Hide [PERSON_NAME]" at bounding box center [477, 171] width 71 height 17
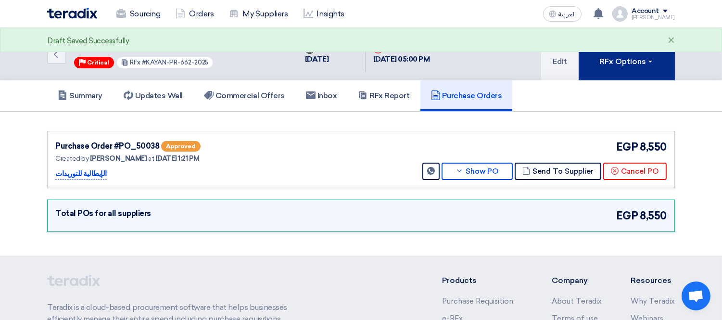
click at [629, 69] on button "RFx Options" at bounding box center [627, 54] width 96 height 52
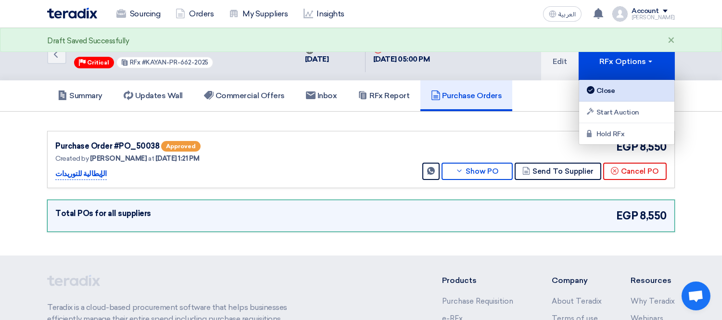
click at [622, 89] on div "Close" at bounding box center [627, 91] width 84 height 12
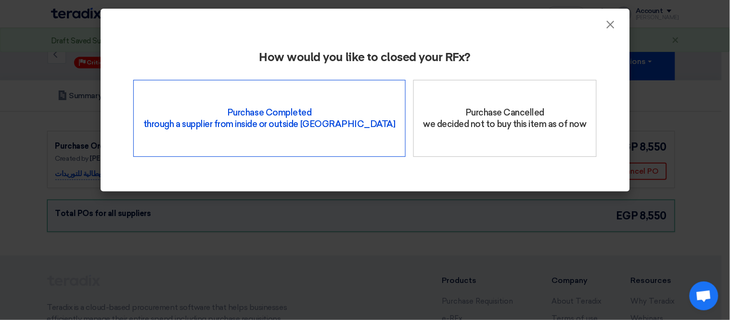
click at [238, 135] on div "Purchase Completed through a supplier from inside or outside Teradix" at bounding box center [269, 118] width 272 height 77
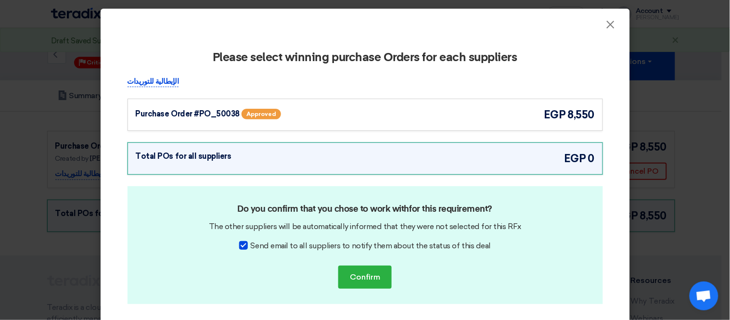
click at [521, 112] on div "Purchase Order #PO_50038 Approved egp 8,550" at bounding box center [365, 115] width 459 height 16
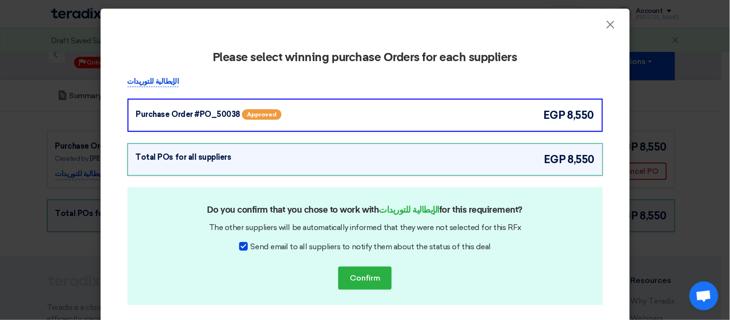
click at [311, 247] on span "Send email to all suppliers to notify them about the status of this deal" at bounding box center [371, 247] width 240 height 12
click at [257, 247] on input "Send email to all suppliers to notify them about the status of this deal" at bounding box center [254, 244] width 6 height 6
checkbox input "false"
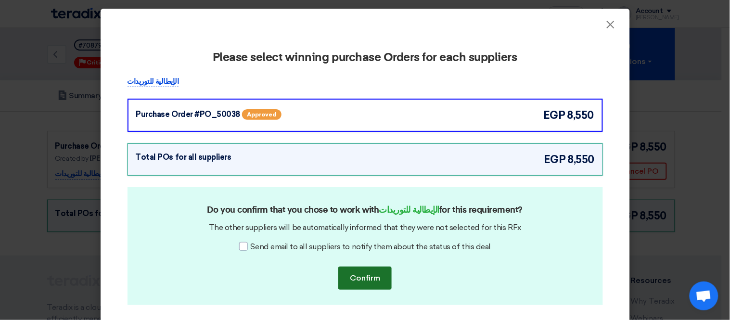
click at [360, 276] on button "Confirm" at bounding box center [364, 278] width 53 height 23
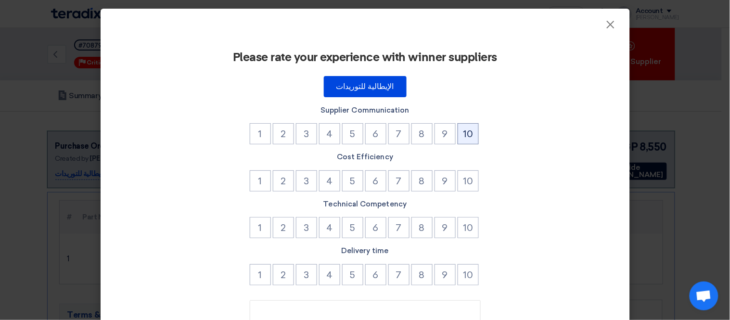
click at [462, 132] on button "10" at bounding box center [468, 133] width 21 height 21
click at [442, 225] on button "9" at bounding box center [444, 227] width 21 height 21
click at [462, 224] on button "10" at bounding box center [468, 227] width 21 height 21
click at [470, 280] on button "10" at bounding box center [468, 274] width 21 height 21
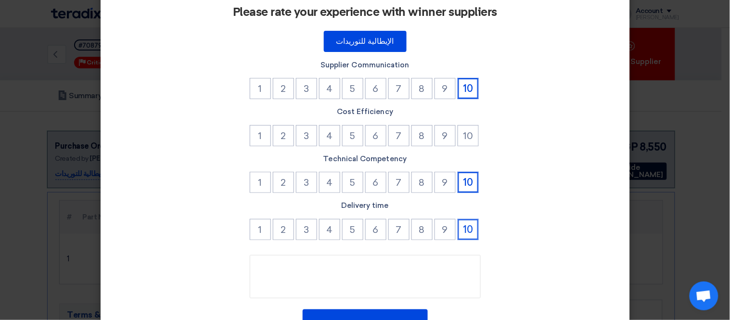
scroll to position [104, 0]
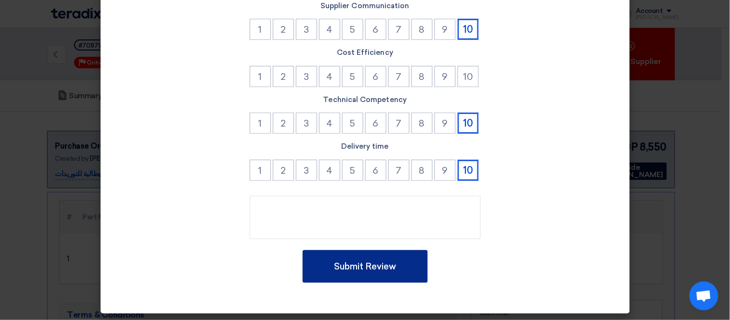
click at [392, 263] on button "Submit Review" at bounding box center [365, 266] width 125 height 33
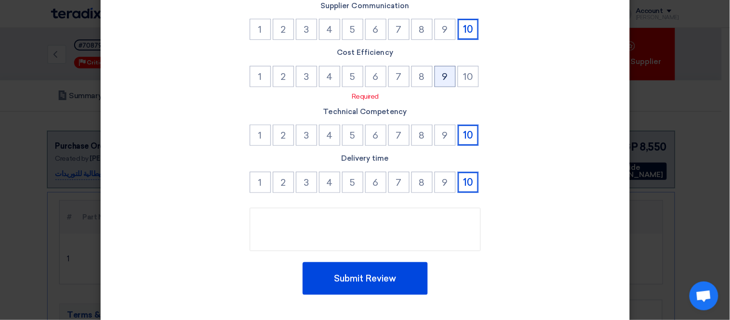
click at [445, 77] on button "9" at bounding box center [444, 76] width 21 height 21
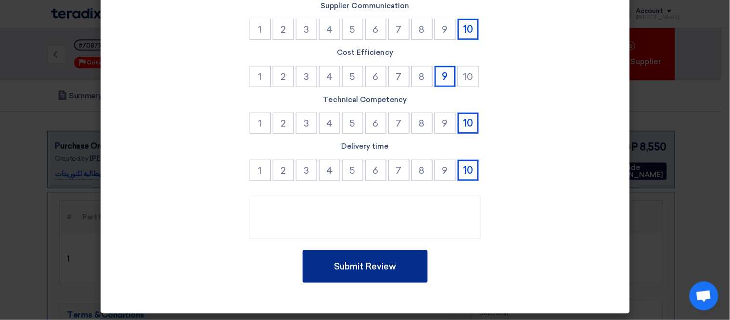
click at [396, 267] on button "Submit Review" at bounding box center [365, 266] width 125 height 33
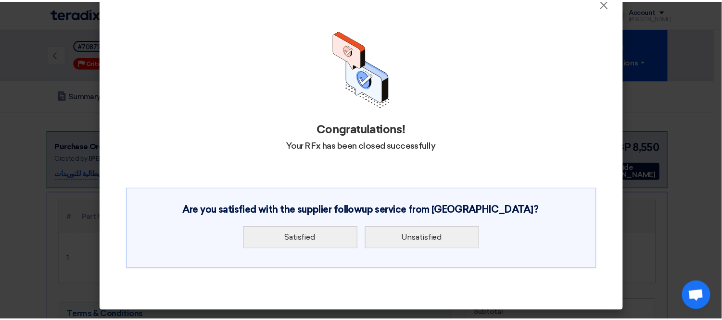
scroll to position [0, 0]
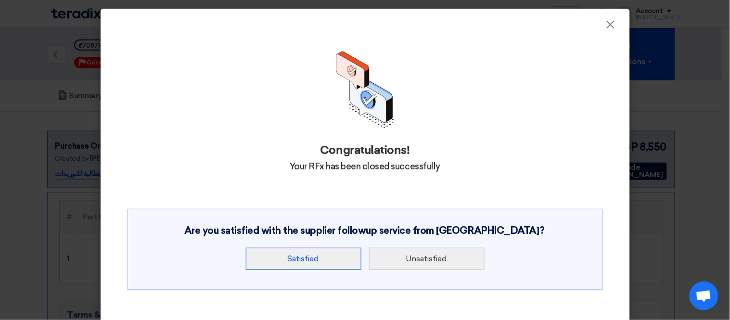
click at [312, 260] on button "Satisfied" at bounding box center [303, 259] width 115 height 22
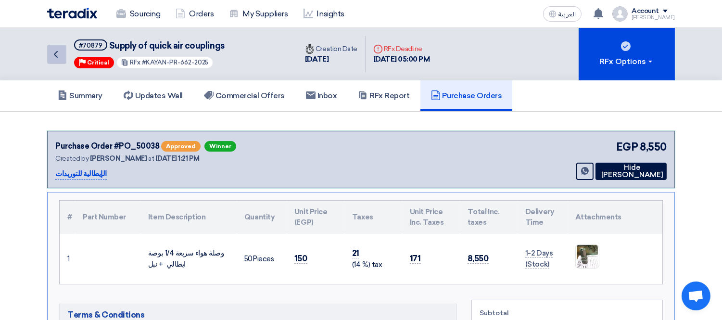
click at [60, 56] on icon "Back" at bounding box center [56, 55] width 12 height 12
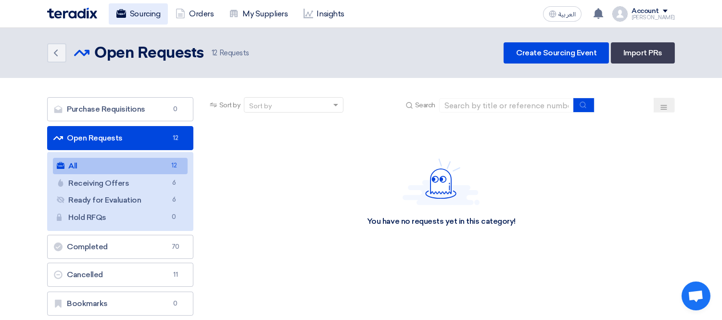
click at [141, 13] on link "Sourcing" at bounding box center [138, 13] width 59 height 21
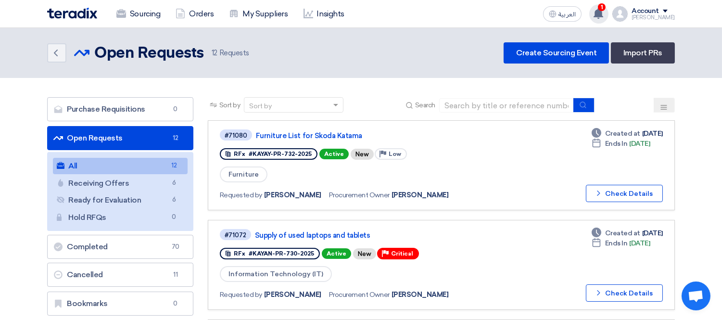
click at [603, 12] on use at bounding box center [599, 13] width 10 height 11
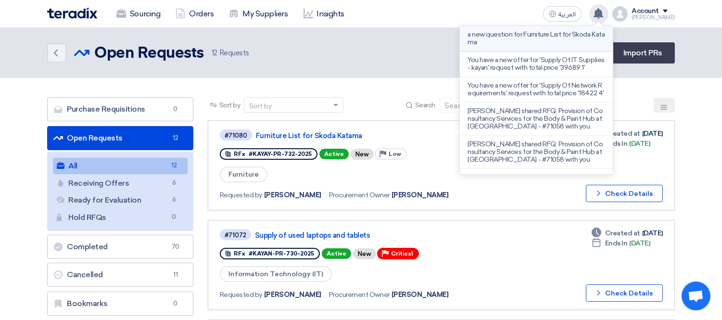
click at [542, 42] on p "a new question for Furniture List for Skoda Katama" at bounding box center [537, 38] width 138 height 15
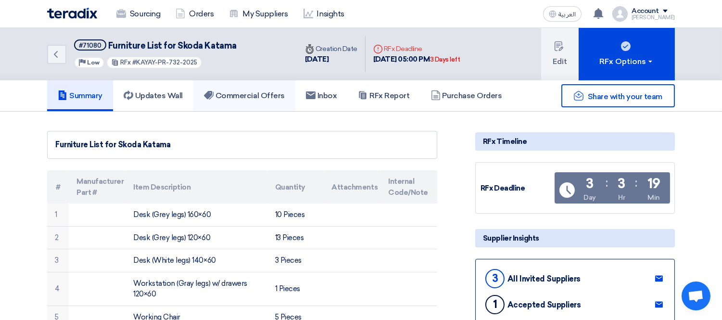
click at [248, 95] on h5 "Commercial Offers" at bounding box center [244, 96] width 81 height 10
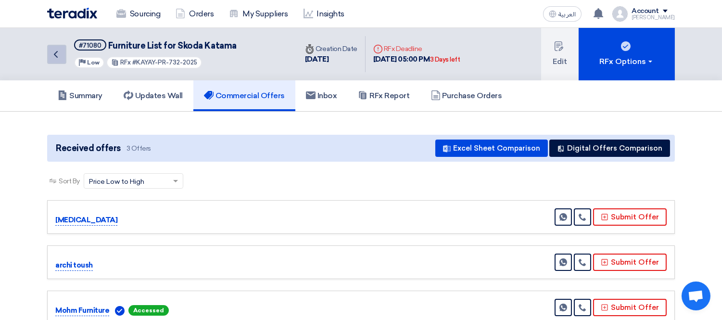
click at [45, 52] on div "Back #71080 Furniture List for Skoda Katama Priority Low RFx #KAYAY-PR-732-2025…" at bounding box center [361, 54] width 642 height 52
click at [51, 55] on icon "Back" at bounding box center [56, 55] width 12 height 12
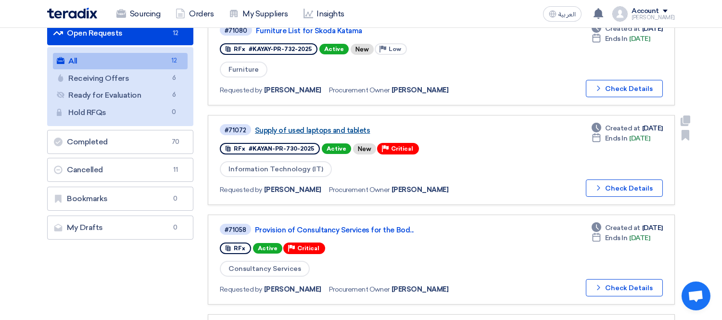
scroll to position [107, 0]
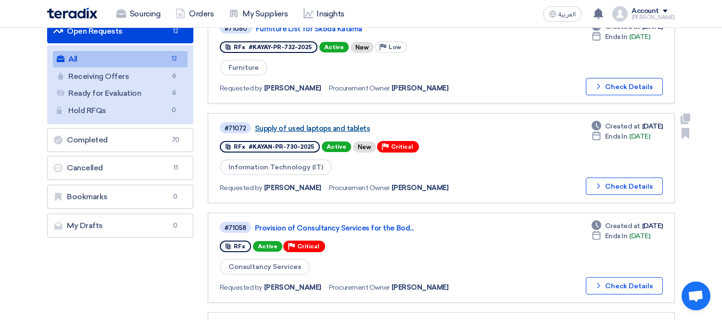
click at [342, 127] on link "Supply of used laptops and tablets" at bounding box center [375, 128] width 241 height 9
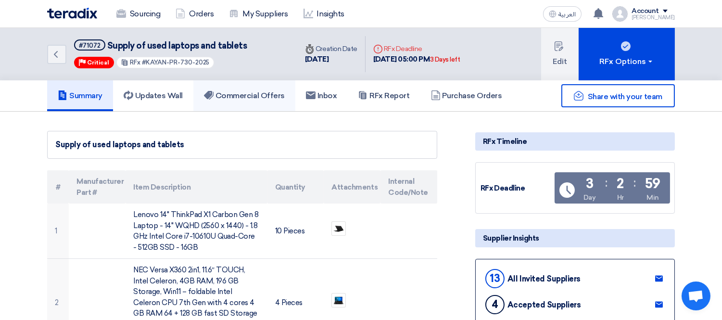
click at [235, 102] on link "Commercial Offers" at bounding box center [244, 95] width 102 height 31
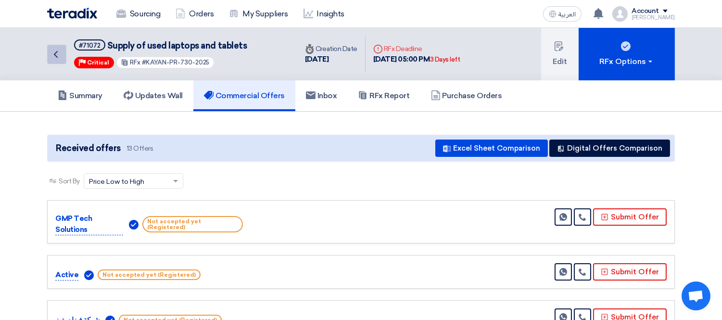
click at [50, 59] on link "Back" at bounding box center [56, 54] width 19 height 19
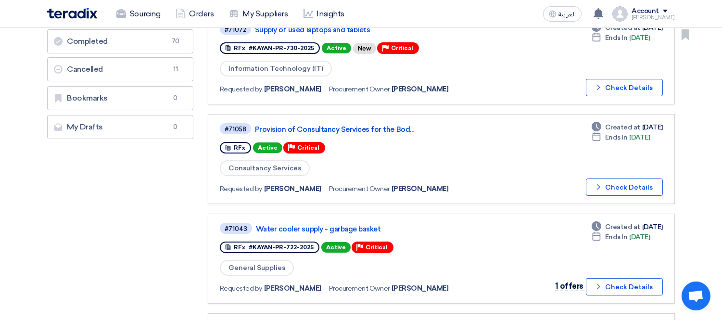
scroll to position [214, 0]
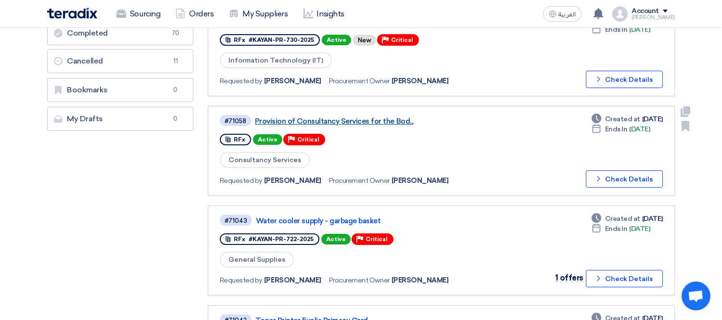
click at [330, 119] on link "Provision of Consultancy Services for the Bod..." at bounding box center [375, 121] width 241 height 9
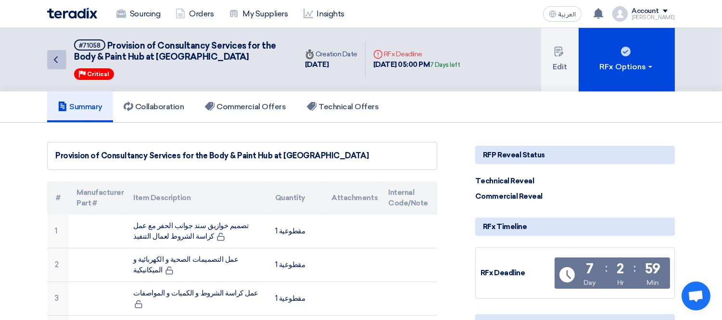
click at [60, 59] on icon "Back" at bounding box center [56, 60] width 12 height 12
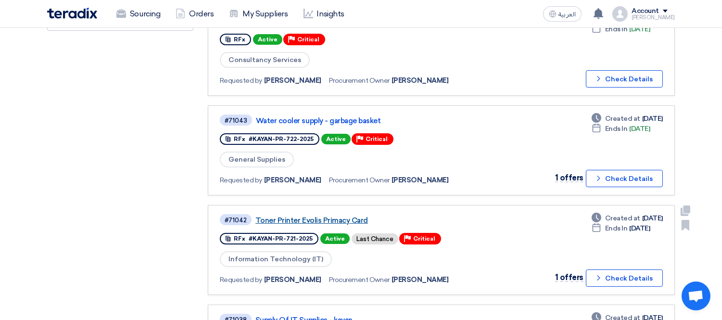
scroll to position [320, 0]
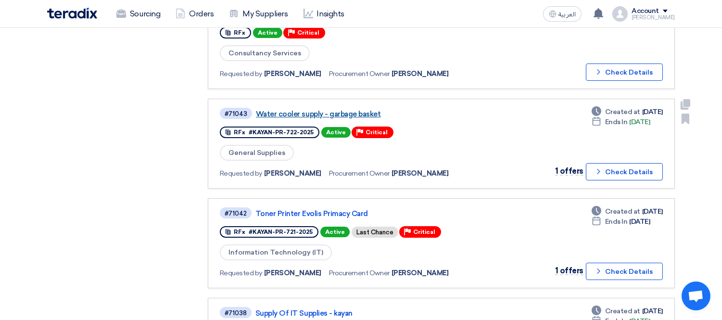
click at [330, 110] on link "Water cooler supply - garbage basket" at bounding box center [376, 114] width 241 height 9
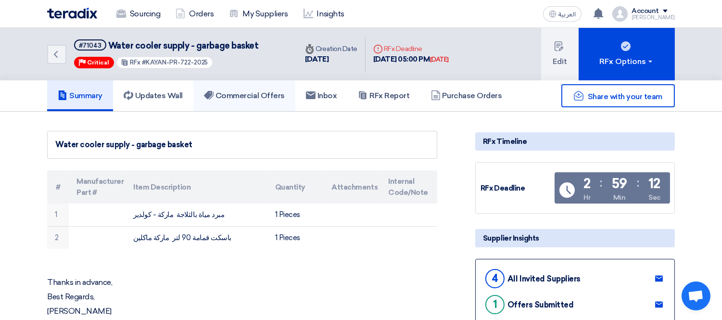
click at [241, 87] on link "Commercial Offers" at bounding box center [244, 95] width 102 height 31
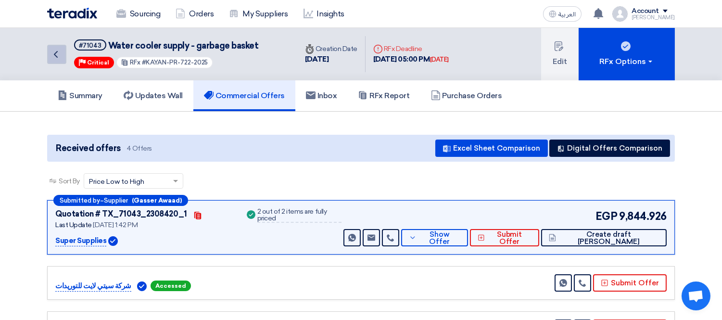
click at [57, 51] on use at bounding box center [56, 54] width 4 height 7
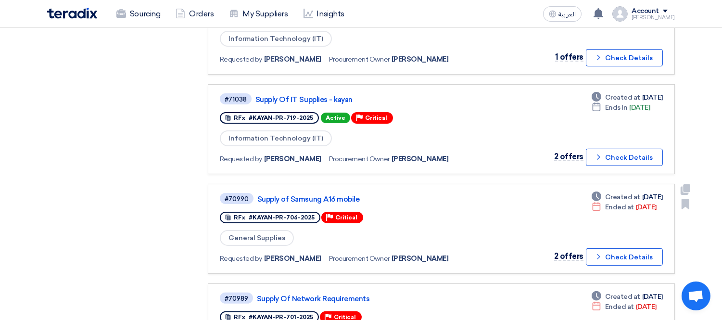
scroll to position [535, 0]
click at [329, 194] on link "Supply of Samsung A16 mobile" at bounding box center [377, 198] width 241 height 9
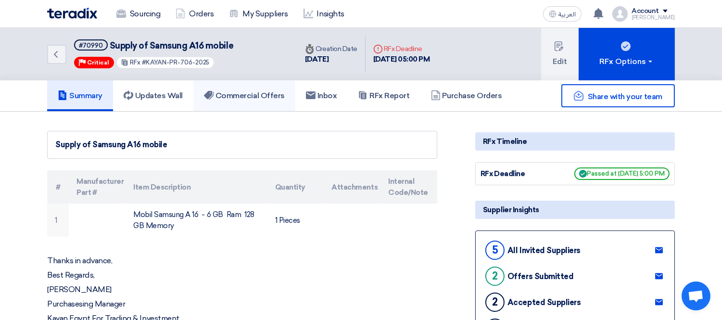
click at [248, 85] on link "Commercial Offers" at bounding box center [244, 95] width 102 height 31
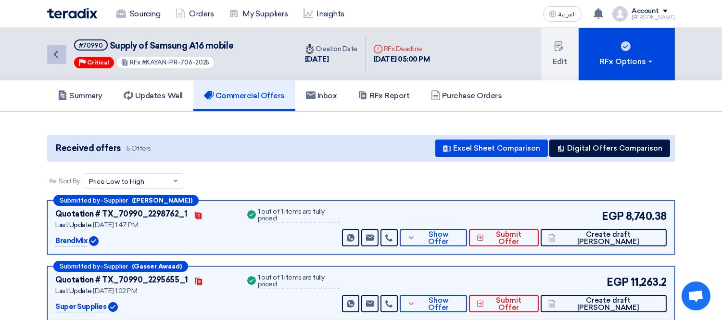
click at [52, 54] on icon "Back" at bounding box center [56, 55] width 12 height 12
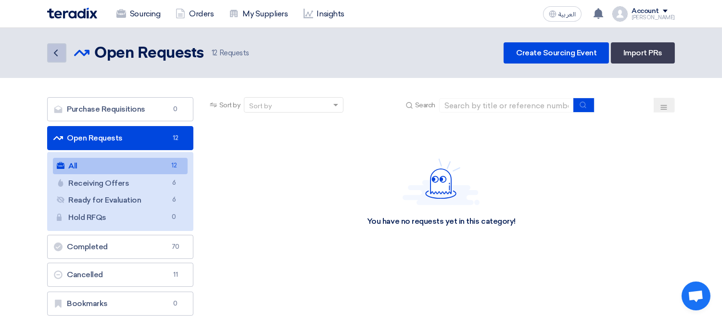
click at [54, 51] on icon "Back" at bounding box center [56, 53] width 12 height 12
